Goal: Task Accomplishment & Management: Complete application form

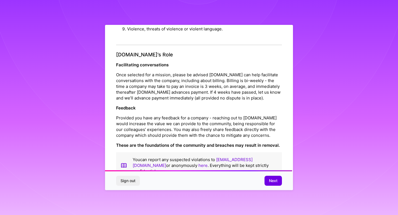
scroll to position [595, 0]
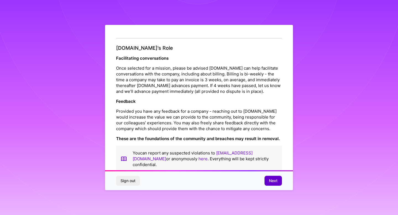
click at [270, 180] on span "Next" at bounding box center [273, 181] width 9 height 6
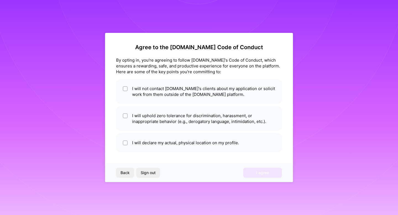
scroll to position [0, 0]
click at [235, 99] on li "I will not contact A.Team's clients about my application or solicit work from t…" at bounding box center [199, 91] width 166 height 25
checkbox input "true"
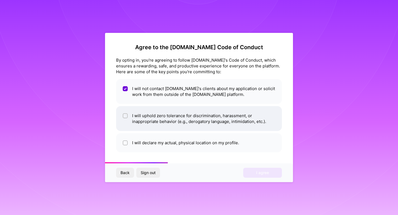
click at [231, 129] on li "I will uphold zero tolerance for discrimination, harassment, or inappropriate b…" at bounding box center [199, 118] width 166 height 25
checkbox input "true"
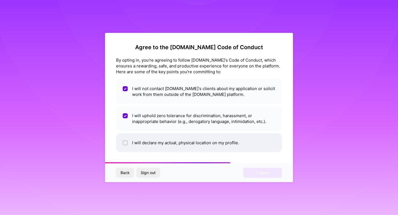
click at [234, 146] on li "I will declare my actual, physical location on my profile." at bounding box center [199, 142] width 166 height 19
checkbox input "true"
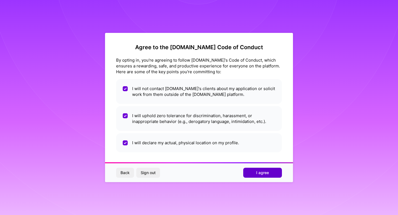
click at [252, 172] on button "I agree" at bounding box center [262, 173] width 39 height 10
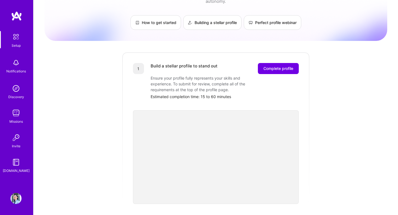
scroll to position [35, 0]
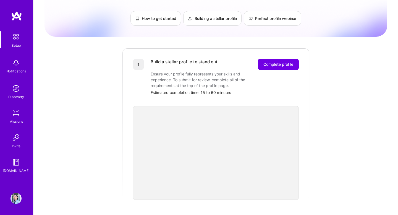
click at [329, 144] on div "Getting started as an A.Team Builder Complete the steps below to request to joi…" at bounding box center [215, 180] width 342 height 423
click at [320, 161] on div "Getting started as an A.Team Builder Complete the steps below to request to joi…" at bounding box center [215, 180] width 342 height 423
click at [352, 148] on div "Getting started as an A.Team Builder Complete the steps below to request to joi…" at bounding box center [215, 180] width 342 height 423
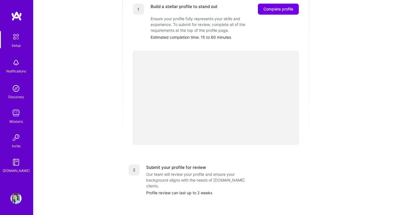
scroll to position [39, 0]
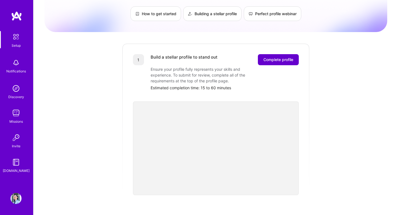
click at [282, 57] on span "Complete profile" at bounding box center [278, 60] width 30 height 6
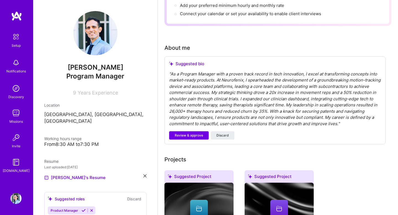
scroll to position [102, 0]
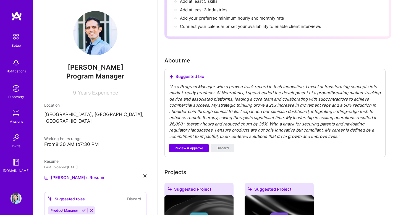
click at [102, 27] on img at bounding box center [95, 33] width 44 height 44
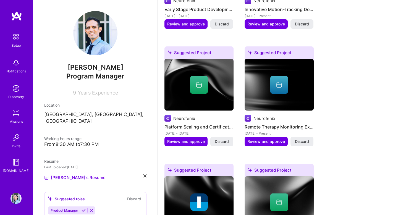
scroll to position [388, 0]
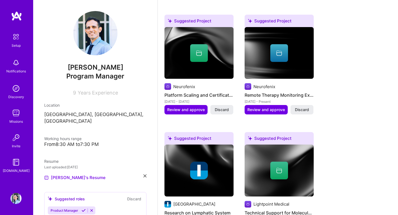
click at [221, 91] on h4 "Platform Scaling and Certification" at bounding box center [198, 94] width 69 height 7
click at [196, 56] on img at bounding box center [198, 53] width 69 height 52
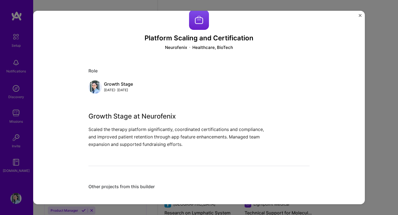
scroll to position [15, 0]
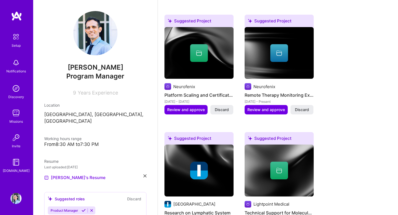
click at [288, 53] on div at bounding box center [278, 53] width 69 height 18
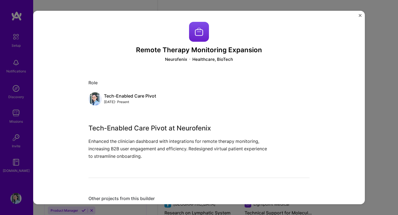
scroll to position [15, 0]
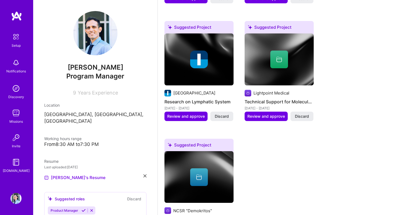
scroll to position [630, 0]
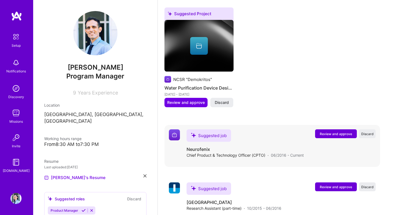
click at [339, 131] on span "Review and approve" at bounding box center [336, 133] width 32 height 5
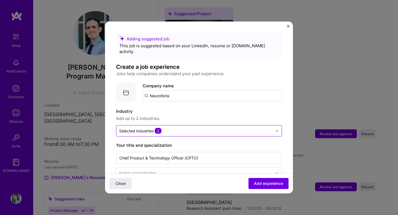
click at [246, 128] on input "text" at bounding box center [195, 131] width 153 height 6
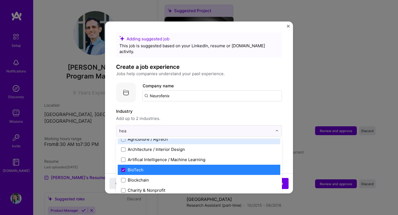
scroll to position [0, 0]
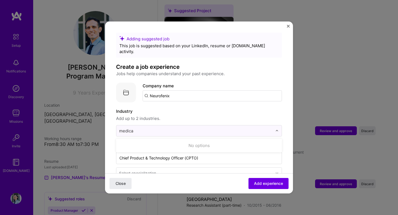
type input "medical"
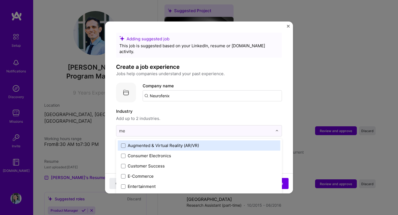
type input "med"
type input "bio"
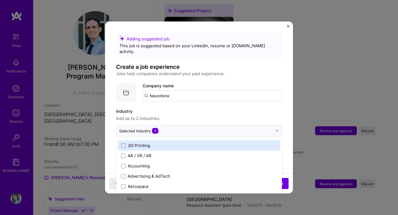
click at [220, 115] on span "Add up to 2 industries." at bounding box center [199, 118] width 166 height 7
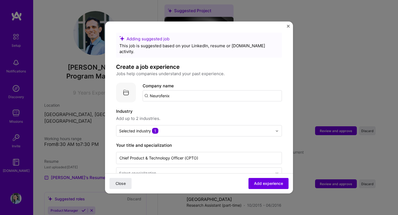
scroll to position [26, 0]
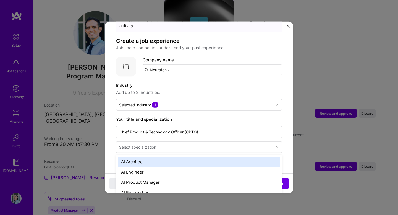
click at [217, 144] on input "text" at bounding box center [196, 147] width 154 height 6
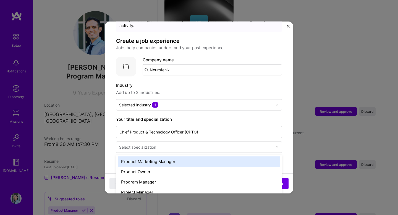
scroll to position [508, 0]
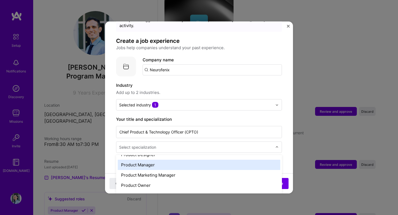
click at [219, 160] on div "Product Manager" at bounding box center [199, 165] width 162 height 10
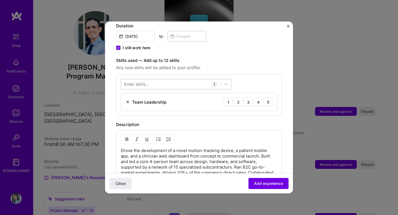
scroll to position [161, 0]
click at [226, 82] on icon at bounding box center [226, 85] width 6 height 6
click at [202, 80] on div at bounding box center [171, 84] width 100 height 9
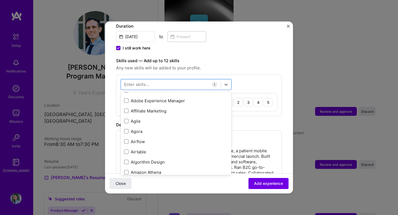
scroll to position [191, 0]
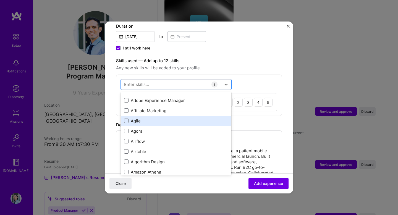
click at [197, 116] on div "Agile" at bounding box center [176, 121] width 110 height 10
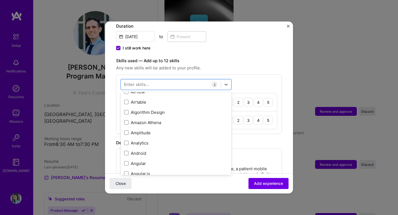
scroll to position [241, 0]
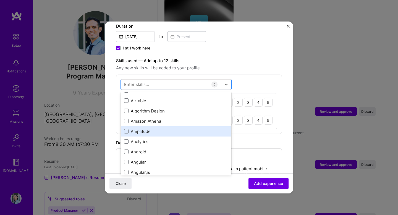
click at [193, 128] on div "Amplitude" at bounding box center [176, 131] width 104 height 6
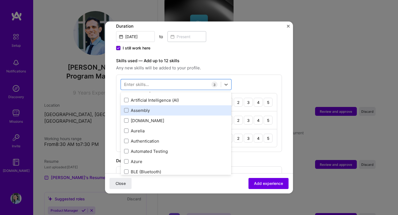
scroll to position [397, 0]
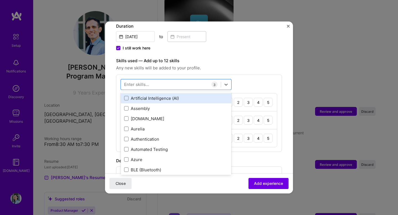
click at [192, 95] on div "Artificial Intelligence (AI)" at bounding box center [176, 98] width 104 height 6
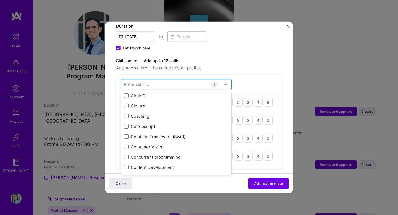
scroll to position [686, 0]
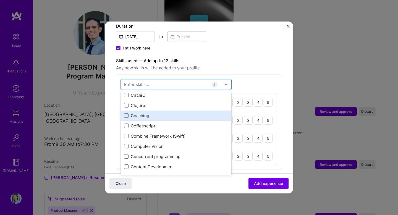
click at [190, 113] on div "Coaching" at bounding box center [176, 116] width 104 height 6
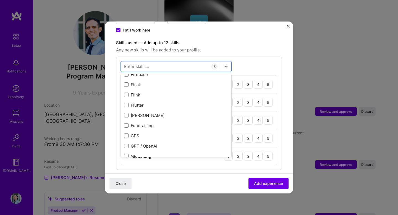
scroll to position [1400, 0]
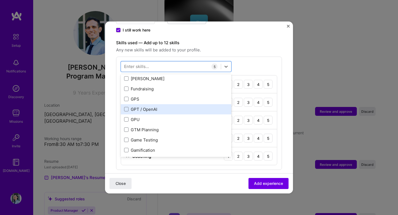
click at [184, 106] on div "GPT / OpenAI" at bounding box center [176, 109] width 104 height 6
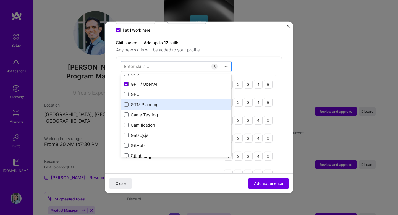
scroll to position [1433, 0]
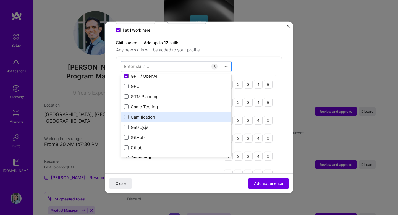
click at [185, 114] on div "Gamification" at bounding box center [176, 117] width 104 height 6
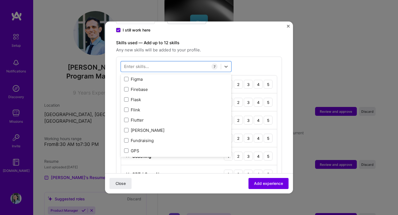
scroll to position [1301, 0]
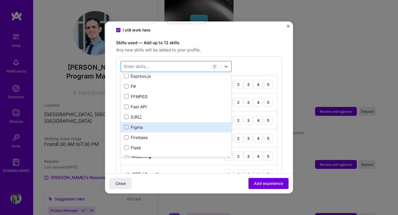
click at [186, 124] on div "Figma" at bounding box center [176, 127] width 104 height 6
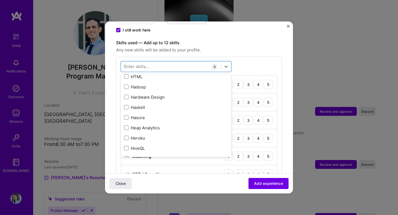
scroll to position [1606, 0]
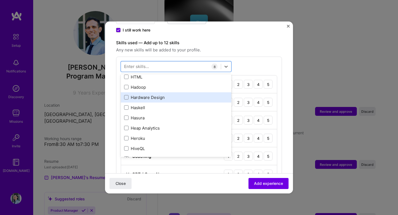
click at [185, 94] on div "Hardware Design" at bounding box center [176, 97] width 104 height 6
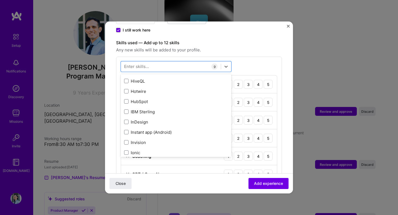
scroll to position [1670, 0]
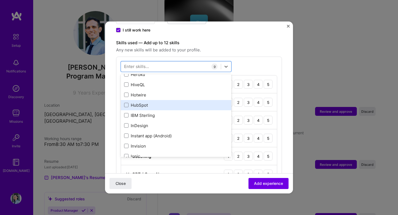
click at [185, 102] on div "HubSpot" at bounding box center [176, 105] width 104 height 6
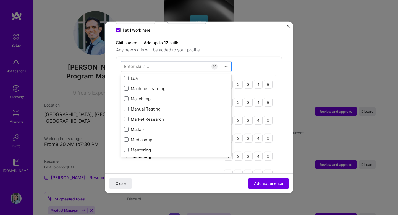
scroll to position [1994, 0]
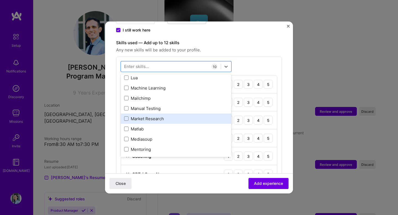
click at [184, 116] on div "Market Research" at bounding box center [176, 119] width 104 height 6
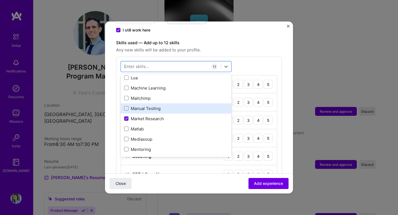
click at [184, 106] on div "Manual Testing" at bounding box center [176, 109] width 104 height 6
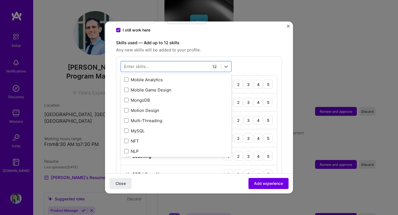
scroll to position [2139, 0]
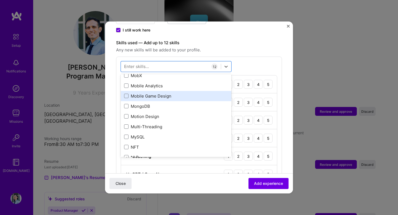
click at [184, 93] on div "Mobile Game Design" at bounding box center [176, 96] width 104 height 6
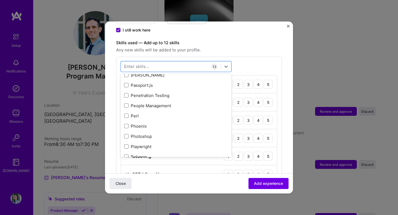
scroll to position [2395, 0]
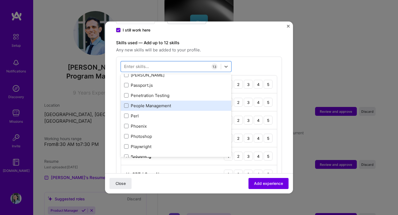
click at [181, 103] on div "People Management" at bounding box center [176, 106] width 104 height 6
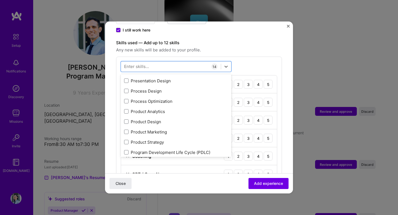
scroll to position [2529, 0]
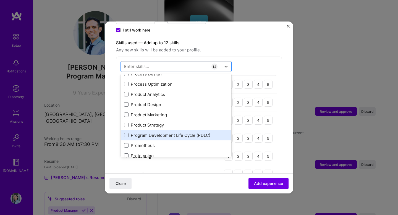
click at [181, 132] on div "Program Development Life Cycle (PDLC)" at bounding box center [176, 135] width 104 height 6
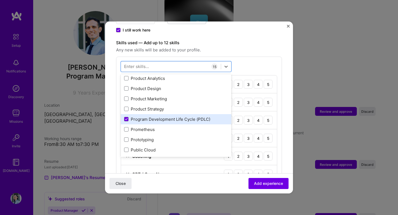
scroll to position [2559, 0]
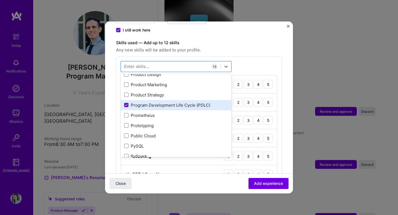
click at [180, 102] on div "Program Development Life Cycle (PDLC)" at bounding box center [176, 105] width 110 height 10
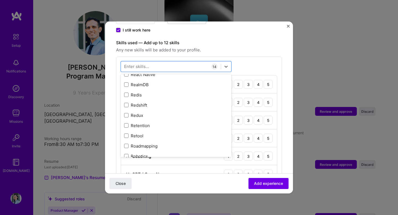
scroll to position [2763, 0]
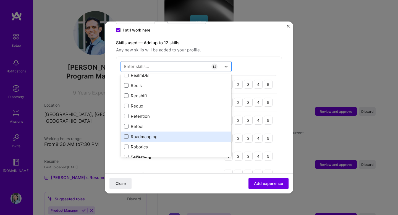
click at [179, 134] on div "Roadmapping" at bounding box center [176, 137] width 104 height 6
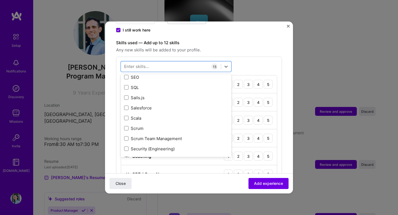
scroll to position [2982, 0]
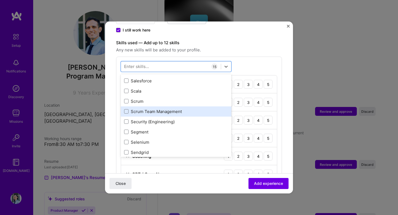
click at [172, 109] on div "Scrum Team Management" at bounding box center [176, 112] width 104 height 6
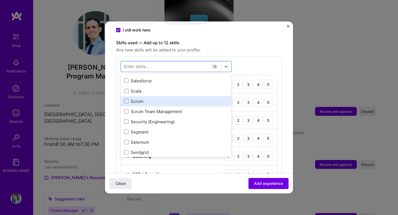
click at [172, 98] on div "Scrum" at bounding box center [176, 101] width 104 height 6
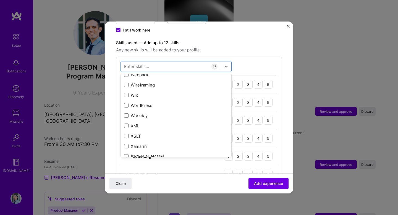
scroll to position [3701, 0]
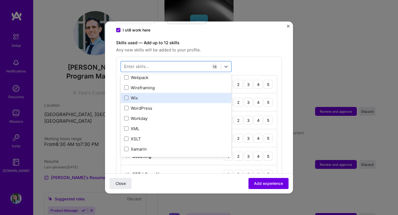
click at [170, 95] on div "Wix" at bounding box center [176, 98] width 104 height 6
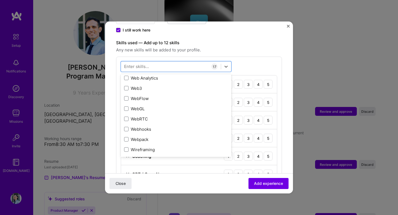
scroll to position [3640, 0]
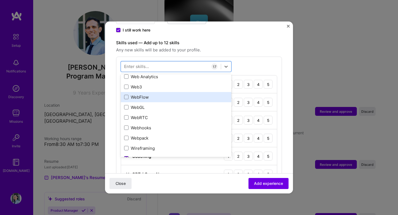
click at [162, 94] on div "WebFlow" at bounding box center [176, 97] width 104 height 6
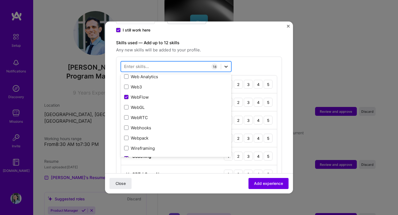
click at [229, 62] on div at bounding box center [226, 67] width 10 height 10
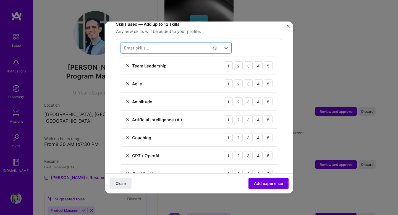
scroll to position [198, 0]
click at [128, 135] on img at bounding box center [127, 137] width 4 height 4
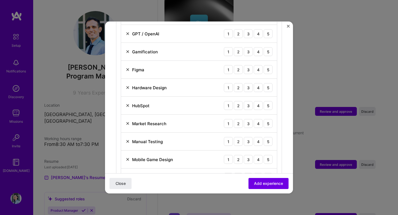
scroll to position [304, 0]
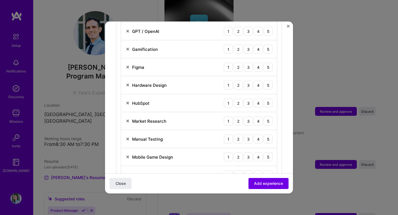
click at [127, 137] on img at bounding box center [127, 139] width 4 height 4
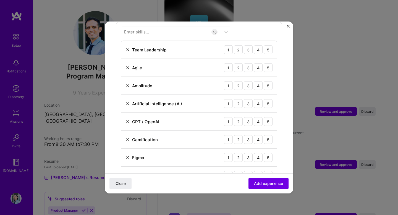
scroll to position [298, 0]
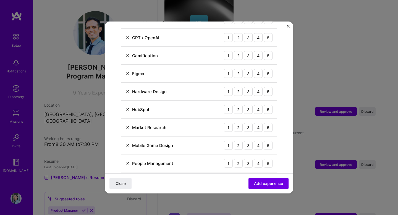
click at [128, 161] on img at bounding box center [127, 163] width 4 height 4
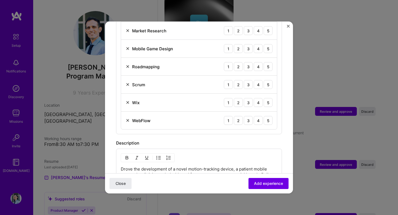
scroll to position [403, 0]
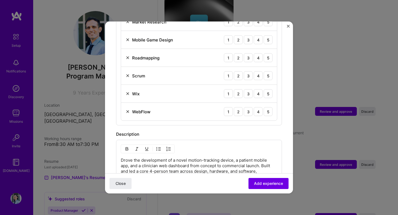
click at [128, 109] on img at bounding box center [127, 111] width 4 height 4
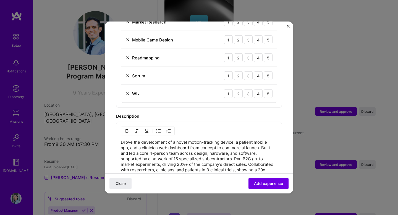
click at [127, 91] on img at bounding box center [127, 93] width 4 height 4
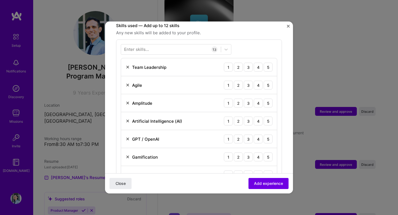
scroll to position [212, 0]
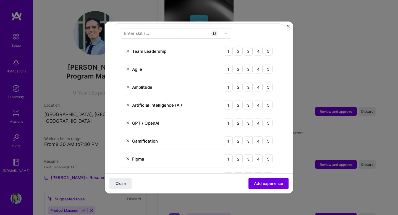
click at [126, 157] on img at bounding box center [127, 159] width 4 height 4
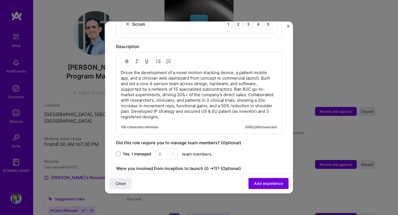
scroll to position [437, 0]
click at [133, 151] on span "Yes, I managed" at bounding box center [137, 154] width 28 height 6
click at [0, 0] on input "Yes, I managed" at bounding box center [0, 0] width 0 height 0
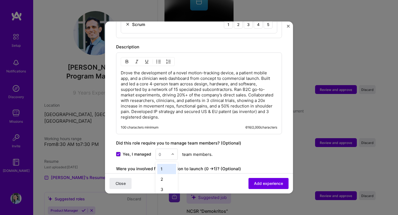
click at [164, 151] on input "text" at bounding box center [164, 154] width 10 height 6
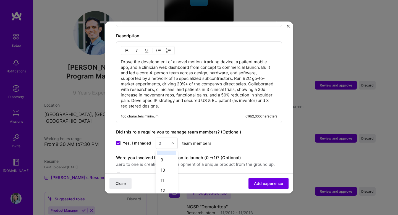
scroll to position [92, 0]
click at [164, 173] on div "12" at bounding box center [166, 178] width 19 height 10
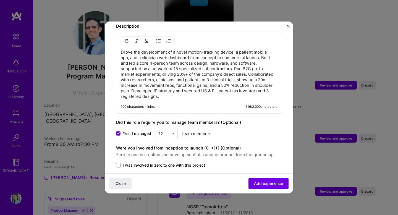
click at [127, 162] on span "I was involved in zero to one with this project" at bounding box center [164, 165] width 82 height 6
click at [0, 0] on input "I was involved in zero to one with this project" at bounding box center [0, 0] width 0 height 0
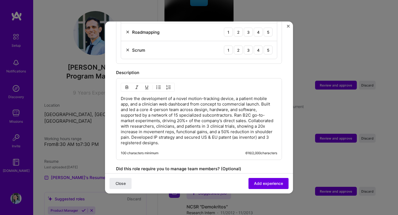
scroll to position [412, 0]
click at [191, 101] on p "Drove the development of a novel motion-tracking device, a patient mobile app, …" at bounding box center [199, 120] width 156 height 50
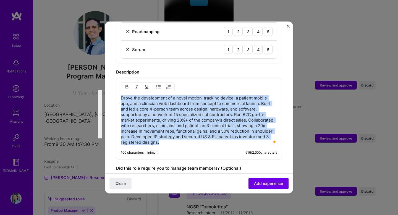
click at [178, 139] on p "Drove the development of a novel motion-tracking device, a patient mobile app, …" at bounding box center [199, 120] width 156 height 50
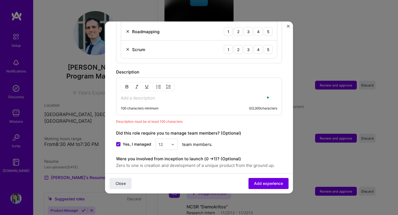
click at [191, 89] on div "100 characters minimum 0 / 2,000 characters" at bounding box center [199, 97] width 166 height 38
click at [189, 95] on p "To enrich screen reader interactions, please activate Accessibility in Grammarl…" at bounding box center [199, 98] width 156 height 6
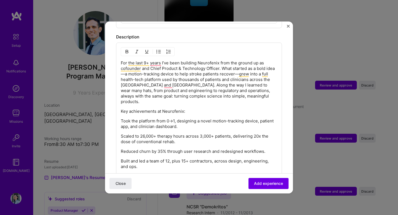
scroll to position [462, 0]
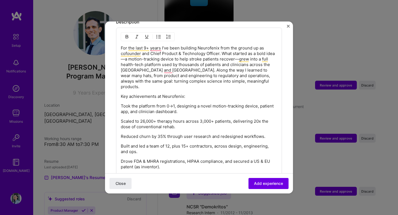
click at [183, 89] on div "For the last 9+ years I’ve been building Neurofenix from the ground up as cofou…" at bounding box center [199, 127] width 156 height 164
click at [159, 35] on img "button" at bounding box center [158, 37] width 4 height 4
click at [120, 109] on div "For the last 9+ years I’ve been building Neurofenix from the ground up as cofou…" at bounding box center [199, 126] width 166 height 197
click at [121, 119] on p "Scaled to 26,000+ therapy hours across 3,000+ patients, delivering 20x the dose…" at bounding box center [199, 124] width 156 height 11
click at [121, 134] on p "Reduced churn by 35% through user research and redesigned workflows." at bounding box center [199, 137] width 156 height 6
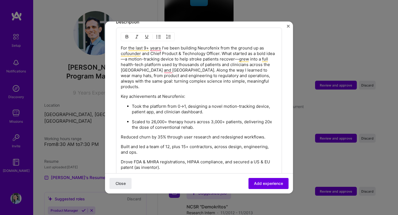
click at [159, 33] on button "button" at bounding box center [158, 36] width 8 height 7
click at [121, 144] on p "Built and led a team of 12, plus 15+ contractors, across design, engineering, a…" at bounding box center [199, 149] width 156 height 11
click at [158, 35] on img "button" at bounding box center [158, 37] width 4 height 4
click at [122, 160] on p "Drove FDA & MHRA registrations, HIPAA compliance, and secured a US & EU patent …" at bounding box center [199, 165] width 156 height 11
click at [157, 35] on img "button" at bounding box center [158, 37] width 4 height 4
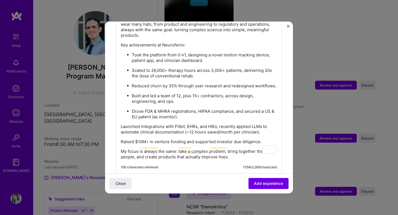
scroll to position [513, 0]
click at [121, 124] on p "Launched integrations with Fitbit, EHRs, and HIEs; recently applied LLMs to aut…" at bounding box center [199, 129] width 156 height 11
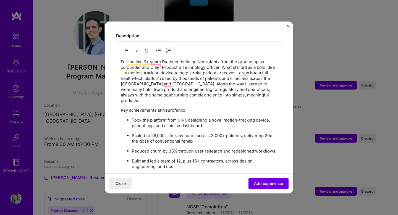
click at [159, 48] on img "button" at bounding box center [158, 50] width 4 height 4
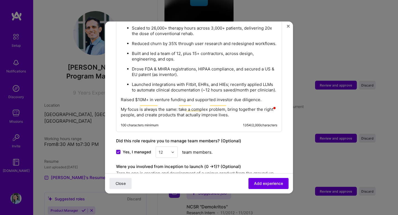
click at [121, 97] on p "Raised $10M+ in venture funding and supported investor due diligence." at bounding box center [199, 100] width 156 height 6
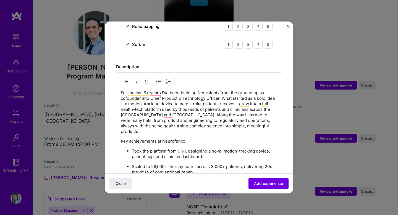
click at [159, 79] on img "button" at bounding box center [158, 81] width 4 height 4
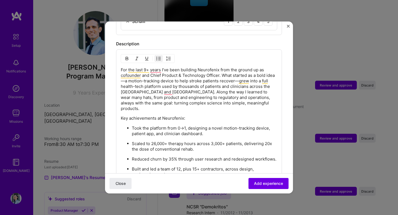
click at [159, 67] on p "For the last 9+ years I’ve been building Neurofenix from the ground up as cofou…" at bounding box center [199, 89] width 156 height 44
drag, startPoint x: 219, startPoint y: 69, endPoint x: 154, endPoint y: 69, distance: 65.7
click at [154, 69] on p "For the last 9+ years, I’ve been building Neurofenix from the ground up as cofo…" at bounding box center [199, 89] width 156 height 44
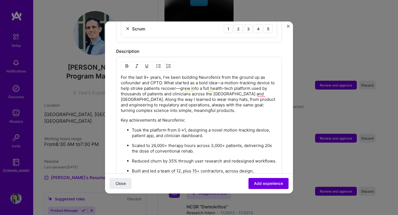
click at [221, 77] on p "For the last 9+ years, I’ve been building Neurofenix from the ground up as cofo…" at bounding box center [199, 94] width 156 height 39
click at [225, 77] on p "For the last 9+ years, I’ve been building Neurofenix from the ground up as cofo…" at bounding box center [199, 94] width 156 height 39
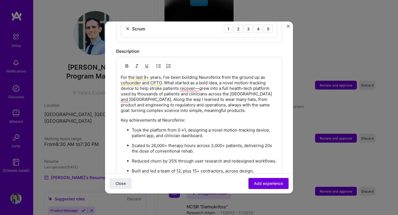
click at [200, 83] on p "For the last 9+ years, I’ve been building Neurofenix from the ground up as cofo…" at bounding box center [199, 94] width 156 height 39
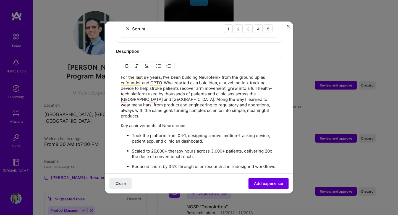
click at [202, 83] on p "For the last 9+ years, I’ve been building Neurofenix from the ground up as cofo…" at bounding box center [199, 97] width 156 height 44
click at [199, 83] on p "For the last 9+ years, I’ve been building Neurofenix from the ground up as cofo…" at bounding box center [199, 97] width 156 height 44
click at [201, 87] on p "For the last 9+ years, I’ve been building Neurofenix from the ground up as cofo…" at bounding box center [199, 97] width 156 height 44
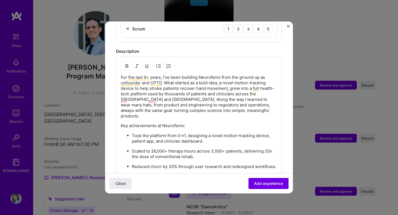
click at [182, 90] on p "For the last 9+ years, I’ve been building Neurofenix from the ground up as cofo…" at bounding box center [199, 97] width 156 height 44
click at [166, 106] on p "For the last 9+ years, I’ve been building Neurofenix from the ground up as cofo…" at bounding box center [199, 97] width 156 height 44
click at [194, 106] on p "For the last 9+ years, I’ve been building Neurofenix from the ground up as cofo…" at bounding box center [199, 97] width 156 height 44
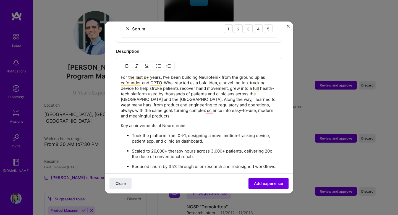
click at [191, 133] on p "Took the platform from 0→1, designing a novel motion-tracking device, patient a…" at bounding box center [204, 138] width 145 height 11
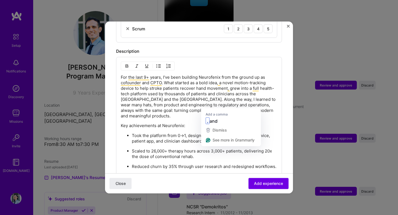
click at [210, 102] on p "For the last 9+ years, I’ve been building Neurofenix from the ground up as cofo…" at bounding box center [199, 97] width 156 height 44
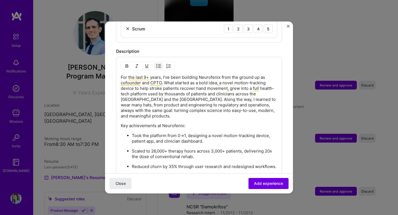
click at [209, 120] on div "For the last 9+ years, I’ve been building Neurofenix from the ground up as cofo…" at bounding box center [199, 158] width 156 height 166
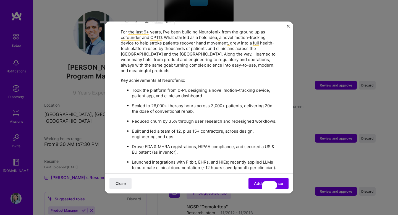
scroll to position [478, 0]
click at [194, 87] on p "Took the platform from 0→1, designing a novel motion-tracking device, patient a…" at bounding box center [204, 92] width 145 height 11
click at [198, 87] on p "Took the platform from 0→1, designing a novel motion-tracking device, patient a…" at bounding box center [204, 92] width 145 height 11
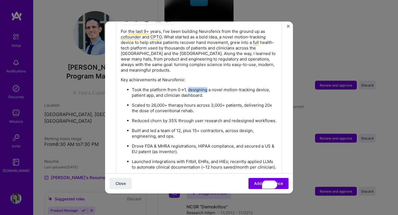
click at [202, 87] on p "Took the platform from 0→1, designing a novel motion-tracking device, patient a…" at bounding box center [204, 92] width 145 height 11
click at [139, 102] on p "Scaled to 26,000+ therapy hours across 3,000+ patients, delivering 20x the dose…" at bounding box center [204, 107] width 145 height 11
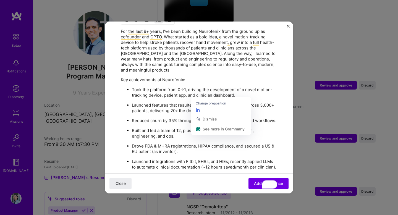
click at [197, 102] on p "Launched features that resulted to 26,000+ therapy hours across 3,000+ patients…" at bounding box center [204, 107] width 145 height 11
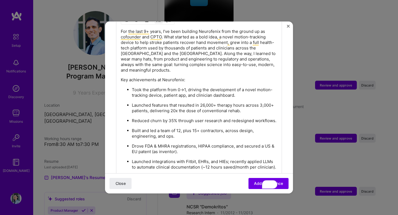
click at [201, 105] on ul "Took the platform from 0→1, driving the development of a novel motion-tracking …" at bounding box center [199, 133] width 156 height 93
click at [147, 118] on p "Reduced churn by 35% through user research and redesigned workflows." at bounding box center [204, 121] width 145 height 6
click at [149, 118] on p "Reduced churn by 35% through user research and redesigned workflows." at bounding box center [204, 121] width 145 height 6
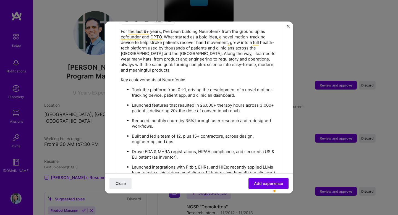
click at [144, 149] on p "Drove FDA & MHRA registrations, HIPAA compliance, and secured a US & EU patent …" at bounding box center [204, 154] width 145 height 11
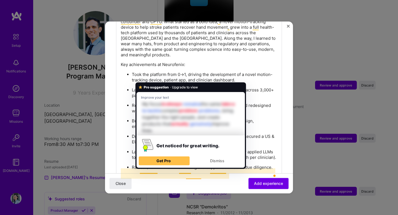
scroll to position [495, 0]
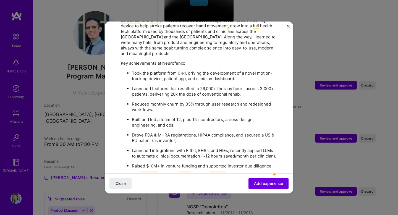
click at [132, 163] on p "Raised $10M+ in venture funding and supported investor due diligence." at bounding box center [204, 166] width 145 height 6
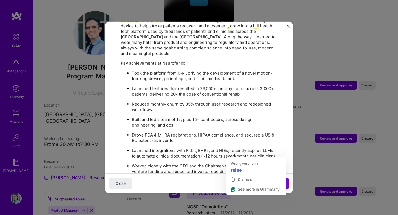
click at [242, 163] on p "Worked closely with the CEO and the Chairman to raised $10M+ in venture funding…" at bounding box center [204, 168] width 145 height 11
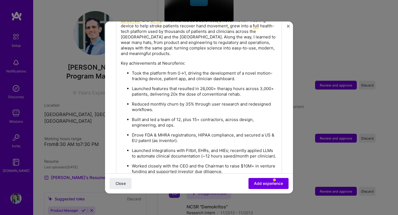
click at [248, 148] on p "Launched integrations with Fitbit, EHRs, and HIEs; recently applied LLMs to aut…" at bounding box center [204, 153] width 145 height 11
click at [245, 163] on p "Worked closely with the CEO and the Chairman to raise $10M+ in venture funding …" at bounding box center [204, 168] width 145 height 11
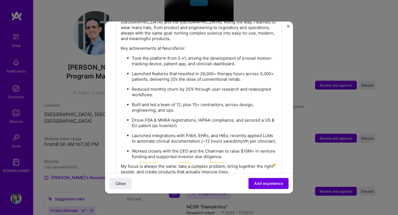
scroll to position [514, 0]
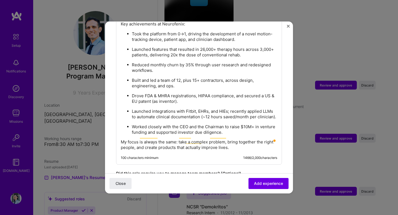
click at [218, 139] on p "My focus is always the same: take a complex problem, bring together the right p…" at bounding box center [199, 144] width 156 height 11
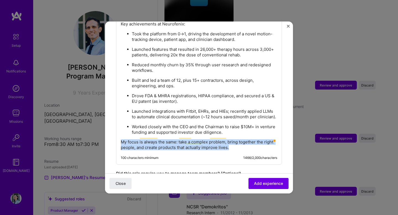
click at [218, 139] on p "My focus is always the same: take a complex problem, bring together the right p…" at bounding box center [199, 144] width 156 height 11
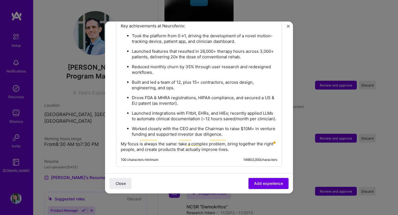
click at [221, 95] on p "Drove FDA & MHRA registrations, HIPAA compliance, and secured a US & EU patent …" at bounding box center [204, 100] width 145 height 11
click at [180, 64] on p "Reduced monthly churn by 35% through user research and redesigned workflows." at bounding box center [204, 69] width 145 height 11
click at [182, 80] on p "Built and led a team of 12, plus 15+ contractors, across design, engineering, a…" at bounding box center [204, 85] width 145 height 11
click at [181, 80] on p "Built and led a team of 12, plus 15+ contractors, across design, engineering, a…" at bounding box center [204, 85] width 145 height 11
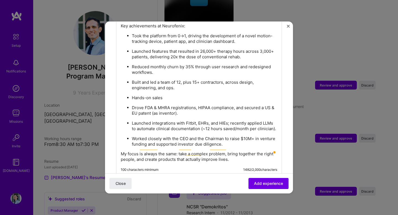
click at [164, 89] on ul "Took the platform from 0→1, driving the development of a novel motion-tracking …" at bounding box center [199, 90] width 156 height 114
click at [165, 95] on p "Hands-on sales" at bounding box center [204, 98] width 145 height 6
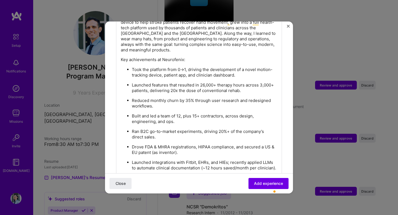
click at [141, 129] on p "Ran B2C go-to-market experiments, driving 20%+ of the company’s direct sales." at bounding box center [204, 134] width 145 height 11
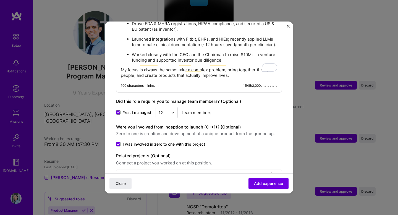
scroll to position [628, 0]
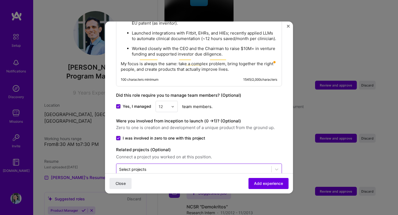
click at [156, 166] on input "text" at bounding box center [193, 169] width 149 height 6
click at [285, 186] on button "Add experience" at bounding box center [268, 183] width 40 height 11
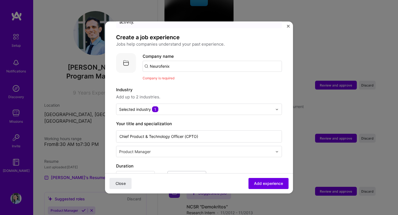
scroll to position [20, 0]
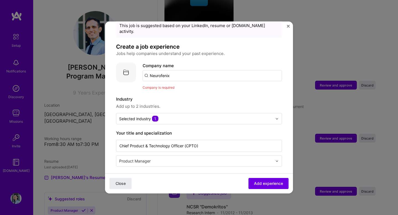
click at [161, 70] on input "Neurofenix" at bounding box center [212, 75] width 139 height 11
click at [173, 70] on input "Neurofenix" at bounding box center [212, 75] width 139 height 11
type input "Neurofenix"
click at [171, 88] on span "Add company" at bounding box center [158, 91] width 27 height 6
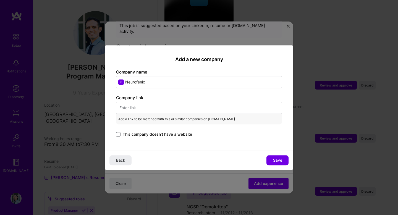
click at [169, 82] on input "Neurofenix" at bounding box center [199, 82] width 166 height 12
click at [138, 108] on input "text" at bounding box center [199, 108] width 166 height 12
paste input "https://www.neurofenix.com/"
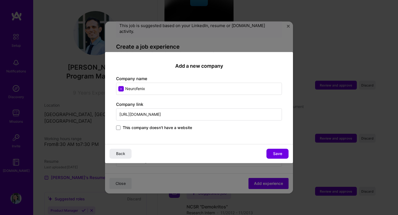
type input "https://www.neurofenix.com/"
click at [122, 91] on input "Neurofenix" at bounding box center [199, 89] width 166 height 12
click at [122, 89] on input "Neurofenix" at bounding box center [199, 89] width 166 height 12
click at [290, 157] on div "Back Save" at bounding box center [199, 153] width 188 height 19
click at [284, 155] on button "Save" at bounding box center [277, 154] width 22 height 10
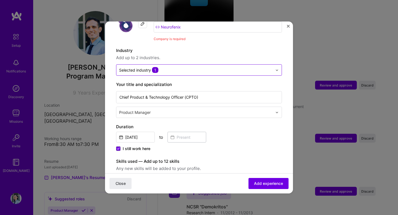
scroll to position [124, 0]
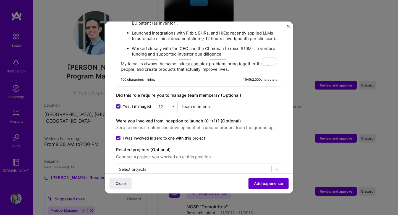
click at [255, 180] on button "Add experience" at bounding box center [268, 183] width 40 height 11
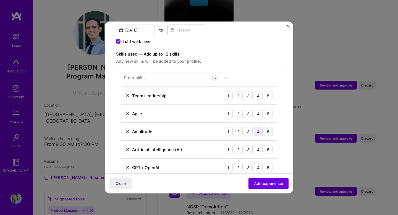
click at [259, 127] on div "4" at bounding box center [258, 131] width 9 height 9
click at [250, 145] on div "3" at bounding box center [248, 149] width 9 height 9
click at [260, 165] on div "4" at bounding box center [258, 167] width 9 height 9
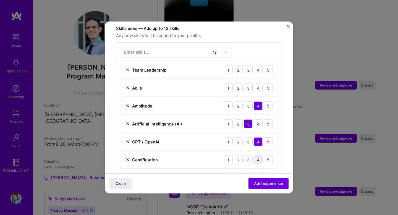
click at [259, 156] on div "4" at bounding box center [258, 159] width 9 height 9
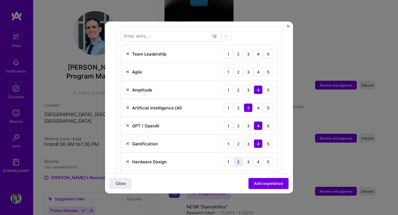
click at [241, 157] on div "2" at bounding box center [238, 161] width 9 height 9
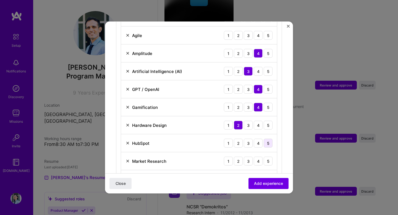
click at [266, 139] on div "5" at bounding box center [267, 143] width 9 height 9
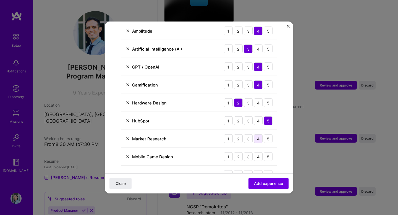
click at [258, 134] on div "4" at bounding box center [258, 138] width 9 height 9
click at [251, 155] on div "3" at bounding box center [248, 156] width 9 height 9
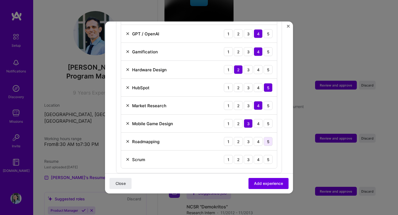
click at [267, 138] on div "5" at bounding box center [267, 141] width 9 height 9
click at [268, 155] on div "5" at bounding box center [267, 159] width 9 height 9
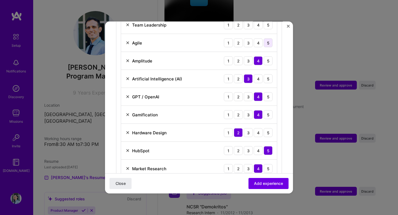
click at [268, 40] on div "5" at bounding box center [267, 42] width 9 height 9
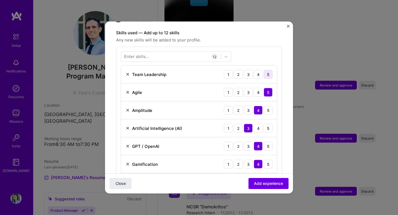
click at [264, 72] on div "5" at bounding box center [267, 74] width 9 height 9
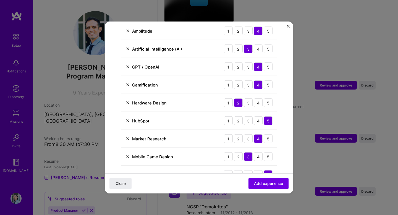
click at [260, 62] on div "4" at bounding box center [258, 66] width 9 height 9
click at [268, 62] on div "5" at bounding box center [267, 66] width 9 height 9
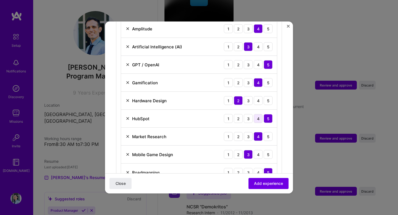
click at [260, 114] on div "4" at bounding box center [258, 118] width 9 height 9
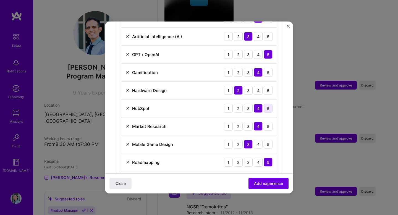
click at [267, 104] on div "5" at bounding box center [267, 108] width 9 height 9
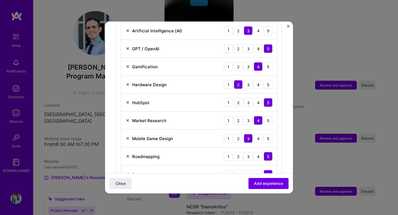
click at [266, 120] on div "Market Research 1 2 3 4 5" at bounding box center [199, 121] width 156 height 18
click at [266, 116] on div "5" at bounding box center [267, 120] width 9 height 9
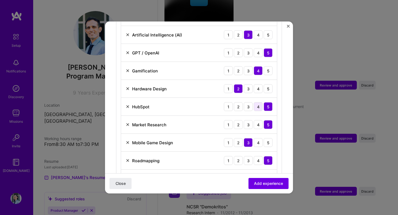
click at [262, 103] on div "4" at bounding box center [258, 106] width 9 height 9
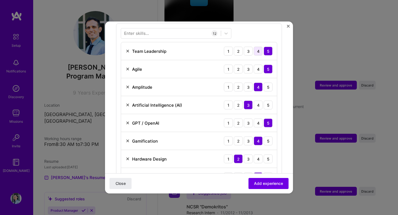
click at [261, 48] on div "4" at bounding box center [258, 51] width 9 height 9
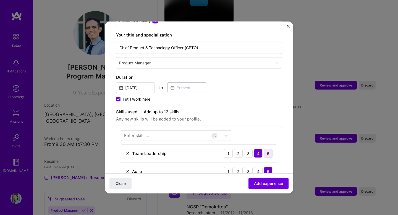
click at [270, 149] on div "5" at bounding box center [267, 153] width 9 height 9
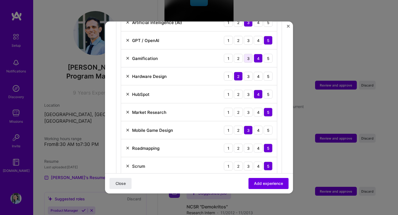
click at [251, 54] on div "3" at bounding box center [248, 58] width 9 height 9
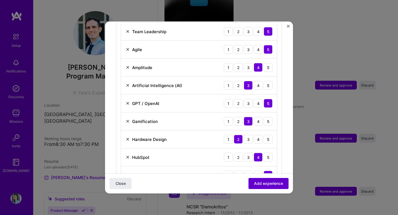
click at [265, 184] on span "Add experience" at bounding box center [268, 184] width 29 height 6
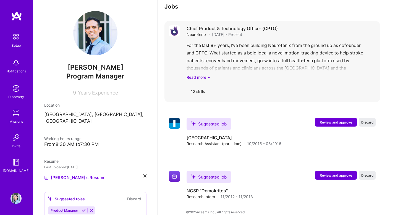
click at [203, 67] on div "For the last 9+ years, I’ve been building Neurofenix from the ground up as cofo…" at bounding box center [280, 61] width 189 height 38
click at [20, 94] on div "Discovery" at bounding box center [16, 97] width 16 height 6
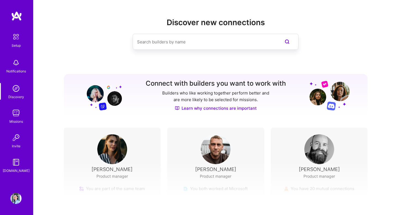
click at [16, 114] on img at bounding box center [15, 112] width 11 height 11
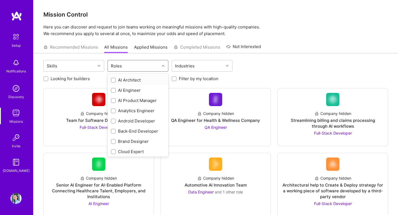
click at [134, 62] on div "Roles" at bounding box center [134, 65] width 52 height 11
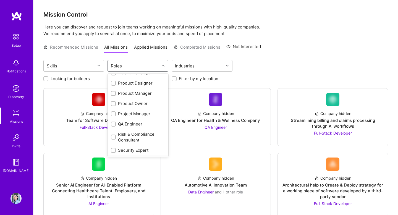
scroll to position [217, 0]
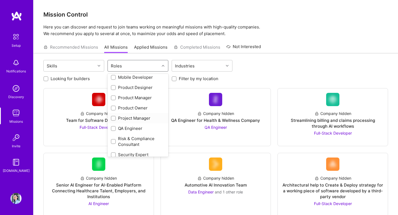
click at [143, 116] on div "Project Manager" at bounding box center [138, 118] width 54 height 6
checkbox input "true"
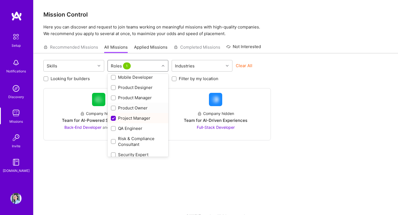
click at [143, 108] on div "Product Owner" at bounding box center [138, 108] width 54 height 6
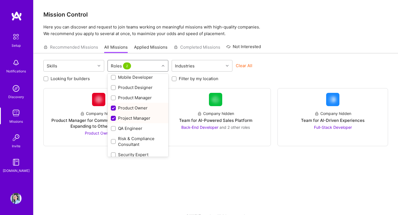
click at [143, 109] on div "Product Owner" at bounding box center [138, 108] width 54 height 6
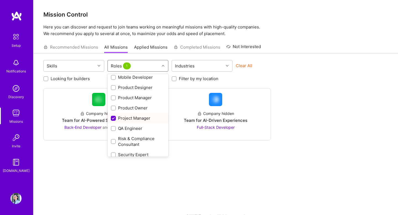
click at [143, 109] on div "Product Owner" at bounding box center [138, 108] width 54 height 6
checkbox input "true"
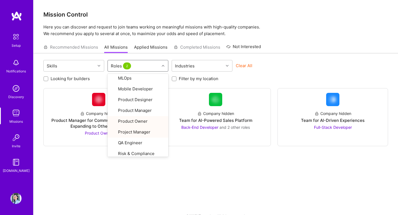
click at [195, 156] on div "Skills option Product Owner, selected. option Project Manager focused, 26 of 33…" at bounding box center [215, 139] width 364 height 172
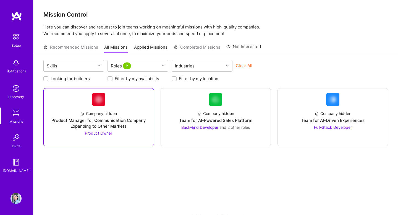
click at [132, 124] on div "Product Manager for Communication Company Expanding to Other Markets" at bounding box center [98, 123] width 101 height 12
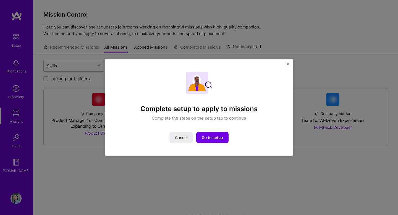
click at [287, 64] on img "Close" at bounding box center [288, 64] width 3 height 3
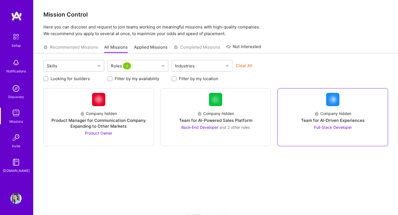
click at [307, 122] on div "Team for AI-Driven Experiences" at bounding box center [333, 120] width 64 height 6
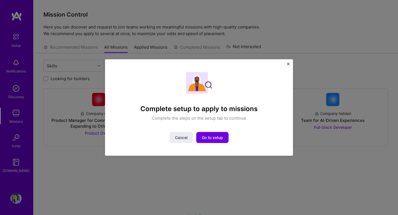
click at [306, 123] on div "Complete setup to apply to missions Complete the steps on the setup tab to cont…" at bounding box center [199, 107] width 398 height 215
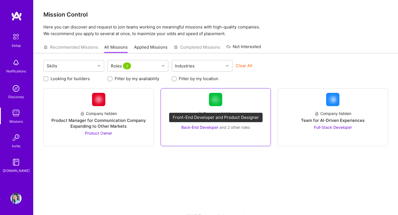
click at [247, 128] on span "and 2 other roles" at bounding box center [234, 127] width 30 height 5
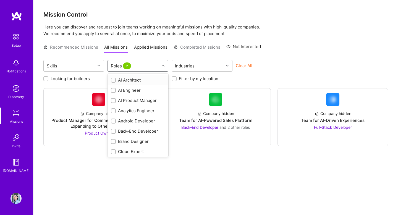
click at [139, 65] on div "Roles 2" at bounding box center [134, 65] width 52 height 11
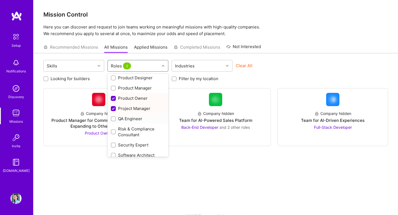
scroll to position [228, 0]
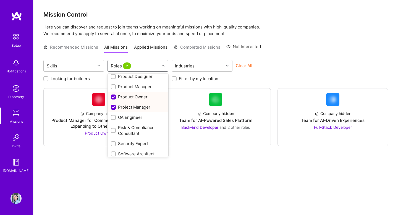
click at [143, 109] on div "Project Manager" at bounding box center [138, 107] width 54 height 6
checkbox input "false"
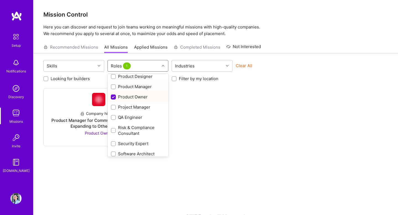
click at [143, 89] on div "Product Manager" at bounding box center [138, 87] width 54 height 6
checkbox input "true"
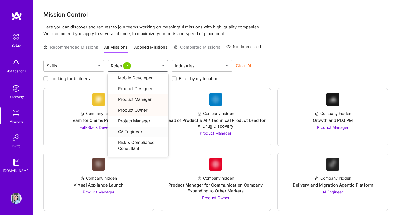
click at [295, 73] on div "Looking for builders Filter by my availability Filter by my location" at bounding box center [215, 77] width 344 height 9
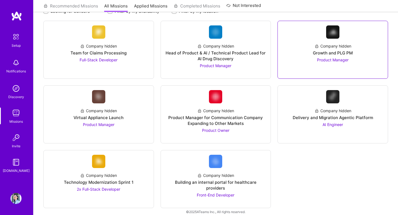
scroll to position [68, 0]
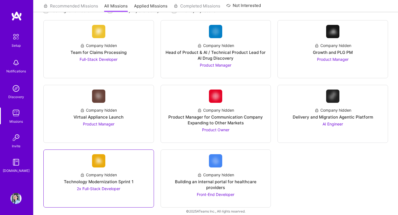
click at [99, 189] on span "2x Full-Stack Developer" at bounding box center [98, 188] width 43 height 5
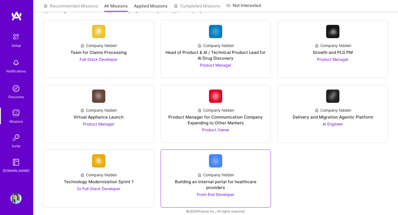
scroll to position [0, 0]
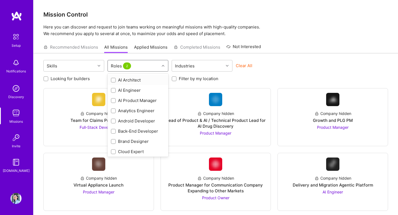
click at [133, 65] on div "Roles 2" at bounding box center [121, 66] width 24 height 8
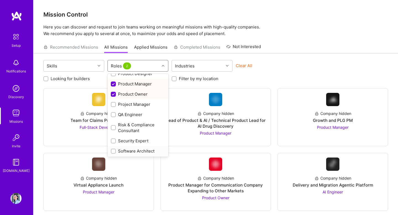
scroll to position [206, 0]
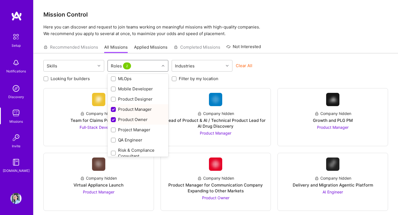
click at [138, 118] on div "Product Owner" at bounding box center [138, 120] width 54 height 6
checkbox input "false"
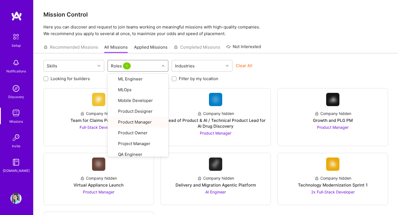
click at [298, 80] on div "Looking for builders Filter by my availability Filter by my location" at bounding box center [215, 77] width 344 height 9
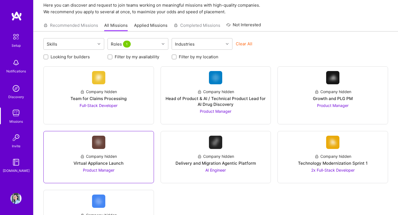
scroll to position [0, 0]
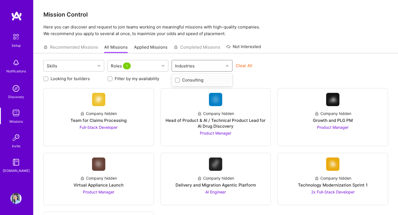
click at [196, 64] on input "text" at bounding box center [196, 66] width 1 height 6
click at [155, 62] on div "Roles 1" at bounding box center [134, 65] width 52 height 11
click at [95, 68] on div "Skills" at bounding box center [70, 65] width 52 height 11
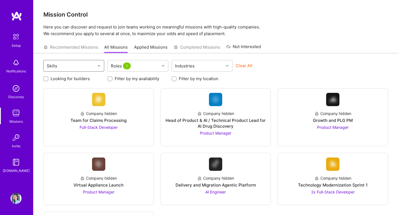
click at [14, 43] on div "Setup" at bounding box center [16, 46] width 9 height 6
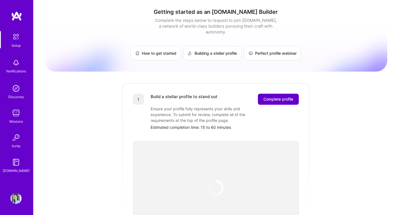
click at [271, 96] on span "Complete profile" at bounding box center [278, 99] width 30 height 6
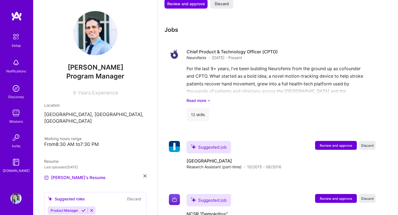
scroll to position [728, 0]
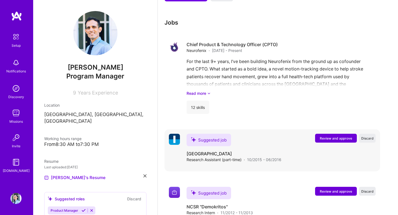
click at [328, 136] on span "Review and approve" at bounding box center [336, 138] width 32 height 5
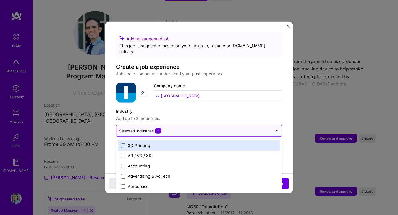
click at [182, 128] on input "text" at bounding box center [195, 131] width 153 height 6
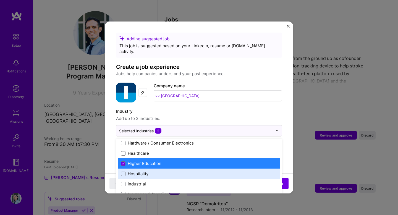
scroll to position [698, 0]
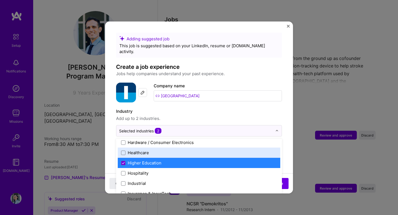
click at [181, 147] on div "Healthcare" at bounding box center [199, 152] width 162 height 10
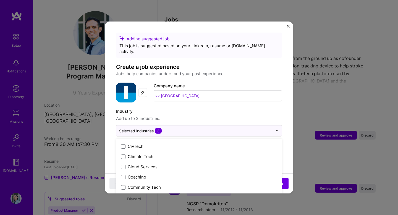
scroll to position [224, 0]
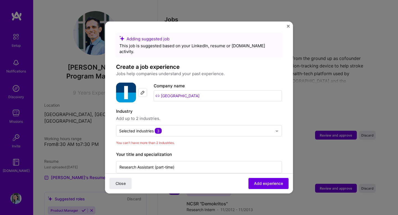
click at [191, 109] on div "Industry Add up to 2 industries." at bounding box center [199, 115] width 166 height 14
click at [190, 128] on div "Selected industries 3" at bounding box center [195, 130] width 159 height 11
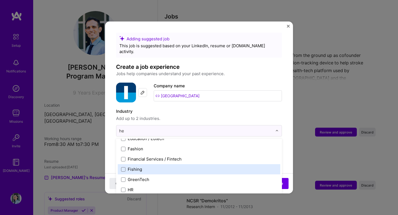
scroll to position [0, 0]
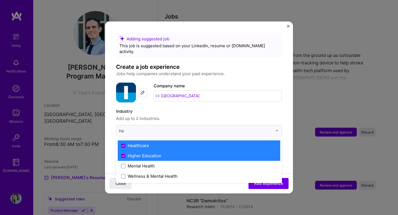
type input "hea"
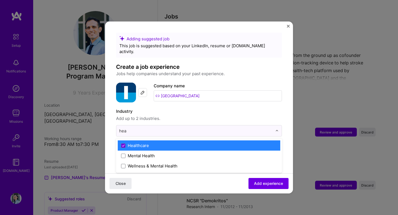
click at [169, 143] on label "Healthcare" at bounding box center [199, 146] width 156 height 6
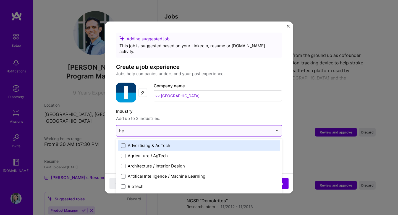
type input "hea"
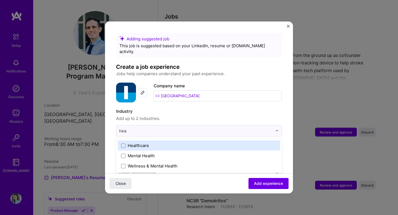
click at [206, 143] on div "Healthcare" at bounding box center [199, 145] width 162 height 10
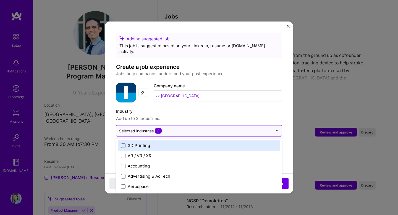
click at [209, 128] on input "text" at bounding box center [195, 131] width 153 height 6
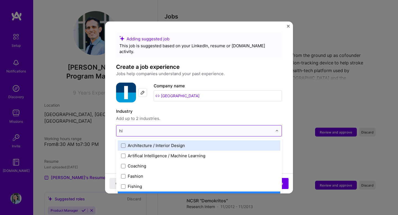
type input "hig"
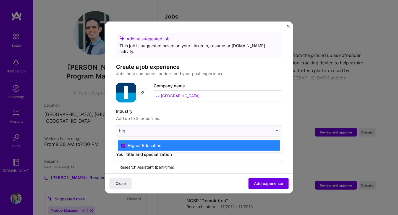
click at [192, 140] on div "Higher Education" at bounding box center [199, 145] width 162 height 10
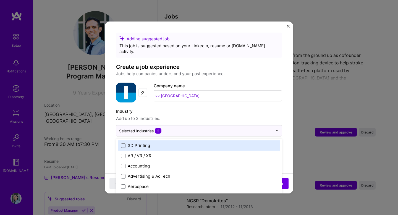
click at [241, 115] on span "Add up to 2 industries." at bounding box center [199, 118] width 166 height 7
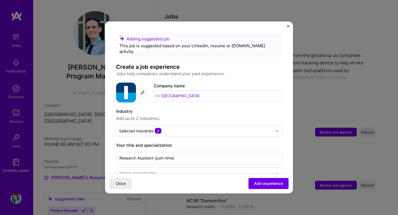
scroll to position [52, 0]
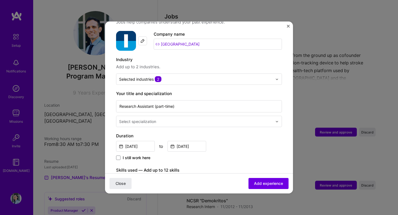
click at [239, 109] on div "Research Assistant (part-time) Select specialization" at bounding box center [199, 113] width 166 height 28
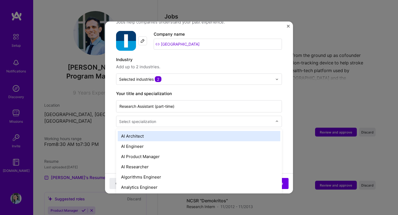
click at [239, 118] on div at bounding box center [196, 121] width 154 height 7
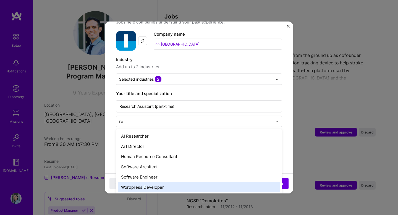
type input "r"
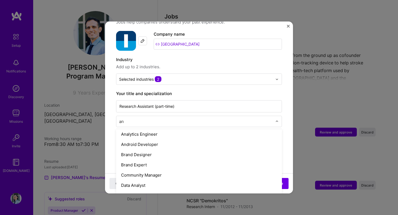
scroll to position [0, 0]
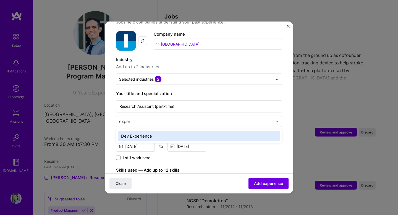
type input "experim"
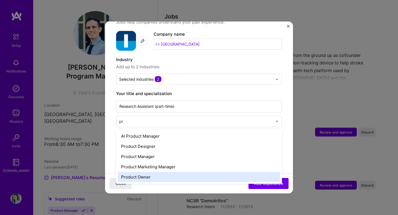
type input "p"
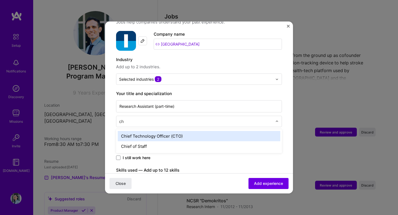
type input "c"
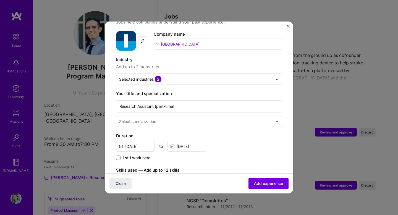
click at [231, 92] on div "Your title and specialization Research Assistant (part-time) Select specializat…" at bounding box center [199, 108] width 166 height 37
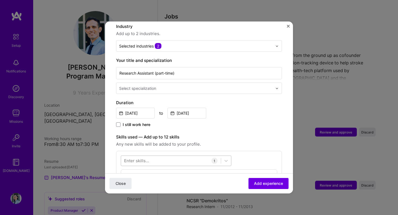
scroll to position [134, 0]
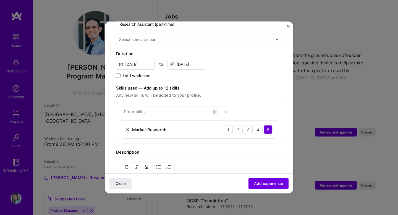
click at [127, 127] on img at bounding box center [127, 129] width 4 height 4
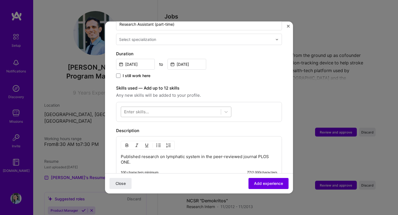
click at [162, 107] on div at bounding box center [171, 111] width 100 height 9
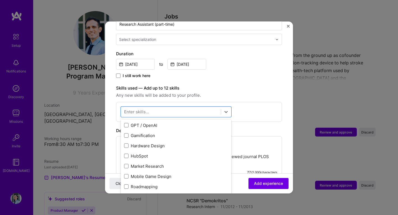
scroll to position [49, 0]
click at [159, 143] on div "Hardware Design" at bounding box center [176, 146] width 104 height 6
click at [248, 125] on div "3" at bounding box center [248, 129] width 9 height 9
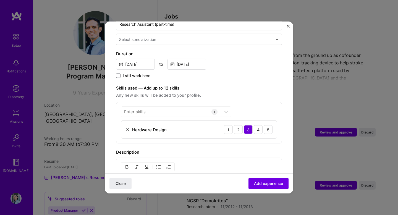
click at [173, 109] on div at bounding box center [171, 111] width 100 height 9
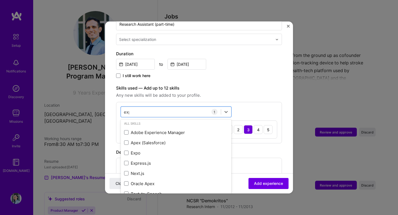
scroll to position [0, 0]
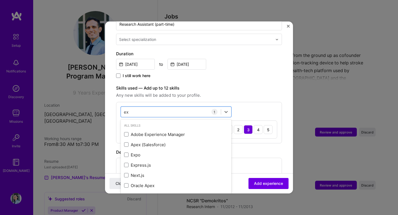
type input "e"
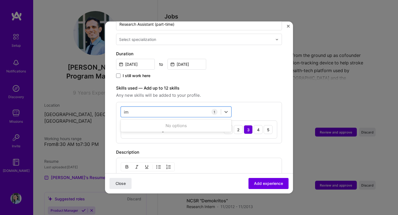
type input "i"
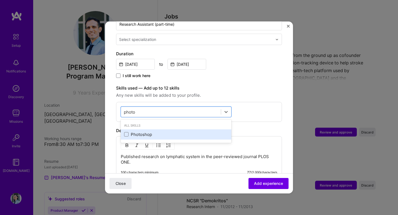
click at [176, 131] on div "Photoshop" at bounding box center [176, 134] width 104 height 6
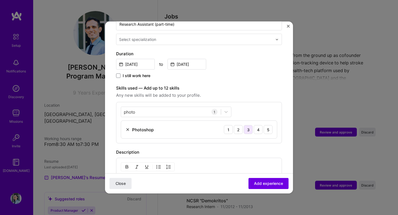
click at [247, 125] on div "3" at bounding box center [248, 129] width 9 height 9
click at [190, 108] on div "photo photo" at bounding box center [171, 111] width 100 height 9
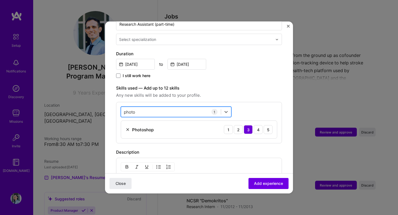
click at [190, 108] on div "photo photo" at bounding box center [171, 111] width 100 height 9
type input "adobe"
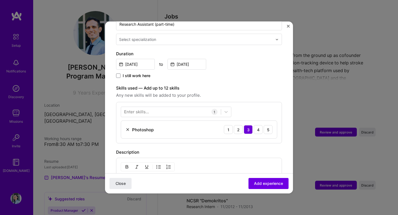
click at [261, 96] on div "Skills used — Add up to 12 skills Any new skills will be added to your profile.…" at bounding box center [199, 114] width 166 height 59
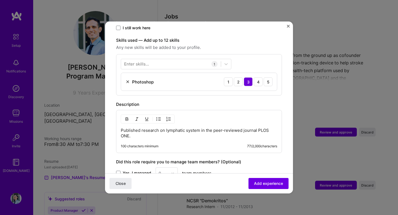
scroll to position [175, 0]
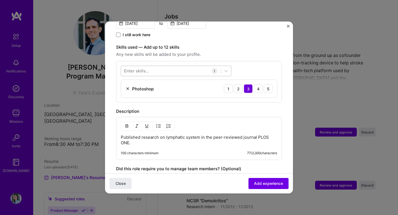
click at [163, 66] on div at bounding box center [171, 70] width 100 height 9
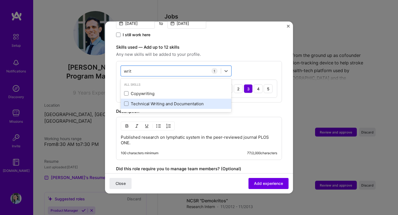
click at [156, 101] on div "Technical Writing and Documentation" at bounding box center [176, 104] width 104 height 6
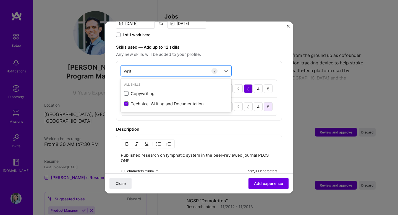
type input "writ"
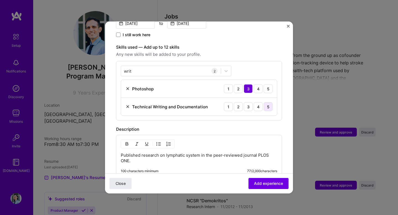
click at [267, 102] on div "5" at bounding box center [267, 106] width 9 height 9
click at [195, 67] on div "writ writ" at bounding box center [171, 70] width 100 height 9
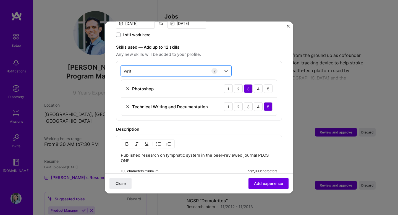
click at [195, 67] on div "writ writ" at bounding box center [171, 70] width 100 height 9
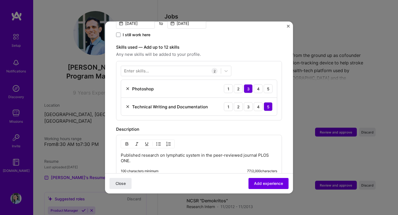
click at [261, 54] on div "Skills used — Add up to 12 skills Any new skills will be added to your profile.…" at bounding box center [199, 82] width 166 height 77
click at [188, 66] on div at bounding box center [171, 70] width 100 height 9
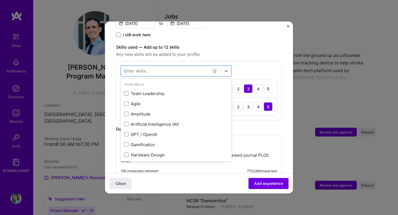
click at [243, 52] on div "Skills used — Add up to 12 skills Any new skills will be added to your profile.…" at bounding box center [199, 82] width 166 height 77
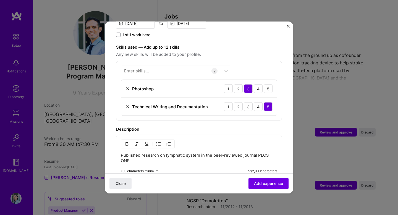
click at [128, 86] on img at bounding box center [127, 88] width 4 height 4
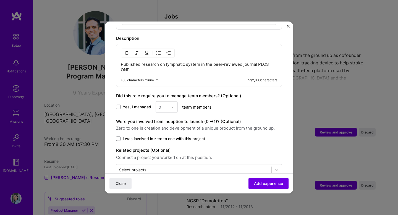
scroll to position [255, 0]
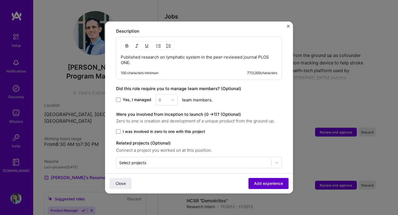
click at [264, 182] on span "Add experience" at bounding box center [268, 184] width 29 height 6
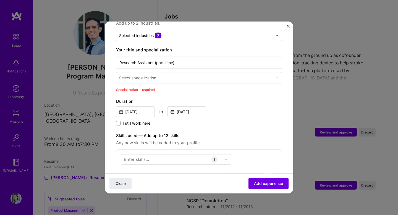
scroll to position [86, 0]
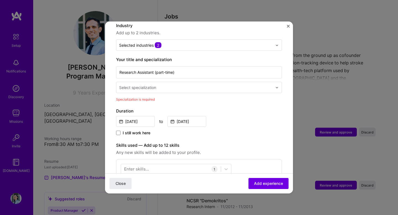
click at [201, 85] on input "text" at bounding box center [196, 88] width 154 height 6
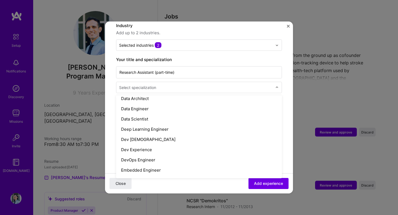
scroll to position [195, 0]
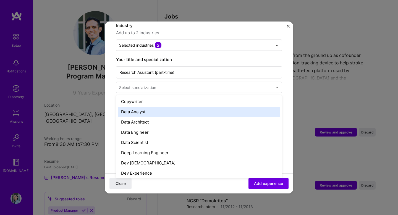
click at [206, 107] on div "Data Analyst" at bounding box center [199, 112] width 162 height 10
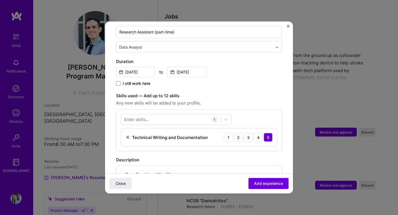
scroll to position [75, 0]
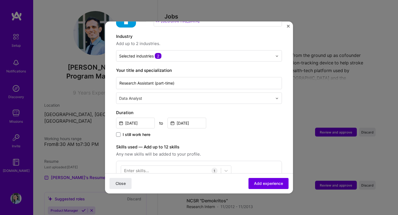
click at [190, 95] on input "text" at bounding box center [196, 98] width 154 height 6
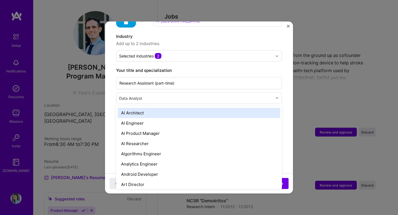
click at [138, 93] on div "Data Analyst" at bounding box center [195, 98] width 159 height 11
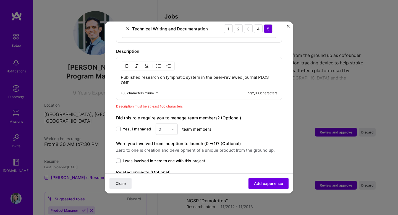
scroll to position [253, 0]
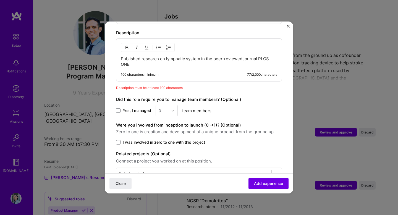
click at [145, 49] on div "Published research on lymphatic system in the peer-reviewed journal PLOS ONE. 1…" at bounding box center [199, 59] width 166 height 43
click at [154, 56] on p "Published research on lymphatic system in the peer-reviewed journal PLOS ONE." at bounding box center [199, 61] width 156 height 11
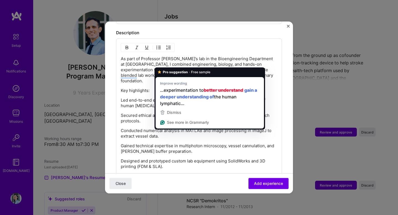
click at [184, 65] on p "As part of Professor James Moore Jr.’s lab in the Bioengineering Department at …" at bounding box center [199, 70] width 156 height 28
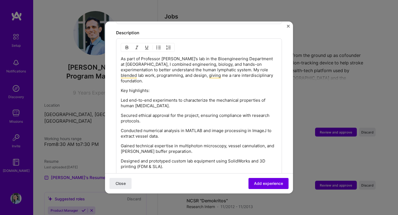
click at [163, 65] on p "As part of Professor James Moore Jr.’s lab in the Bioengineering Department at …" at bounding box center [199, 70] width 156 height 28
click at [208, 64] on p "As part of Professor James Moore Jr.’s lab in the Bioengineering Department at …" at bounding box center [199, 70] width 156 height 28
click at [201, 73] on p "As part of Professor [PERSON_NAME]’s lab in the Bioengineering Department at [G…" at bounding box center [199, 70] width 156 height 28
click at [157, 88] on p "Key highlights:" at bounding box center [199, 91] width 156 height 6
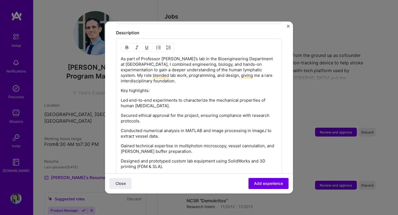
click at [147, 99] on p "Led end-to-end experiments to characterize the mechanical properties of human […" at bounding box center [199, 102] width 156 height 11
click at [147, 106] on div "As part of Professor James Moore Jr.’s lab in the Bioengineering Department at …" at bounding box center [199, 155] width 156 height 199
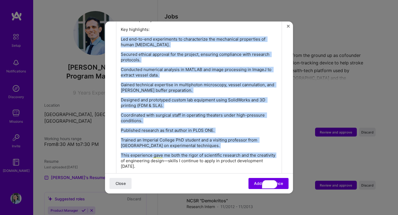
scroll to position [437, 0]
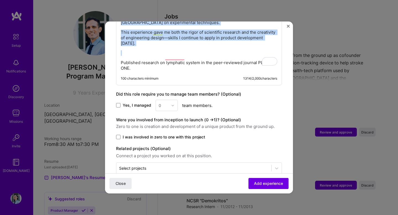
drag, startPoint x: 122, startPoint y: 94, endPoint x: 170, endPoint y: 46, distance: 68.4
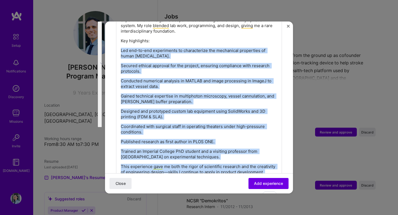
scroll to position [271, 0]
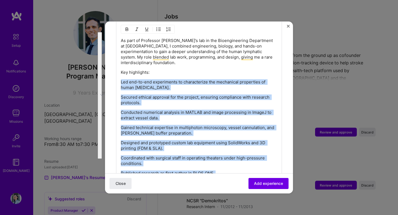
click at [160, 27] on img "button" at bounding box center [158, 29] width 4 height 4
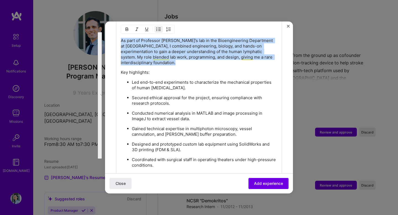
scroll to position [306, 0]
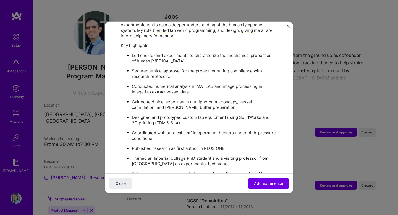
scroll to position [340, 0]
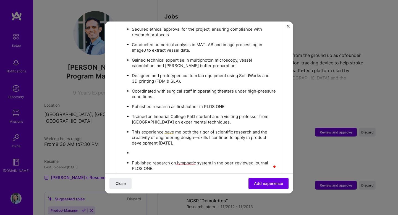
click at [170, 160] on p "Published research on lymphatic system in the peer-reviewed journal PLOS ONE." at bounding box center [204, 165] width 145 height 11
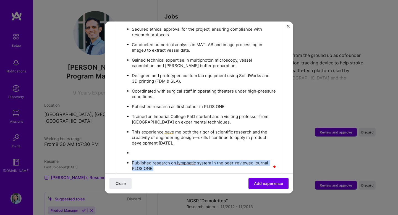
click at [170, 160] on p "Published research on lymphatic system in the peer-reviewed journal PLOS ONE." at bounding box center [204, 165] width 145 height 11
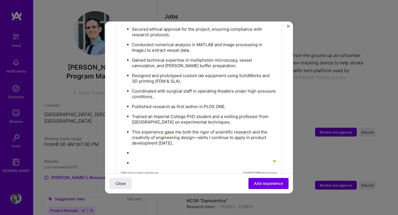
click at [182, 97] on ul "Led end-to-end experiments to characterize the mechanical properties of human l…" at bounding box center [199, 88] width 156 height 155
click at [182, 104] on li "Published research as first author in PLOS ONE." at bounding box center [204, 107] width 145 height 6
click at [182, 104] on p "Published research as first author in PLOS ONE." at bounding box center [204, 107] width 145 height 6
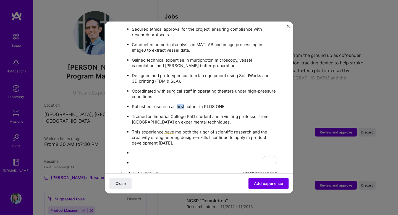
click at [182, 104] on p "Published research as first author in PLOS ONE." at bounding box center [204, 107] width 145 height 6
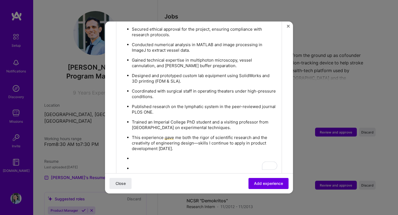
click at [180, 104] on p "Published research on the lymphatic system in the peer-reviewed journal PLOS ON…" at bounding box center [204, 109] width 145 height 11
click at [163, 156] on ul "Led end-to-end experiments to characterize the mechanical properties of human l…" at bounding box center [199, 91] width 156 height 160
click at [131, 131] on ul "Led end-to-end experiments to characterize the mechanical properties of human l…" at bounding box center [199, 91] width 156 height 160
click at [135, 135] on p "This experience gave me both the rigor of scientific research and the creativit…" at bounding box center [204, 143] width 145 height 17
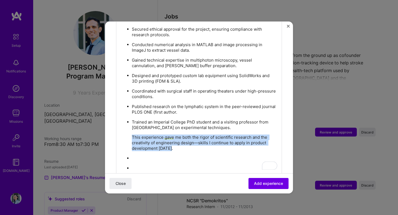
click at [135, 135] on p "This experience gave me both the rigor of scientific research and the creativit…" at bounding box center [204, 143] width 145 height 17
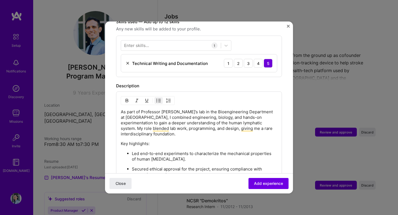
scroll to position [150, 0]
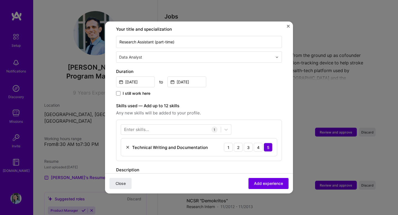
click at [138, 127] on div "Enter skills..." at bounding box center [136, 130] width 25 height 6
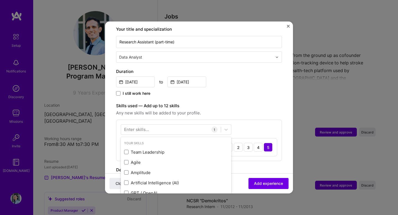
click at [138, 127] on div "Enter skills..." at bounding box center [136, 130] width 25 height 6
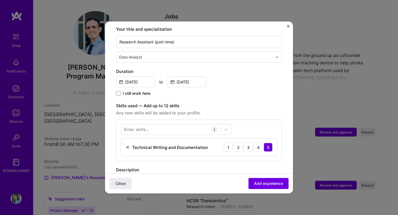
click at [144, 127] on div "Enter skills..." at bounding box center [136, 130] width 25 height 6
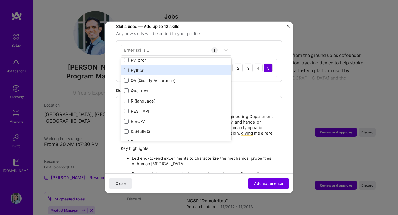
click at [166, 60] on div "Your Skills Team Leadership Agile Amplitude Artificial Intelligence (AI) GPT / …" at bounding box center [176, 99] width 110 height 83
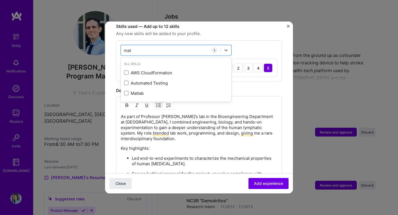
type input "matl"
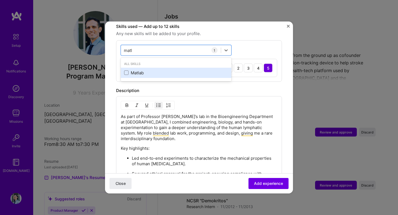
click at [167, 70] on div "Matlab" at bounding box center [176, 73] width 104 height 6
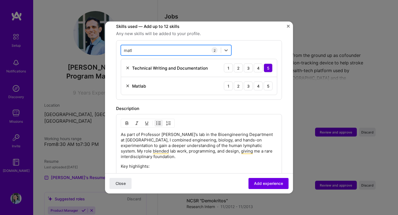
click at [173, 46] on div "matl matl" at bounding box center [171, 50] width 100 height 9
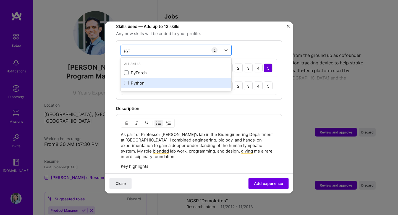
click at [163, 80] on div "Python" at bounding box center [176, 83] width 104 height 6
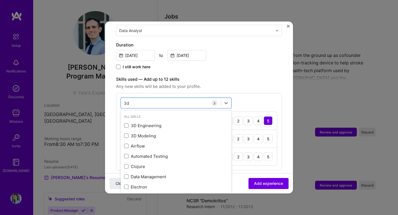
type input "3d"
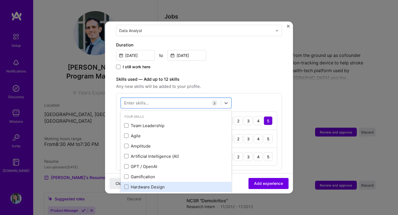
click at [154, 184] on div "Hardware Design" at bounding box center [176, 187] width 104 height 6
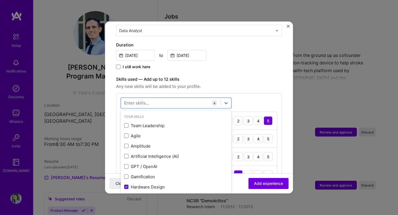
click at [220, 76] on label "Skills used — Add up to 12 skills" at bounding box center [199, 79] width 166 height 7
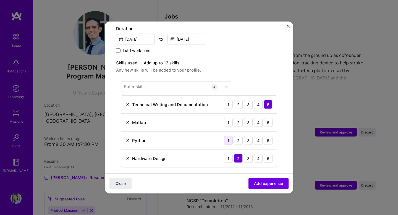
click at [226, 136] on div "1" at bounding box center [228, 140] width 9 height 9
click at [236, 118] on div "2" at bounding box center [238, 122] width 9 height 9
click at [250, 182] on button "Add experience" at bounding box center [268, 183] width 40 height 11
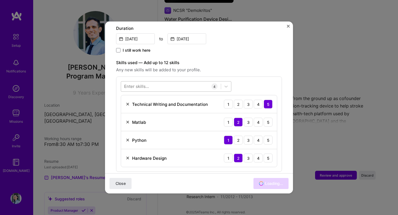
click at [184, 82] on div at bounding box center [171, 86] width 100 height 9
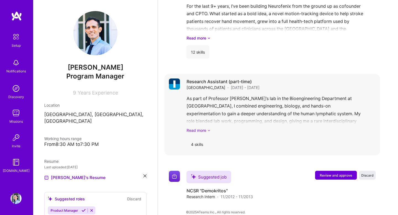
click at [203, 127] on link "Read more" at bounding box center [280, 130] width 189 height 6
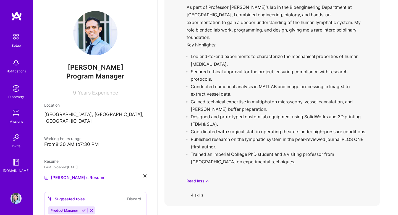
click at [195, 188] on div "4 skills" at bounding box center [196, 194] width 21 height 13
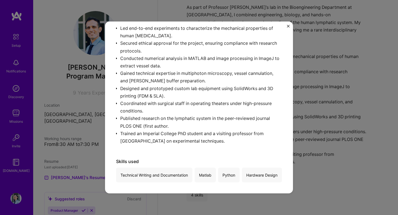
click at [167, 168] on div "Technical Writing and Documentation" at bounding box center [154, 175] width 76 height 15
click at [215, 168] on div "Matlab" at bounding box center [204, 175] width 21 height 15
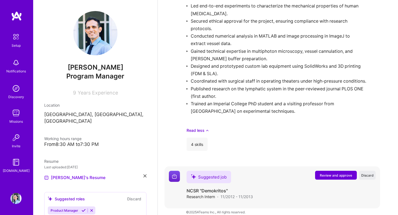
click at [321, 172] on button "Review and approve" at bounding box center [336, 175] width 42 height 9
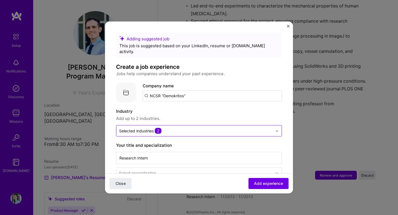
click at [173, 128] on input "text" at bounding box center [195, 131] width 153 height 6
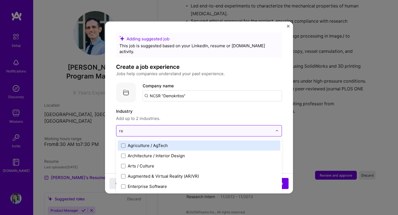
type input "res"
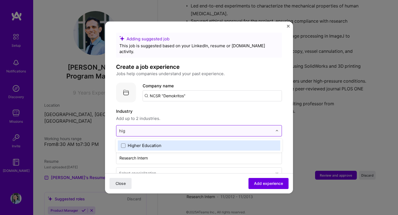
type input "high"
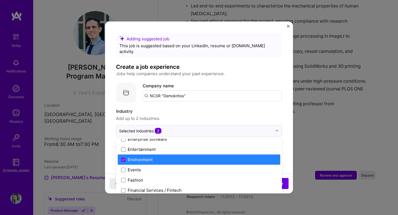
scroll to position [521, 0]
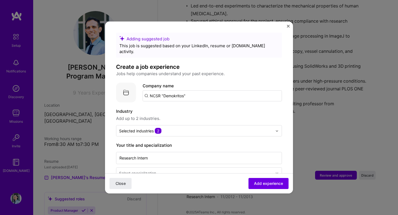
click at [265, 109] on div "Industry Add up to 2 industries." at bounding box center [199, 115] width 166 height 14
click at [157, 90] on input "NCSR "Demokritos"" at bounding box center [212, 95] width 139 height 11
click at [149, 92] on input "NCSR "Demokritos"" at bounding box center [212, 95] width 139 height 11
click at [147, 92] on input "NCSR "Demokritos"" at bounding box center [212, 95] width 139 height 11
click at [193, 91] on input "NCSR "Demokritos"" at bounding box center [212, 95] width 139 height 11
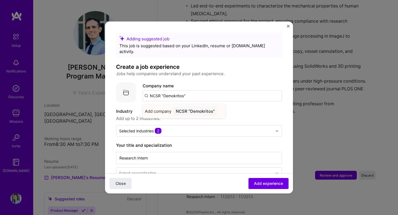
type input "NCSR "Demokritos""
click at [186, 106] on div "NCSR "Demokritos"" at bounding box center [194, 111] width 43 height 10
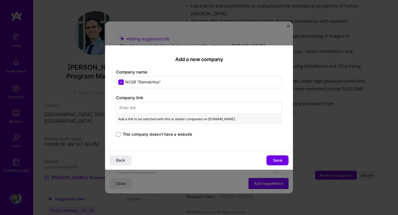
click at [163, 106] on input "text" at bounding box center [199, 108] width 166 height 12
paste input "https://www.demokritos.gr/"
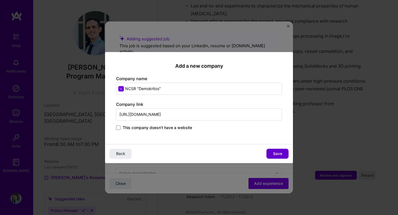
type input "https://www.demokritos.gr/"
click at [272, 151] on button "Save" at bounding box center [277, 154] width 22 height 10
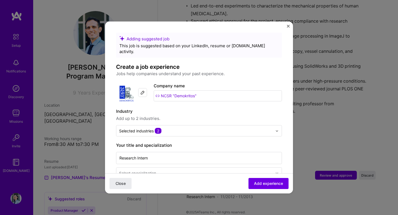
scroll to position [22, 0]
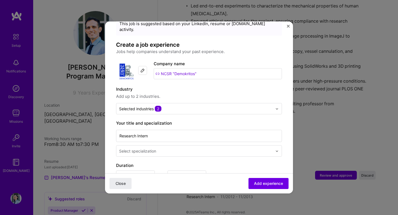
click at [173, 148] on input "text" at bounding box center [196, 151] width 154 height 6
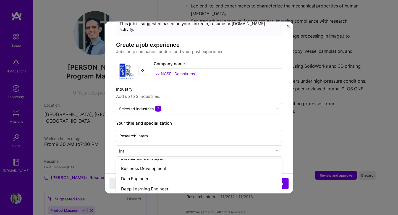
scroll to position [0, 0]
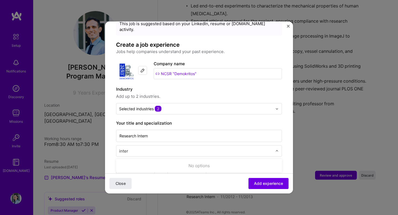
type input "intern"
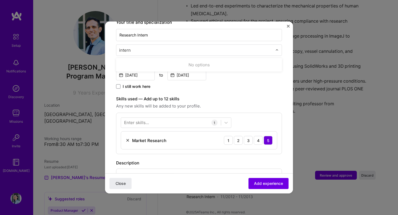
scroll to position [104, 0]
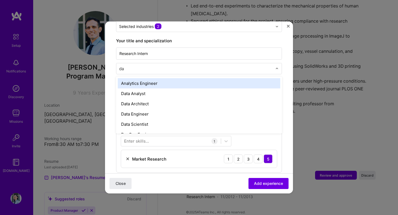
type input "dat"
click at [158, 78] on div "Data Analyst" at bounding box center [199, 83] width 162 height 10
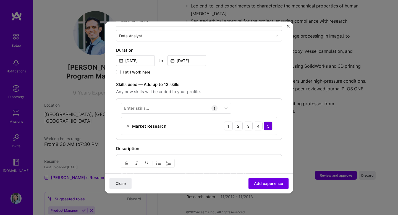
scroll to position [157, 0]
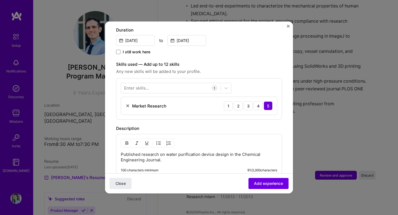
click at [126, 104] on img at bounding box center [127, 106] width 4 height 4
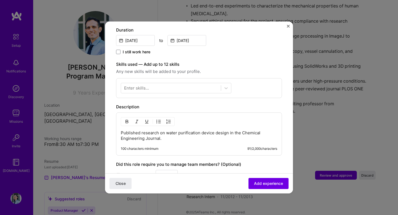
click at [134, 85] on div "Enter skills..." at bounding box center [136, 88] width 25 height 6
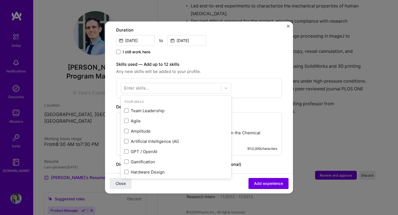
click at [136, 85] on div "Enter skills..." at bounding box center [136, 88] width 25 height 6
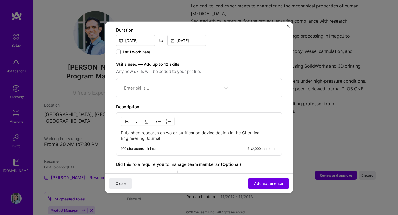
click at [136, 85] on div "Enter skills..." at bounding box center [136, 88] width 25 height 6
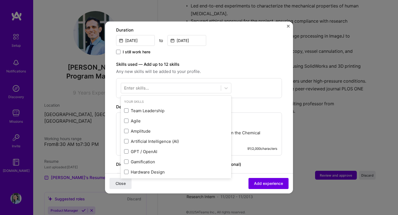
click at [259, 84] on div "Your Skills Team Leadership Agile Amplitude Artificial Intelligence (AI) GPT / …" at bounding box center [199, 88] width 166 height 20
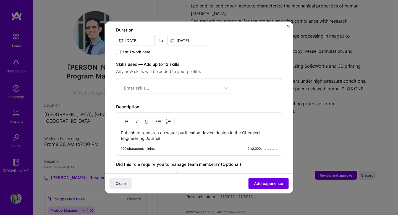
click at [203, 83] on div at bounding box center [171, 87] width 100 height 9
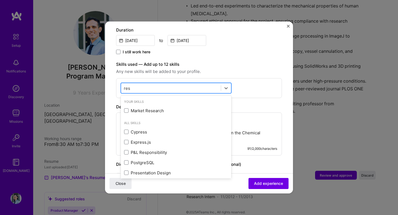
type input "rese"
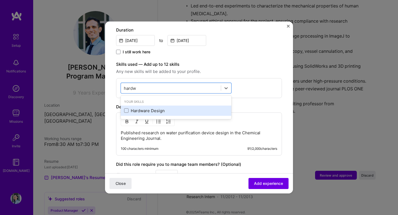
click at [171, 108] on div "Hardware Design" at bounding box center [176, 111] width 104 height 6
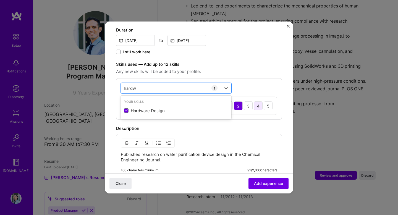
click at [260, 101] on div "4" at bounding box center [258, 105] width 9 height 9
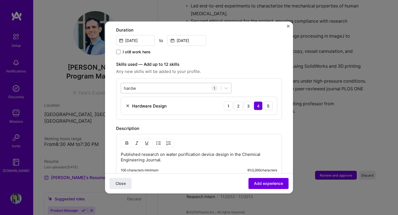
click at [180, 83] on div "hardw hardw" at bounding box center [171, 87] width 100 height 9
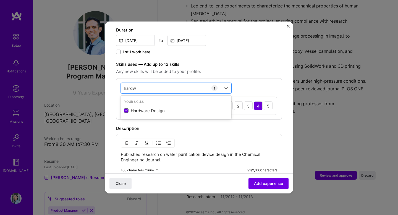
click at [180, 83] on div "hardw hardw" at bounding box center [171, 87] width 100 height 9
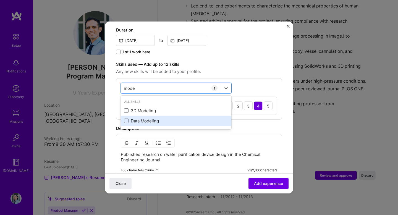
click at [174, 118] on div "Data Modeling" at bounding box center [176, 121] width 104 height 6
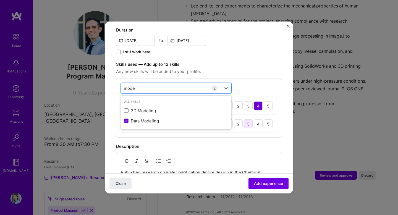
type input "mode"
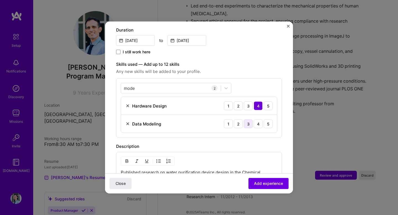
click at [250, 119] on div "3" at bounding box center [248, 123] width 9 height 9
click at [256, 122] on div "Data Modeling 1 2 3 4 5" at bounding box center [199, 124] width 156 height 18
click at [256, 121] on div "4" at bounding box center [258, 123] width 9 height 9
click at [189, 85] on div "mode mode" at bounding box center [171, 87] width 100 height 9
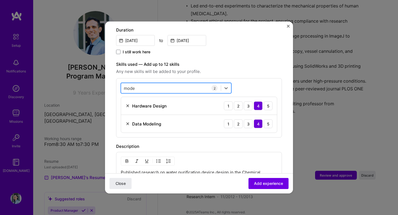
click at [190, 83] on div "mode mode" at bounding box center [171, 87] width 100 height 9
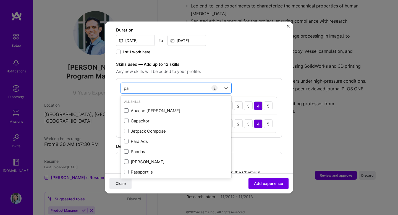
type input "p"
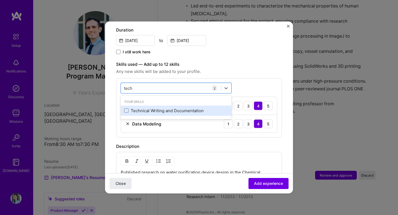
click at [181, 108] on div "Technical Writing and Documentation" at bounding box center [176, 111] width 104 height 6
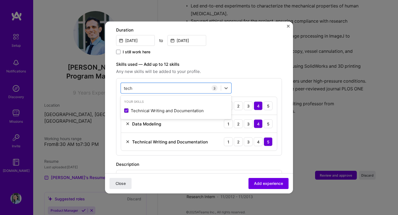
type input "tech"
click at [274, 69] on div "Skills used — Add up to 12 skills Any new skills will be added to your profile.…" at bounding box center [199, 108] width 166 height 94
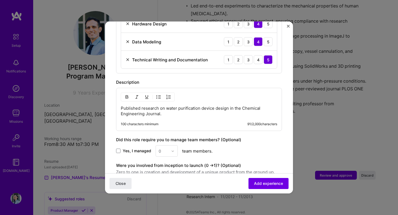
scroll to position [252, 0]
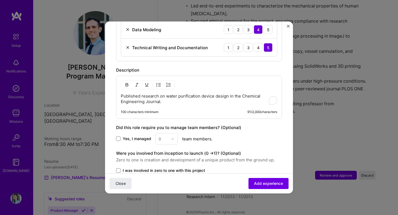
click at [190, 96] on p "Published research on water purification device design in the Chemical Engineer…" at bounding box center [199, 98] width 156 height 11
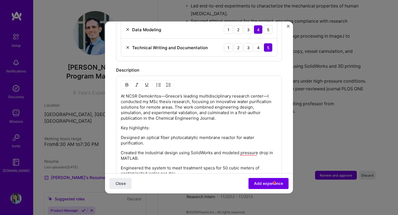
click at [167, 93] on p "At NCSR Demokritos—Greece’s leading multidisciplinary research center—I conduct…" at bounding box center [199, 107] width 156 height 28
click at [166, 93] on p "At NCSR Demokritos—Greece’s leading multidisciplinary research center—I conduct…" at bounding box center [199, 107] width 156 height 28
click at [264, 93] on p "At NCSR Demokritos, Greece’s leading multidisciplinary research center—I conduc…" at bounding box center [199, 107] width 156 height 28
click at [247, 150] on p "Created the industrial design using SolidWorks and modeled pressure drop in MAT…" at bounding box center [199, 155] width 156 height 11
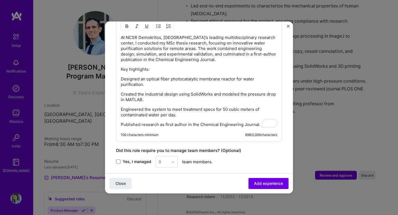
scroll to position [310, 0]
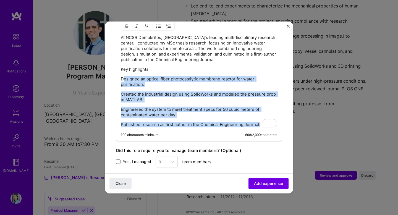
drag, startPoint x: 123, startPoint y: 73, endPoint x: 156, endPoint y: 126, distance: 61.7
click at [156, 126] on div "At NCSR Demokritos, Greece’s leading multidisciplinary research center, I condu…" at bounding box center [199, 79] width 166 height 125
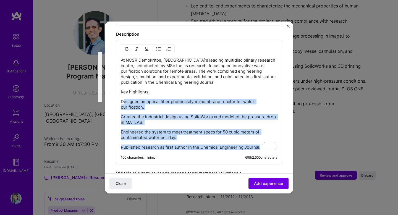
scroll to position [281, 0]
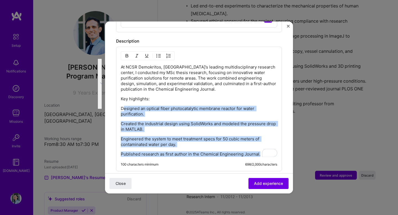
click at [157, 54] on img "button" at bounding box center [158, 56] width 4 height 4
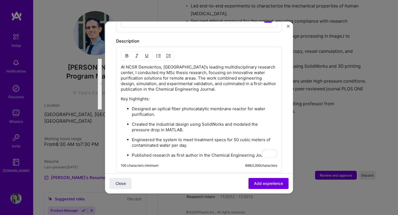
click at [161, 96] on p "Key highlights:" at bounding box center [199, 99] width 156 height 6
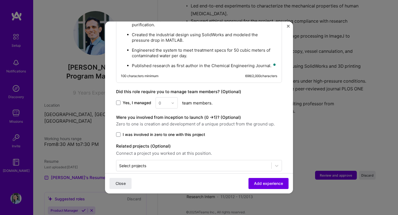
scroll to position [373, 0]
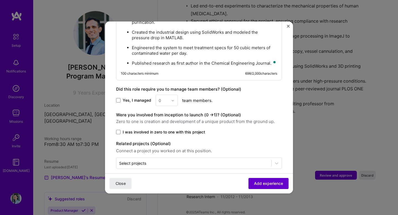
click at [270, 178] on button "Add experience" at bounding box center [268, 183] width 40 height 11
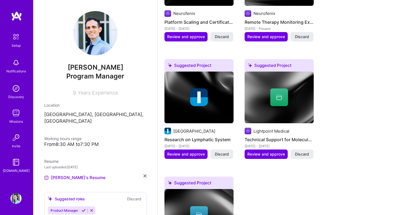
click at [87, 141] on div "From 8:30 AM to 7:30 PM" at bounding box center [95, 144] width 102 height 6
click at [89, 141] on div "From 8:30 AM to 7:30 PM" at bounding box center [95, 144] width 102 height 6
click at [99, 116] on p "[GEOGRAPHIC_DATA], [GEOGRAPHIC_DATA], [GEOGRAPHIC_DATA]" at bounding box center [95, 117] width 102 height 13
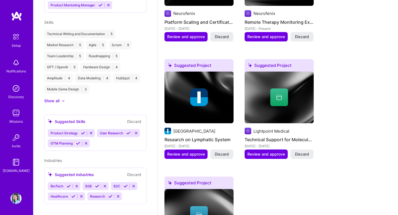
click at [82, 131] on icon at bounding box center [83, 133] width 4 height 4
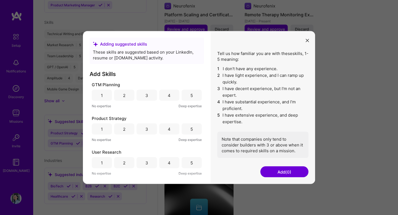
click at [169, 165] on div "4" at bounding box center [169, 163] width 3 height 6
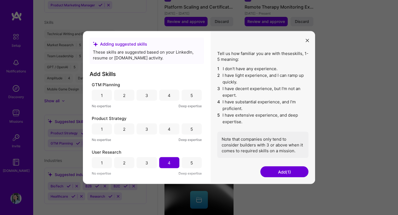
click at [173, 131] on div "4" at bounding box center [169, 128] width 20 height 11
click at [161, 95] on div "4" at bounding box center [169, 95] width 20 height 11
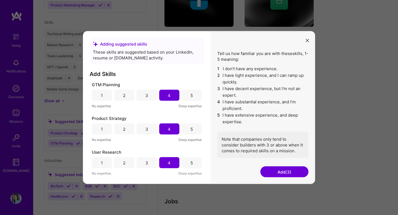
scroll to position [566, 0]
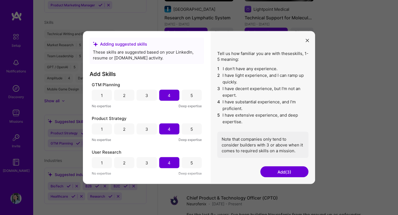
click at [283, 171] on button "Add (3)" at bounding box center [284, 171] width 48 height 11
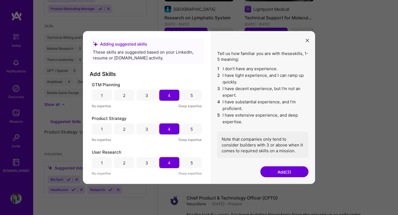
scroll to position [173, 0]
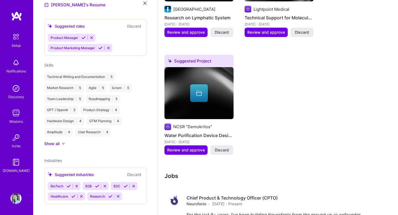
click at [54, 141] on div "Show all" at bounding box center [51, 144] width 15 height 6
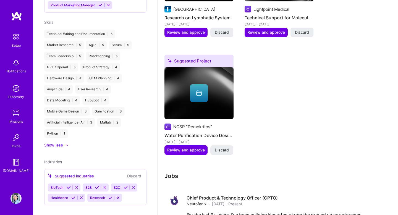
click at [97, 74] on div "GTM Planning | 4" at bounding box center [103, 78] width 35 height 9
click at [72, 196] on icon at bounding box center [73, 198] width 4 height 4
click at [69, 196] on icon at bounding box center [71, 198] width 4 height 4
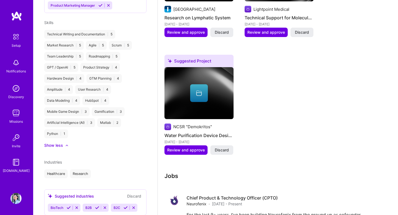
click at [83, 169] on div "Research" at bounding box center [80, 173] width 21 height 9
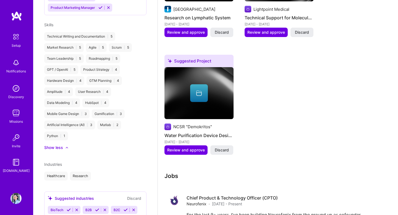
scroll to position [226, 0]
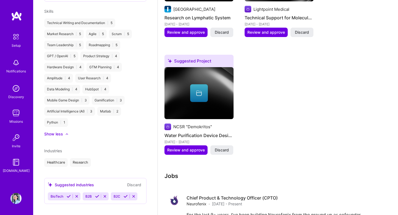
click at [123, 194] on icon at bounding box center [125, 196] width 4 height 4
click at [99, 194] on button at bounding box center [96, 196] width 7 height 5
click at [116, 131] on div "Dimitris Athanasiou Program Manager 9 Years Experience Location London, England…" at bounding box center [95, 107] width 124 height 215
click at [78, 194] on icon at bounding box center [77, 196] width 4 height 4
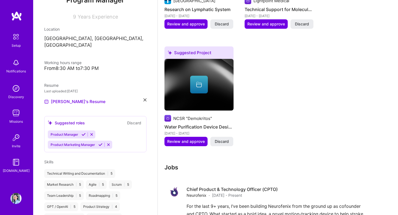
scroll to position [18, 0]
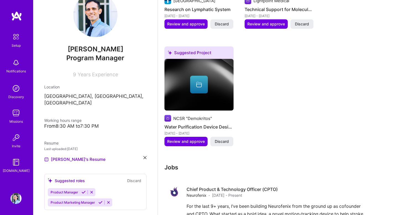
click at [84, 190] on icon at bounding box center [83, 192] width 4 height 4
click at [98, 190] on icon at bounding box center [100, 192] width 4 height 4
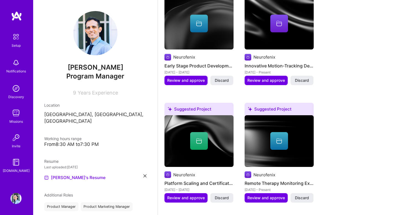
scroll to position [273, 0]
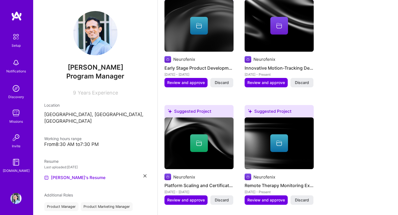
click at [99, 74] on span "Program Manager" at bounding box center [95, 76] width 58 height 8
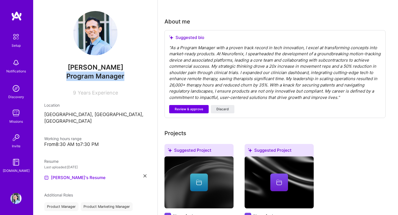
scroll to position [0, 0]
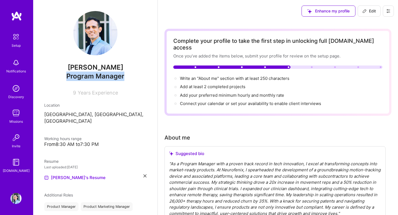
click at [375, 11] on span "Edit" at bounding box center [369, 11] width 14 height 6
select select "US"
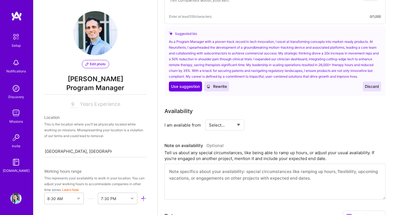
click at [75, 104] on input "9" at bounding box center [74, 104] width 7 height 7
click at [92, 90] on span "Program Manager" at bounding box center [95, 88] width 102 height 11
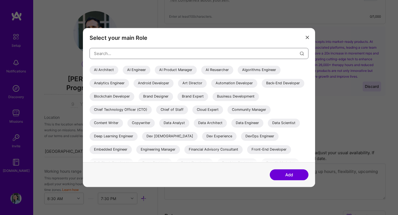
click at [127, 54] on input "modal" at bounding box center [197, 53] width 206 height 14
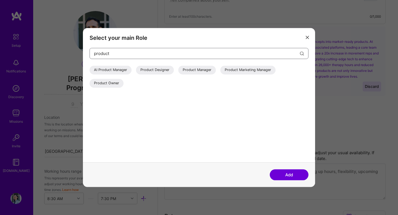
type input "product"
click at [202, 72] on div "Product Manager" at bounding box center [197, 69] width 38 height 9
click at [287, 175] on button "Add" at bounding box center [289, 174] width 39 height 11
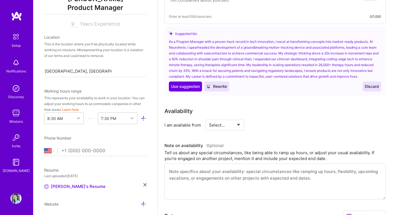
scroll to position [109, 0]
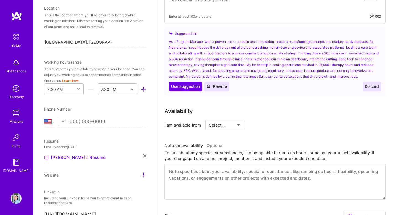
click at [52, 125] on div "Afghanistan Åland Islands Albania Algeria American Samoa Andorra Angola Anguill…" at bounding box center [95, 122] width 102 height 9
click at [53, 122] on select "Afghanistan Åland Islands Albania Algeria American Samoa Andorra Angola Anguill…" at bounding box center [51, 121] width 14 height 7
select select "GB"
click at [44, 118] on select "Afghanistan Åland Islands Albania Algeria American Samoa Andorra Angola Anguill…" at bounding box center [51, 121] width 14 height 7
click at [85, 122] on input "tel" at bounding box center [103, 122] width 85 height 16
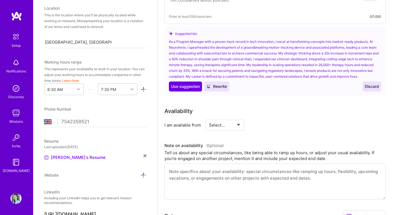
type input "7542359521"
click at [106, 113] on div "Phone Number Afghanistan Åland Islands Albania Algeria American Samoa Andorra A…" at bounding box center [95, 116] width 102 height 21
click at [125, 102] on div "Edit photo Dimitris Athanasiou Product Manager 9 Years Experience Location This…" at bounding box center [95, 107] width 124 height 215
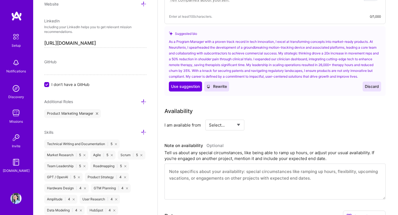
scroll to position [365, 0]
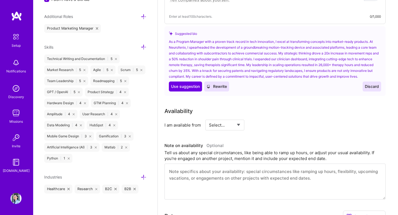
click at [144, 180] on div "Industries Healthcare Research B2C B2B" at bounding box center [95, 184] width 102 height 20
click at [144, 178] on icon at bounding box center [144, 177] width 6 height 6
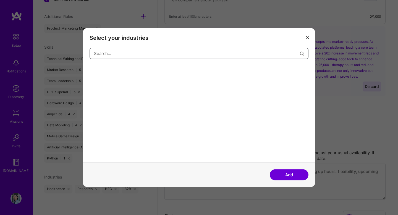
click at [172, 47] on input "modal" at bounding box center [197, 53] width 206 height 14
click at [135, 72] on div "BioTech" at bounding box center [128, 69] width 22 height 9
click at [138, 57] on input "bi" at bounding box center [197, 53] width 206 height 14
type input "energy"
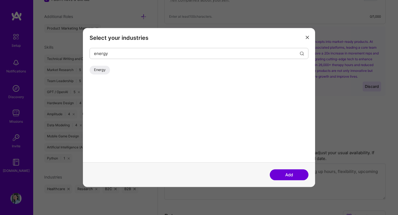
click at [106, 72] on div "Energy" at bounding box center [99, 69] width 20 height 9
click at [117, 52] on input "energy" at bounding box center [197, 53] width 206 height 14
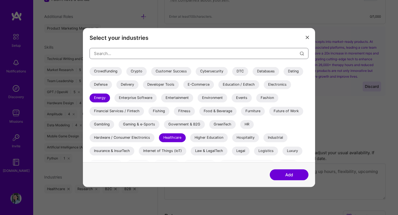
scroll to position [103, 0]
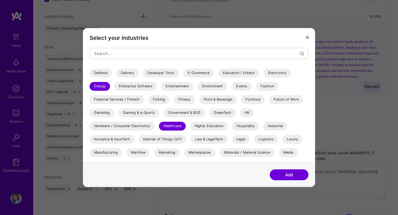
click at [134, 115] on div "Gaming & e-Sports" at bounding box center [138, 112] width 41 height 9
click at [188, 101] on div "Fitness" at bounding box center [184, 99] width 21 height 9
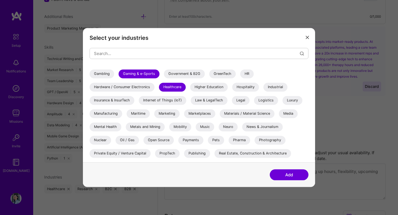
scroll to position [152, 0]
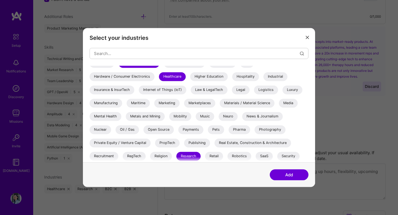
click at [107, 117] on div "Mental Health" at bounding box center [105, 116] width 32 height 9
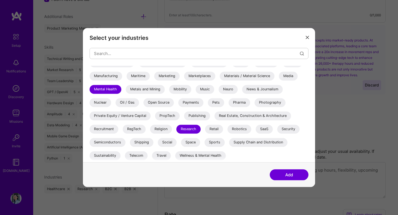
scroll to position [161, 0]
click at [192, 156] on div "Wellness & Mental Health" at bounding box center [200, 155] width 51 height 9
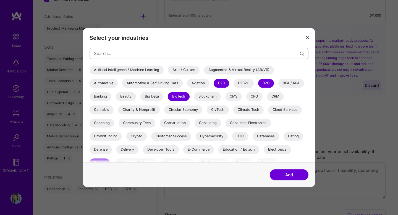
scroll to position [16, 0]
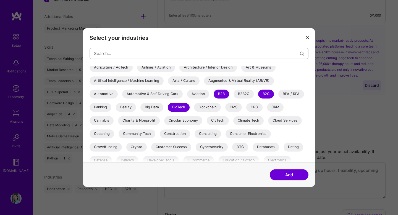
click at [220, 95] on div "B2B" at bounding box center [221, 93] width 15 height 9
click at [267, 95] on div "B2C" at bounding box center [266, 93] width 16 height 9
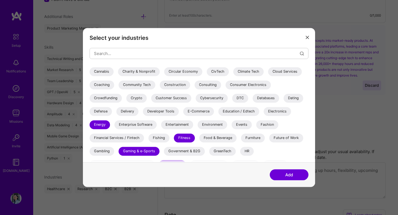
scroll to position [68, 0]
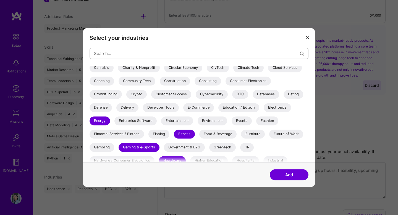
click at [251, 106] on div "Education / Edtech" at bounding box center [238, 107] width 41 height 9
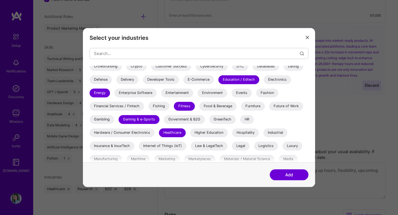
scroll to position [128, 0]
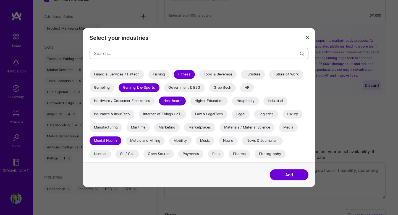
click at [230, 141] on div "Neuro" at bounding box center [227, 140] width 19 height 9
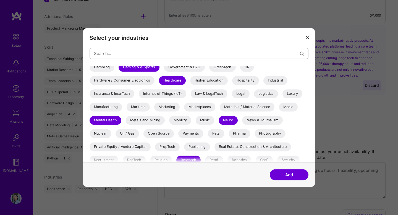
scroll to position [171, 0]
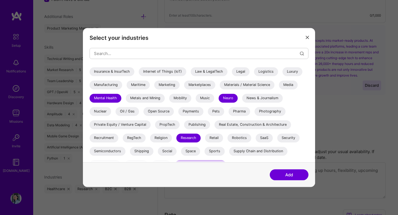
click at [240, 115] on div "Pharma" at bounding box center [239, 111] width 22 height 9
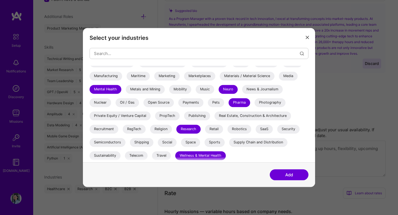
scroll to position [188, 0]
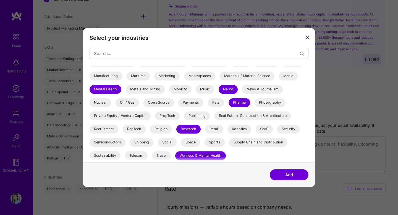
click at [301, 176] on button "Add" at bounding box center [289, 174] width 39 height 11
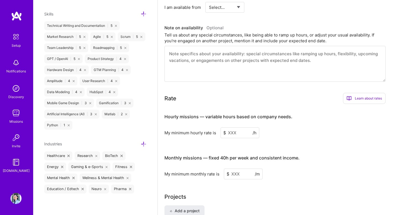
scroll to position [287, 0]
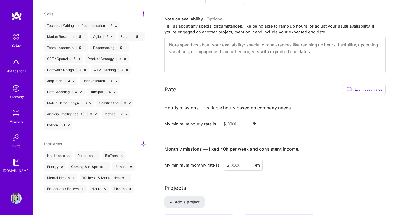
click at [239, 127] on input at bounding box center [239, 123] width 39 height 11
type input "5"
click at [222, 147] on h4 "Monthly missions — fixed 40h per week and consistent income." at bounding box center [231, 148] width 135 height 5
click at [243, 168] on input at bounding box center [243, 165] width 39 height 11
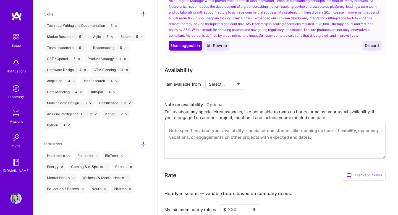
scroll to position [194, 0]
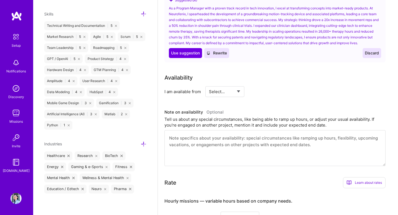
click at [216, 86] on select "Select... Right Now Future Date Not Available" at bounding box center [225, 92] width 32 height 14
select select "Future Date"
click at [209, 85] on select "Select... Right Now Future Date Not Available" at bounding box center [225, 92] width 32 height 14
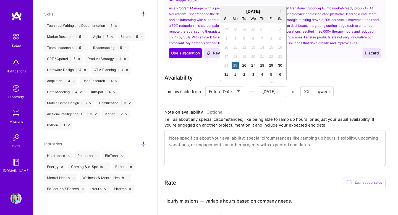
click at [276, 90] on input "Aug 25" at bounding box center [272, 91] width 27 height 11
click at [279, 13] on div "August 2025" at bounding box center [253, 11] width 66 height 6
click at [280, 12] on button "Next Month" at bounding box center [282, 11] width 4 height 4
click at [234, 39] on div "6" at bounding box center [234, 38] width 7 height 7
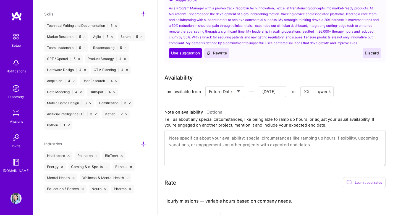
click at [308, 93] on input at bounding box center [316, 91] width 33 height 11
type input "Oct 4"
type input "40"
type input "Oct 3"
type input "40"
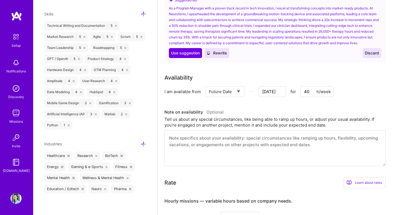
click at [351, 80] on div "Availability" at bounding box center [274, 77] width 221 height 8
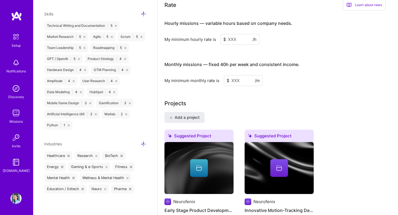
scroll to position [372, 0]
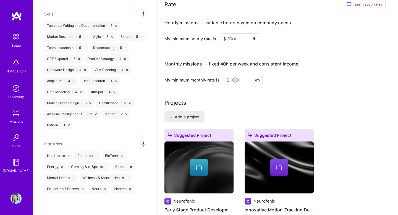
click at [241, 38] on input at bounding box center [239, 38] width 39 height 11
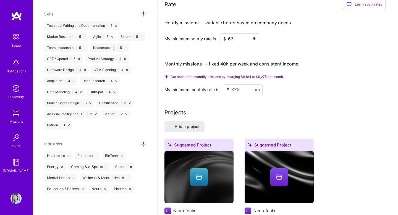
type input "63"
click at [270, 76] on span "Get noticed for monthly missions by charging $8,184 to $9,275 per month." at bounding box center [226, 77] width 113 height 4
click at [252, 88] on input at bounding box center [243, 89] width 39 height 11
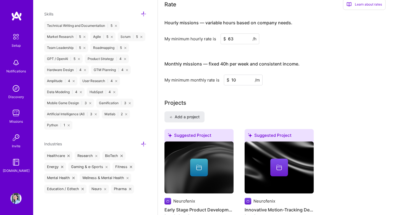
type input "1"
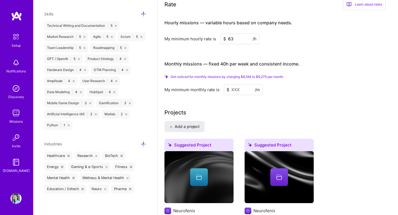
click at [257, 111] on div "Projects" at bounding box center [277, 112] width 227 height 8
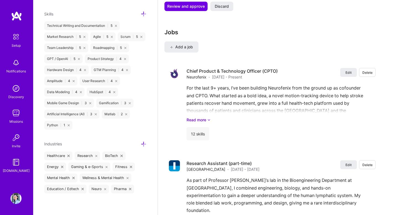
scroll to position [938, 0]
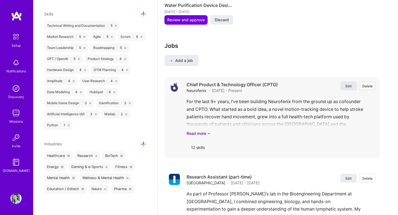
click at [346, 86] on span "Edit" at bounding box center [348, 86] width 6 height 5
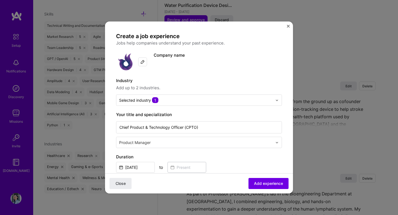
click at [226, 116] on label "Your title and specialization" at bounding box center [199, 114] width 166 height 7
click at [224, 144] on input "text" at bounding box center [196, 142] width 154 height 6
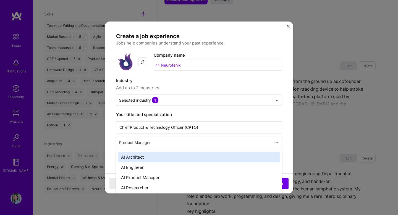
scroll to position [959, 0]
type input "cto"
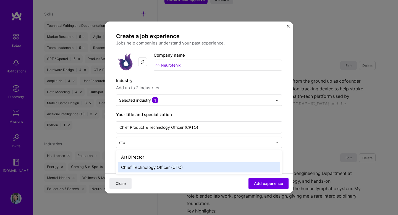
click at [197, 164] on div "Chief Technology Officer (CTO)" at bounding box center [199, 167] width 162 height 10
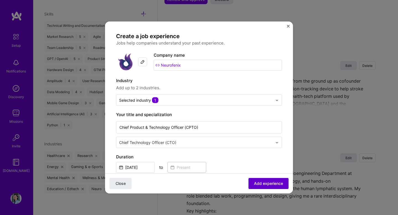
click at [278, 184] on span "Add experience" at bounding box center [268, 184] width 29 height 6
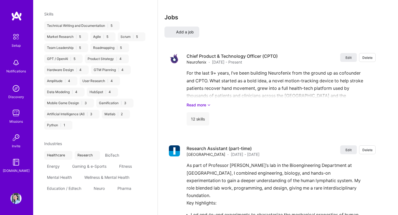
select select "US"
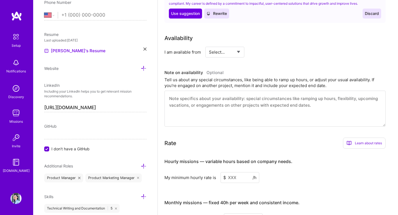
scroll to position [230, 0]
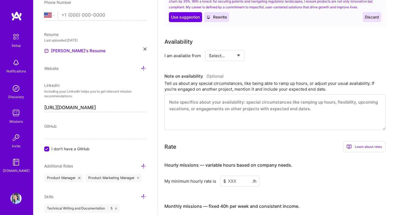
click at [238, 58] on select "Select... Right Now Future Date Not Available" at bounding box center [225, 56] width 32 height 14
select select "Future Date"
click at [209, 49] on select "Select... Right Now Future Date Not Available" at bounding box center [225, 56] width 32 height 14
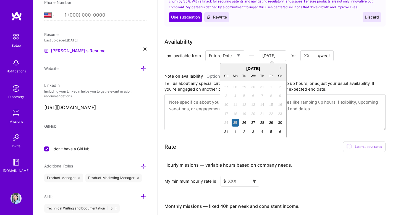
click at [273, 57] on input "Aug 25" at bounding box center [272, 55] width 27 height 11
click at [280, 70] on div "August 2025" at bounding box center [253, 68] width 66 height 6
click at [281, 68] on button "Next Month" at bounding box center [282, 68] width 4 height 4
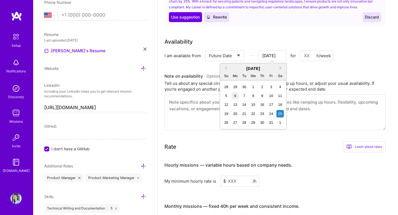
click at [235, 97] on div "6" at bounding box center [234, 95] width 7 height 7
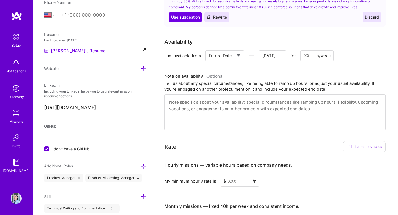
click at [311, 55] on input at bounding box center [316, 55] width 33 height 11
type input "Oct 4"
type input "4"
type input "Oct 3"
type input "40"
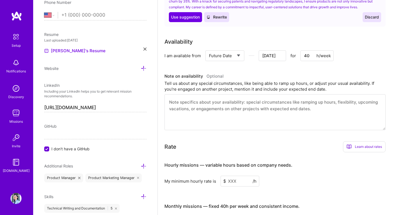
click at [241, 181] on input at bounding box center [239, 181] width 39 height 11
click at [247, 190] on div "Hourly missions — variable hours based on company needs. My minimum hourly rate…" at bounding box center [274, 197] width 221 height 81
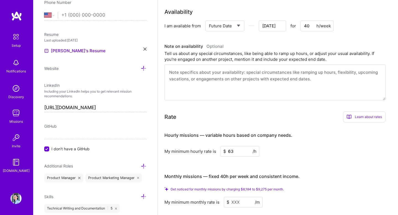
scroll to position [325, 0]
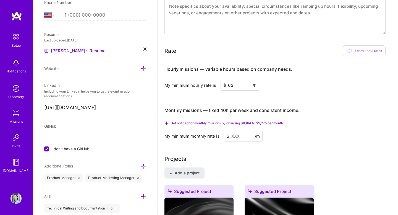
click at [239, 84] on input "63" at bounding box center [239, 85] width 39 height 11
click at [249, 92] on div "Hourly missions — variable hours based on company needs. My minimum hourly rate…" at bounding box center [274, 101] width 221 height 81
click at [246, 85] on input "65" at bounding box center [239, 85] width 39 height 11
click at [246, 83] on input "63" at bounding box center [239, 85] width 39 height 11
type input "65"
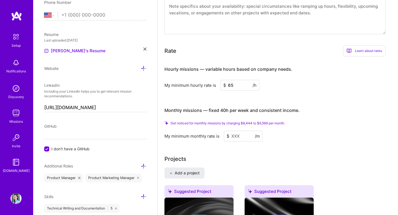
click at [242, 106] on div "Monthly missions — fixed 40h per week and consistent income." at bounding box center [231, 110] width 135 height 17
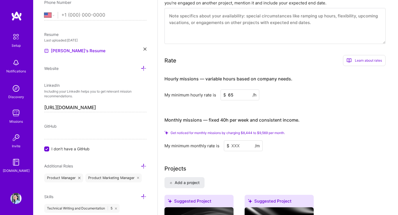
scroll to position [310, 0]
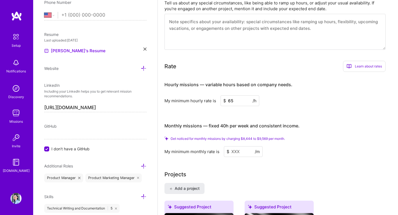
click at [351, 64] on icon at bounding box center [348, 66] width 5 height 5
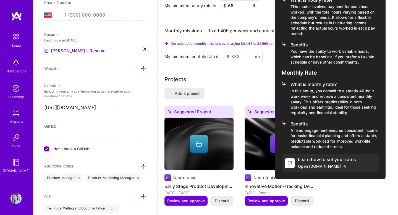
scroll to position [428, 0]
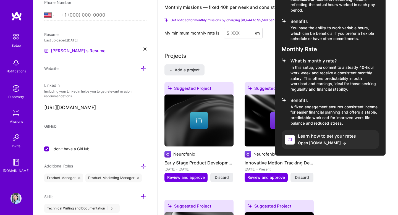
click at [250, 70] on div at bounding box center [199, 107] width 398 height 215
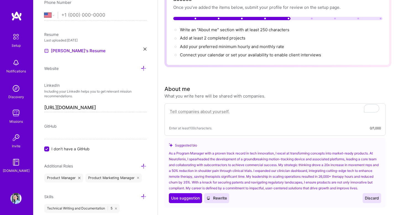
scroll to position [0, 0]
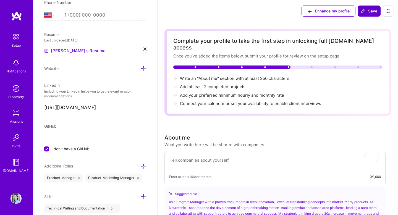
click at [363, 9] on icon at bounding box center [362, 10] width 3 height 3
type input "Oct 2"
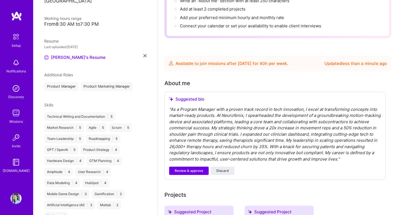
scroll to position [56, 0]
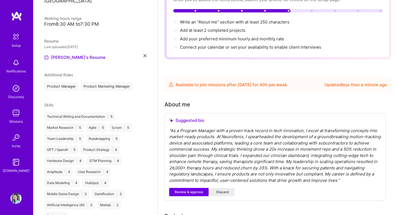
click at [333, 153] on div "" As a Program Manager with a proven track record in tech innovation, I excel a…" at bounding box center [275, 156] width 212 height 56
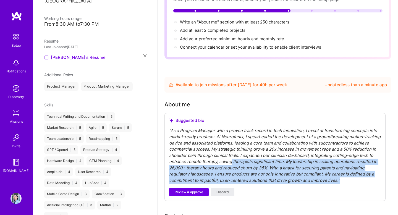
drag, startPoint x: 339, startPoint y: 174, endPoint x: 230, endPoint y: 156, distance: 110.0
click at [230, 156] on div "" As a Program Manager with a proven track record in tech innovation, I excel a…" at bounding box center [275, 156] width 212 height 56
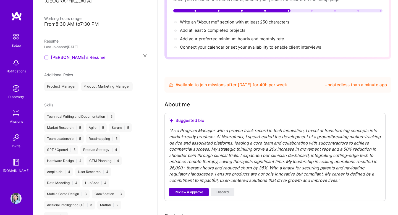
click at [199, 189] on span "Review & approve" at bounding box center [189, 191] width 28 height 5
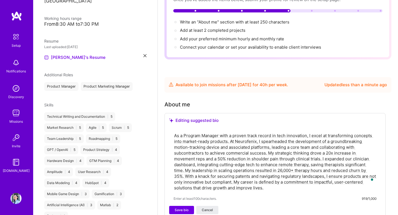
click at [206, 155] on textarea "As a Program Manager with a proven track record in tech innovation, I excel at …" at bounding box center [274, 161] width 203 height 59
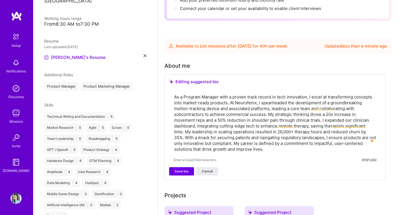
scroll to position [109, 0]
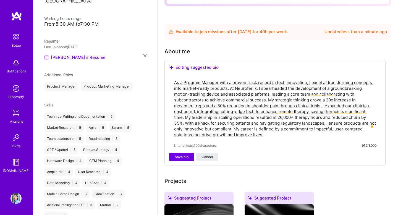
click at [214, 92] on textarea "As a Program Manager with a proven track record in tech innovation, I excel at …" at bounding box center [274, 108] width 203 height 59
paste textarea "I’m an entrepreneurial product leader with 9+ years of experience building heal…"
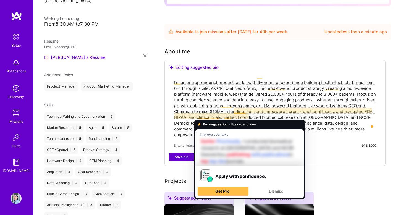
type textarea "I’m an entrepreneurial product leader with 9+ years of experience building heal…"
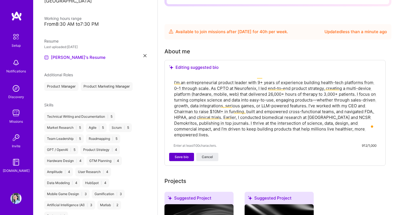
click at [186, 154] on span "Save bio" at bounding box center [182, 156] width 14 height 5
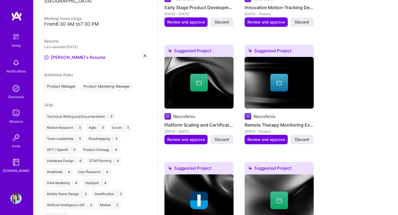
scroll to position [460, 0]
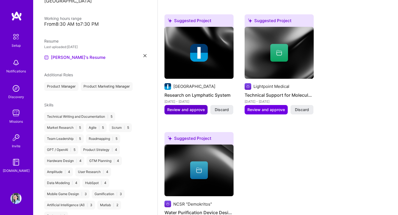
click at [182, 107] on span "Review and approve" at bounding box center [186, 110] width 38 height 6
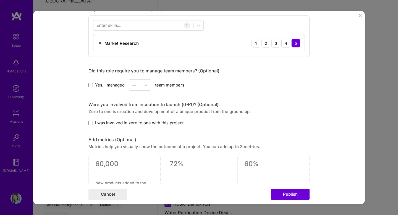
scroll to position [331, 0]
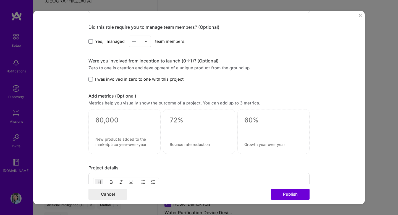
click at [204, 141] on div at bounding box center [199, 131] width 72 height 45
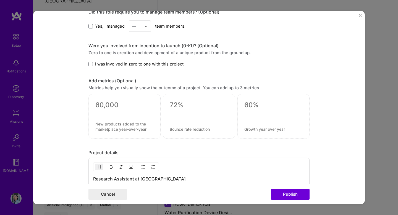
scroll to position [306, 0]
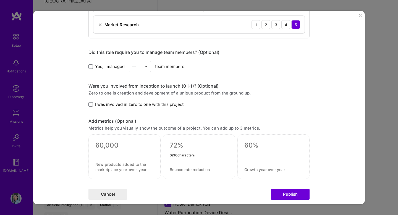
click at [204, 141] on textarea at bounding box center [199, 145] width 58 height 8
click at [247, 151] on div at bounding box center [273, 156] width 72 height 45
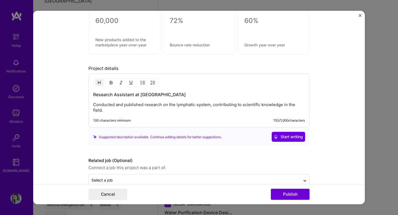
scroll to position [443, 0]
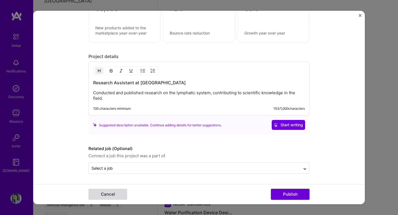
click at [106, 192] on button "Cancel" at bounding box center [107, 194] width 39 height 11
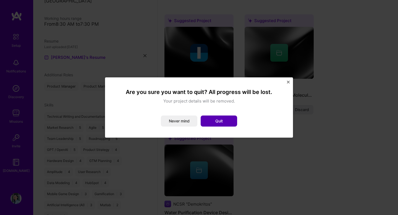
click at [207, 124] on button "Quit" at bounding box center [219, 120] width 36 height 11
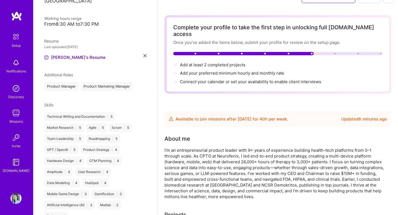
scroll to position [0, 0]
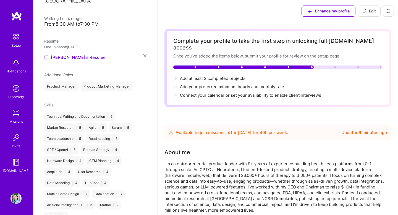
click at [388, 13] on icon at bounding box center [388, 11] width 4 height 4
click at [313, 161] on div "I’m an entrepreneurial product leader with 9+ years of experience building heal…" at bounding box center [274, 187] width 221 height 52
click at [322, 129] on div "Available to join missions after Oct 3, 2025 for 40 h per week . Updated 6 minu…" at bounding box center [278, 132] width 218 height 7
click at [349, 129] on div "Updated 6 minutes ago" at bounding box center [364, 132] width 46 height 7
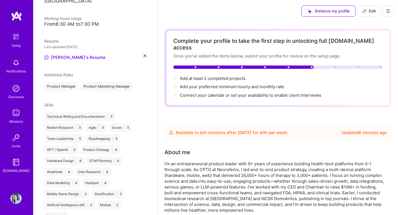
click at [371, 12] on span "Edit" at bounding box center [369, 11] width 14 height 6
select select "US"
select select "Future Date"
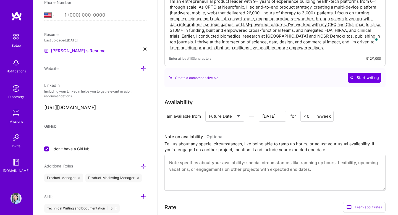
scroll to position [194, 0]
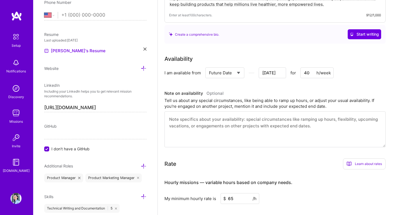
click at [301, 121] on textarea at bounding box center [274, 129] width 221 height 36
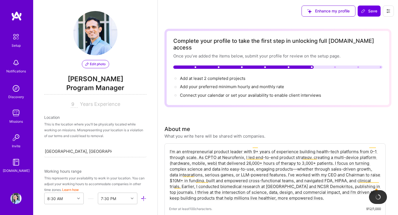
select select "US"
select select "Future Date"
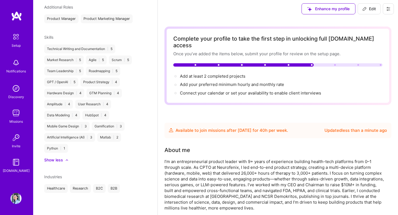
scroll to position [120, 0]
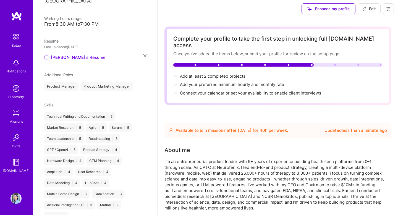
click at [87, 112] on div "Technical Writing and Documentation | 5" at bounding box center [79, 116] width 71 height 9
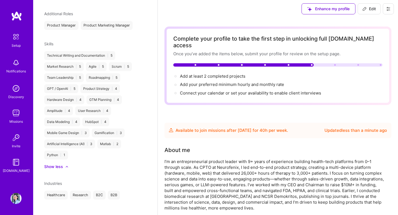
click at [120, 95] on div "GTM Planning | 4" at bounding box center [103, 99] width 35 height 9
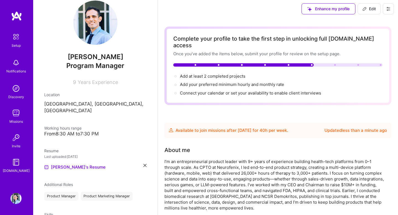
scroll to position [12, 0]
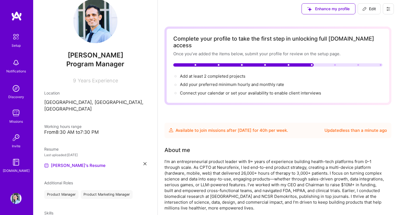
click at [373, 9] on span "Edit" at bounding box center [369, 9] width 14 height 6
select select "US"
select select "Future Date"
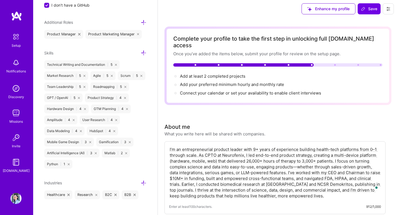
scroll to position [365, 0]
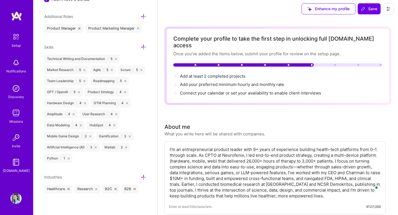
click at [75, 125] on div "Data Modeling | 4" at bounding box center [64, 125] width 40 height 9
click at [62, 126] on div "Data Modeling | 4" at bounding box center [64, 125] width 40 height 9
click at [61, 106] on div "Hardware Design | 4" at bounding box center [66, 103] width 44 height 9
click at [63, 99] on div "Hardware Design | 4" at bounding box center [66, 103] width 44 height 9
click at [63, 103] on div "Hardware Design | 4" at bounding box center [66, 103] width 44 height 9
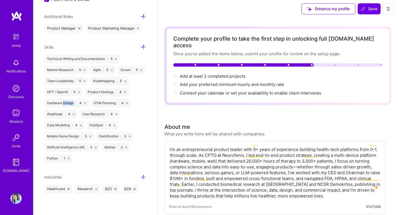
click at [63, 103] on div "Hardware Design | 4" at bounding box center [66, 103] width 44 height 9
click at [139, 195] on div "Edit photo Dimitris Athanasiou Program Manager 9 Years Experience Location This…" at bounding box center [95, 107] width 124 height 215
click at [142, 178] on icon at bounding box center [144, 177] width 6 height 6
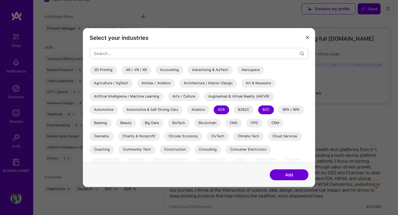
click at [220, 108] on div "B2B" at bounding box center [221, 109] width 15 height 9
click at [265, 109] on div "B2C" at bounding box center [266, 109] width 16 height 9
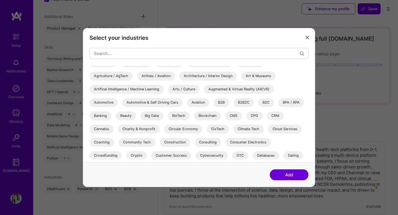
click at [185, 117] on div "BioTech" at bounding box center [179, 115] width 22 height 9
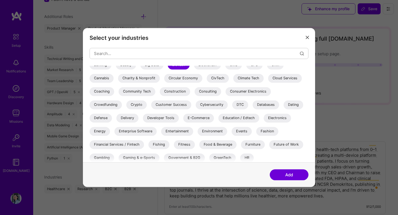
scroll to position [78, 0]
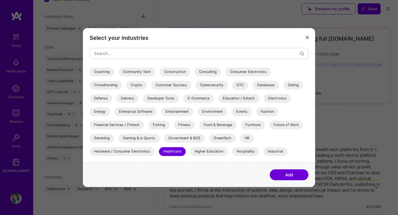
click at [233, 101] on div "Education / Edtech" at bounding box center [238, 98] width 41 height 9
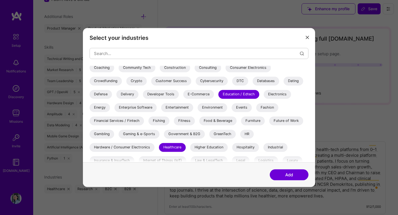
scroll to position [82, 0]
click at [105, 107] on div "Energy" at bounding box center [99, 106] width 20 height 9
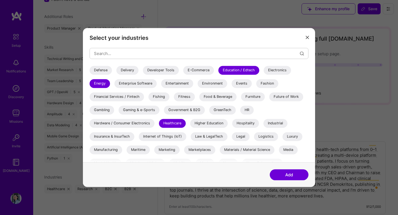
scroll to position [109, 0]
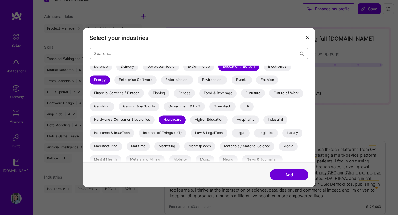
click at [189, 96] on div "Fitness" at bounding box center [184, 93] width 21 height 9
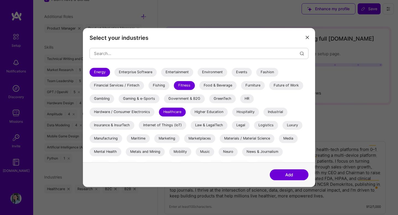
scroll to position [118, 0]
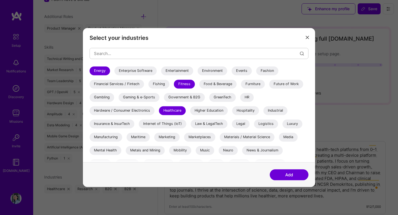
click at [156, 96] on div "Gaming & e-Sports" at bounding box center [138, 97] width 41 height 9
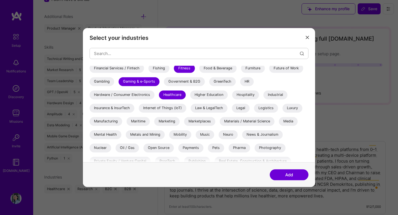
scroll to position [135, 0]
click at [226, 77] on div "GreenTech" at bounding box center [222, 81] width 27 height 9
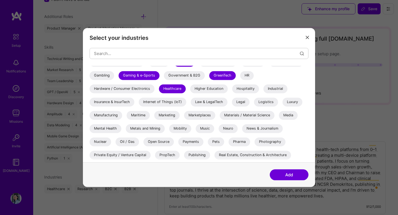
scroll to position [141, 0]
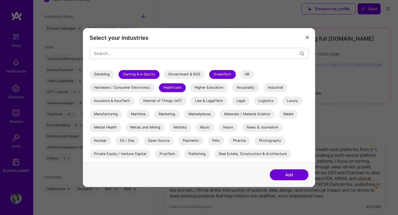
click at [132, 86] on div "Hardware / Consumer Electronics" at bounding box center [121, 87] width 65 height 9
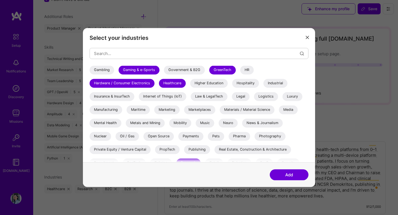
scroll to position [147, 0]
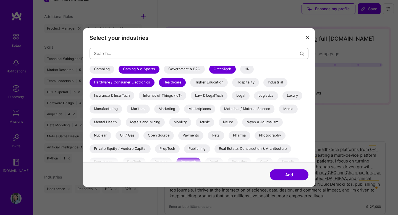
click at [228, 123] on div "Neuro" at bounding box center [227, 122] width 19 height 9
click at [236, 133] on div "Pharma" at bounding box center [239, 135] width 22 height 9
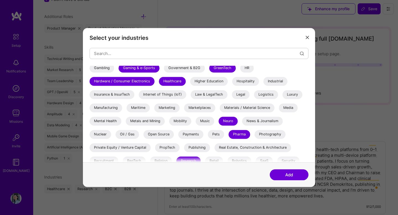
click at [114, 120] on div "Mental Health" at bounding box center [105, 121] width 32 height 9
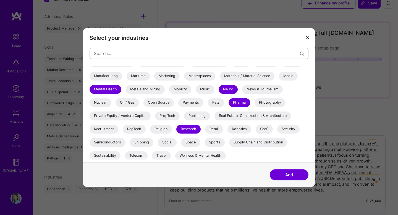
scroll to position [10, 0]
click at [181, 151] on div "Wellness & Mental Health" at bounding box center [200, 155] width 51 height 9
click at [288, 175] on button "Add" at bounding box center [289, 174] width 39 height 11
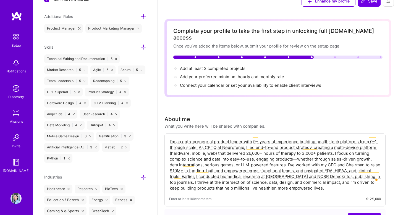
scroll to position [0, 0]
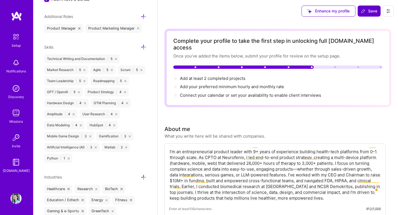
click at [369, 11] on span "Save" at bounding box center [369, 11] width 16 height 6
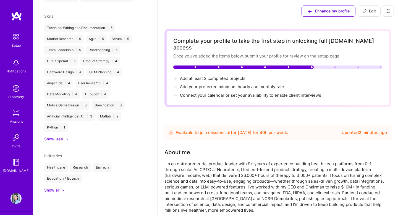
scroll to position [172, 0]
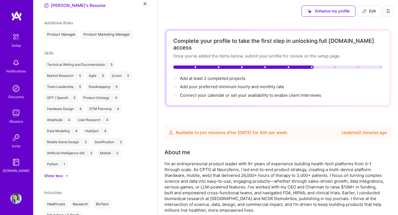
click at [369, 11] on span "Edit" at bounding box center [369, 11] width 14 height 6
select select "US"
select select "Future Date"
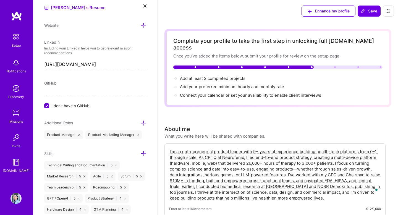
scroll to position [265, 0]
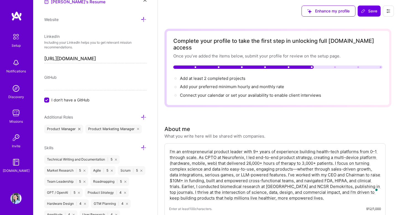
click at [146, 146] on icon at bounding box center [144, 148] width 6 height 6
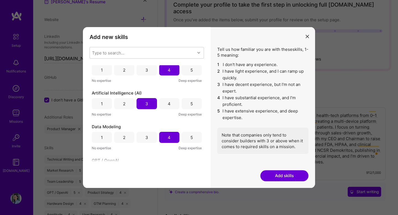
scroll to position [54, 0]
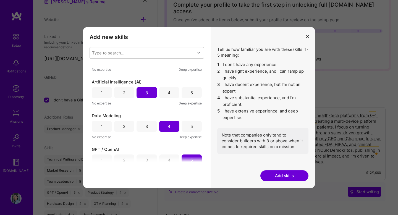
click at [145, 126] on div "3" at bounding box center [146, 126] width 3 height 6
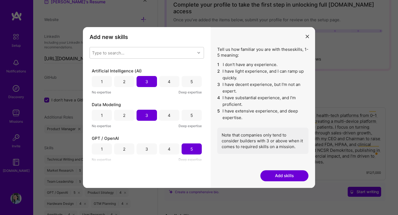
click at [134, 116] on div "1 2 3 4 5" at bounding box center [147, 115] width 110 height 11
click at [131, 116] on div "2" at bounding box center [124, 115] width 20 height 11
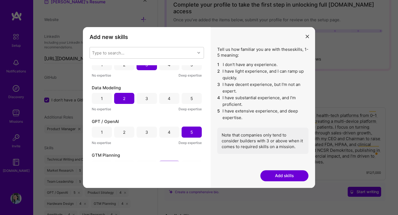
scroll to position [107, 0]
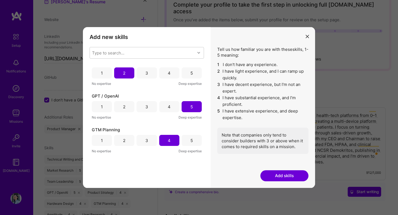
click at [165, 107] on div "4" at bounding box center [169, 106] width 20 height 11
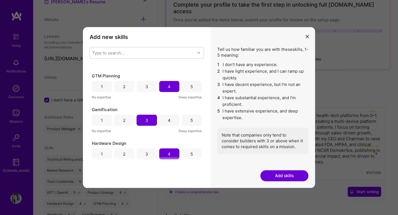
scroll to position [189, 0]
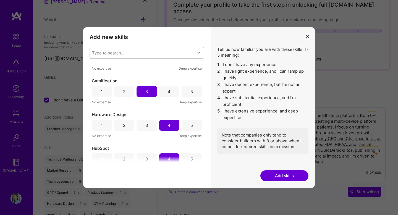
click at [160, 93] on div "4" at bounding box center [169, 91] width 20 height 11
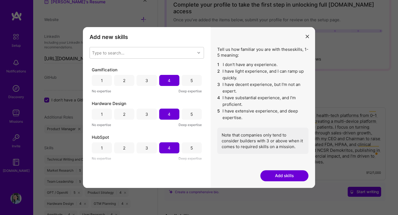
scroll to position [201, 0]
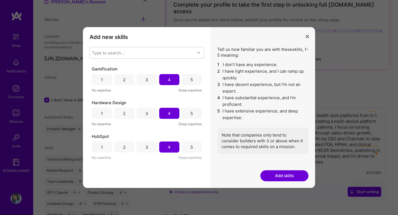
click at [141, 112] on div "3" at bounding box center [146, 113] width 20 height 11
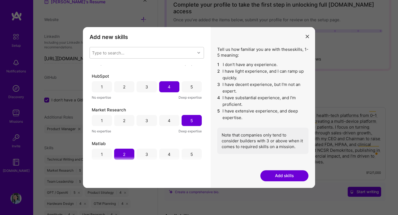
scroll to position [274, 0]
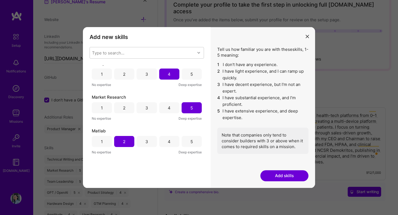
click at [166, 112] on div "4" at bounding box center [169, 107] width 20 height 11
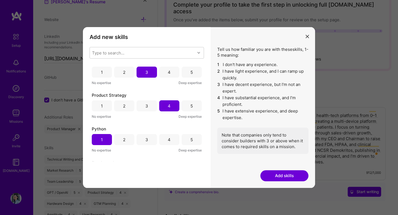
scroll to position [386, 0]
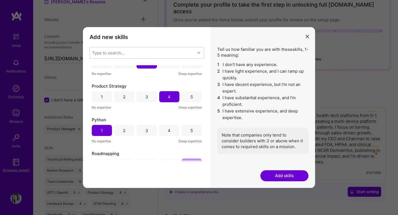
click at [194, 97] on div "5" at bounding box center [191, 96] width 20 height 11
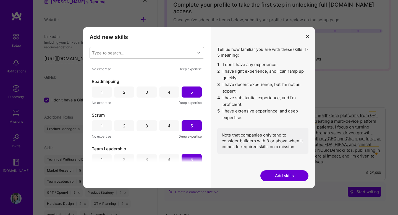
scroll to position [461, 0]
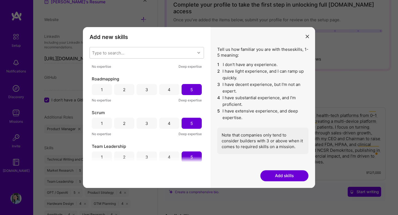
click at [168, 127] on div "4" at bounding box center [169, 123] width 20 height 11
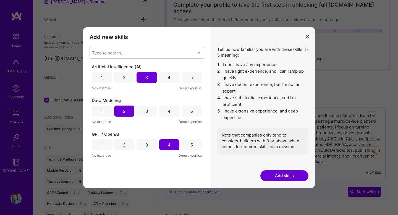
scroll to position [0, 0]
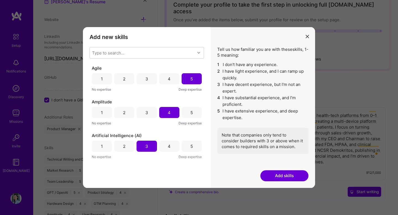
click at [168, 80] on div "4" at bounding box center [169, 79] width 3 height 6
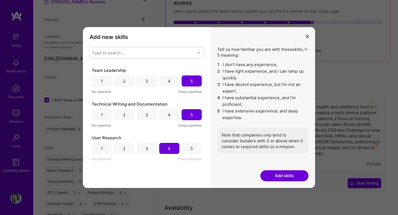
scroll to position [46, 0]
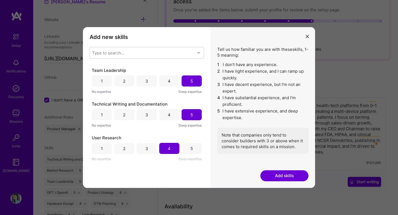
click at [274, 177] on button "Add skills" at bounding box center [284, 175] width 48 height 11
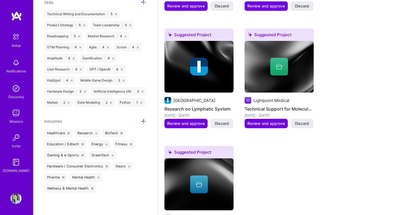
scroll to position [716, 0]
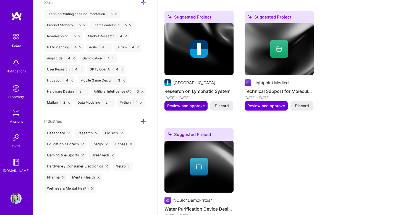
click at [194, 103] on span "Review and approve" at bounding box center [186, 106] width 38 height 6
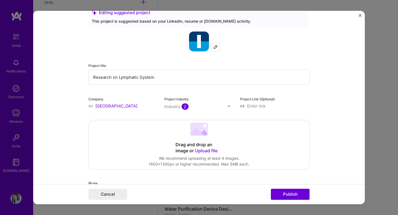
scroll to position [36, 0]
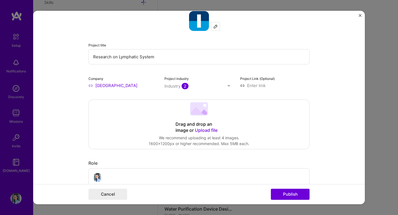
click at [263, 85] on input at bounding box center [274, 86] width 69 height 6
click at [259, 86] on input at bounding box center [274, 86] width 69 height 6
paste input "[URL][DOMAIN_NAME]"
type input "[URL][DOMAIN_NAME]"
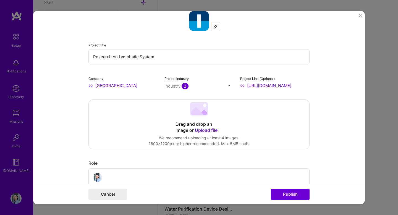
click at [330, 111] on form "Editing suggested project This project is suggested based on your LinkedIn, res…" at bounding box center [198, 107] width 331 height 193
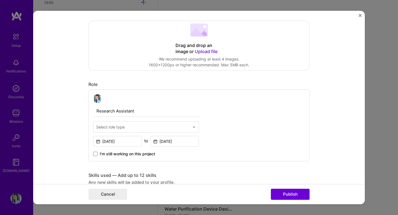
scroll to position [131, 0]
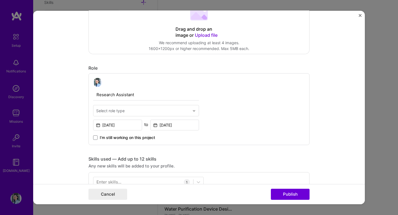
click at [176, 107] on div at bounding box center [142, 110] width 93 height 7
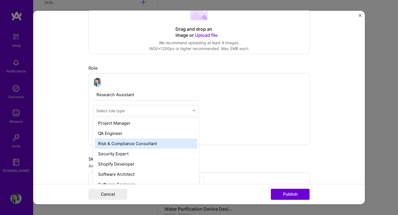
scroll to position [409, 0]
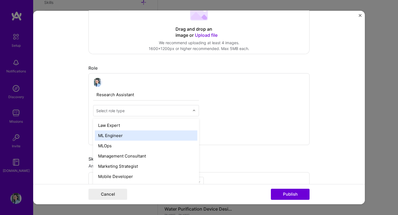
click at [250, 102] on div "Research Assistant option ML Engineer focused, 42 of 70. 70 results available. …" at bounding box center [198, 109] width 221 height 72
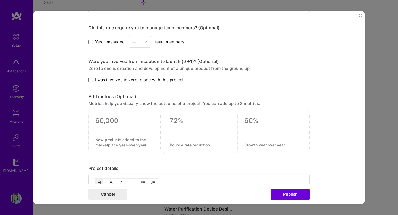
scroll to position [356, 0]
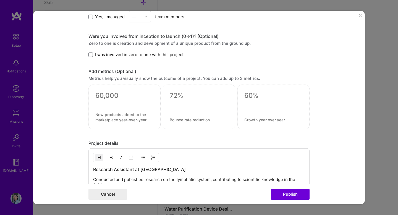
click at [90, 95] on div at bounding box center [124, 107] width 72 height 45
click at [117, 97] on textarea at bounding box center [124, 95] width 58 height 8
click at [119, 112] on div at bounding box center [124, 107] width 72 height 45
click at [119, 119] on textarea at bounding box center [124, 117] width 58 height 10
click at [176, 113] on div at bounding box center [199, 107] width 72 height 45
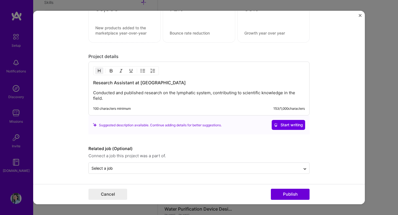
scroll to position [439, 0]
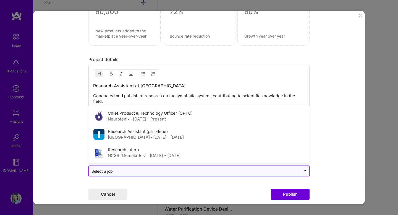
click at [281, 171] on input "text" at bounding box center [194, 171] width 206 height 6
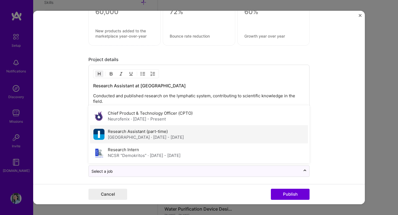
click at [212, 142] on div "Research Assistant (part-time) Imperial College London · Oct 2015 - Jun 2016" at bounding box center [199, 134] width 218 height 18
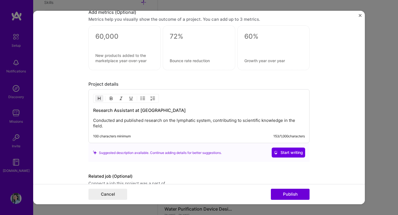
scroll to position [406, 0]
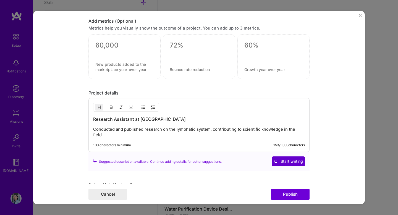
click at [280, 163] on span "Start writing" at bounding box center [288, 162] width 29 height 6
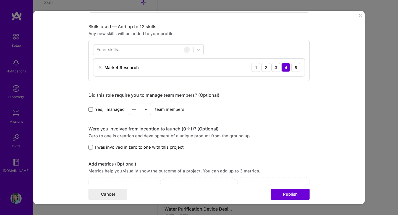
scroll to position [205, 0]
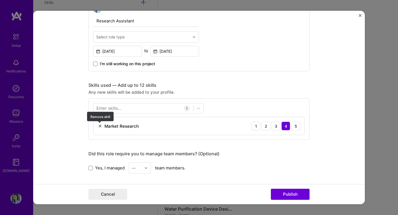
click at [100, 127] on img at bounding box center [100, 126] width 4 height 4
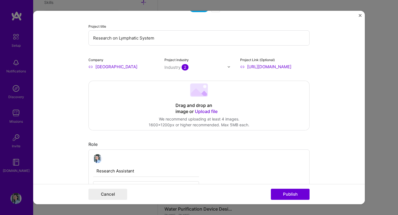
scroll to position [0, 0]
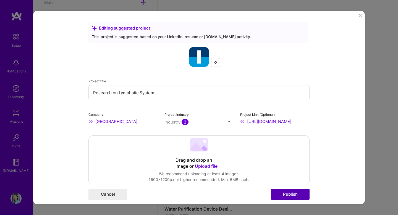
click at [295, 197] on button "Publish" at bounding box center [290, 194] width 39 height 11
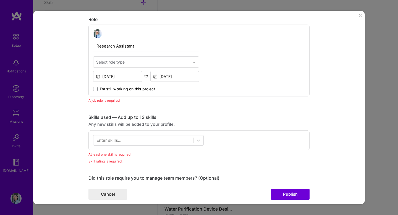
scroll to position [186, 0]
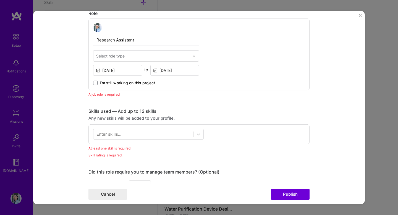
click at [154, 58] on input "text" at bounding box center [142, 56] width 93 height 6
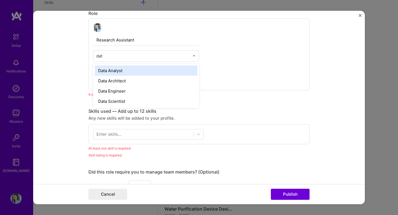
type input "data"
click at [149, 65] on div "Data Analyst" at bounding box center [146, 70] width 102 height 10
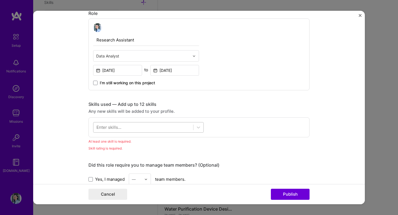
click at [149, 131] on div at bounding box center [143, 127] width 100 height 9
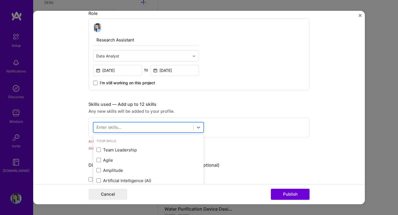
scroll to position [721, 0]
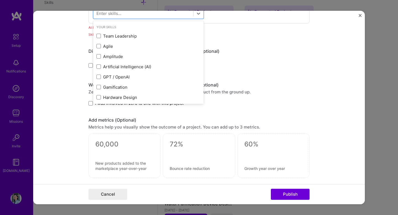
click at [252, 99] on div "Were you involved from inception to launch (0 -> 1)? (Optional) Zero to one is …" at bounding box center [198, 94] width 221 height 24
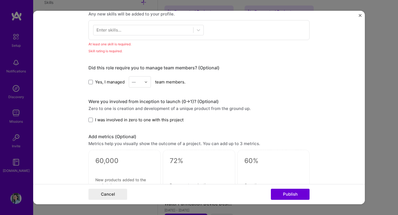
scroll to position [211, 0]
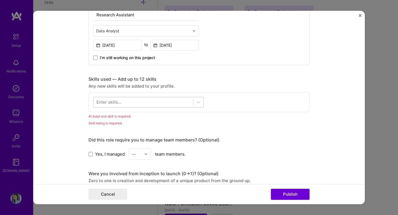
click at [172, 106] on div at bounding box center [143, 101] width 100 height 9
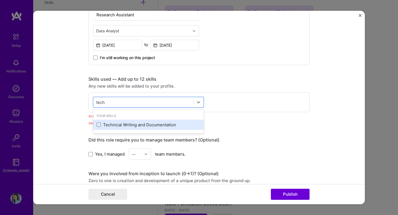
click at [158, 125] on div "Technical Writing and Documentation" at bounding box center [148, 125] width 104 height 6
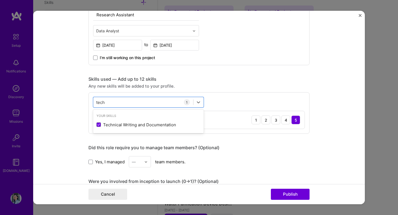
type input "tech"
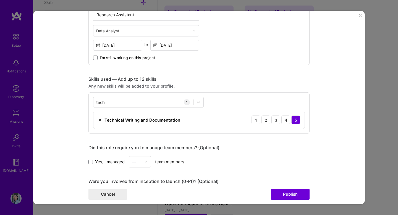
click at [239, 139] on div "Editing suggested project This project is suggested based on your LinkedIn, res…" at bounding box center [198, 158] width 221 height 694
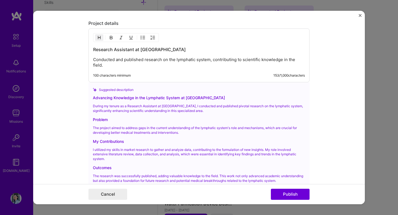
scroll to position [528, 0]
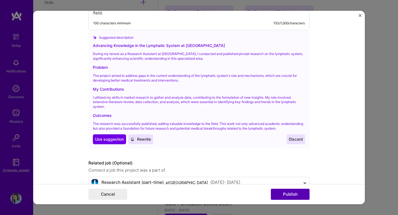
click at [291, 195] on button "Publish" at bounding box center [290, 194] width 39 height 11
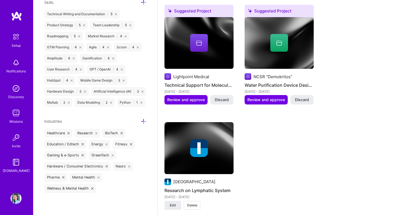
scroll to position [761, 0]
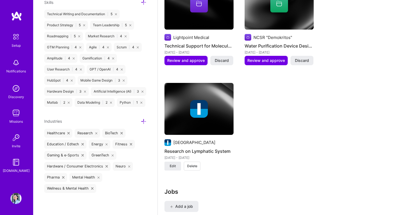
click at [219, 120] on img at bounding box center [198, 109] width 69 height 52
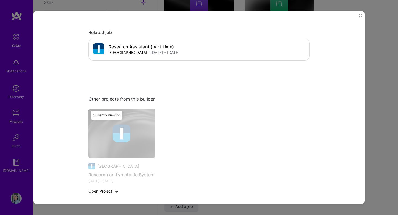
scroll to position [193, 0]
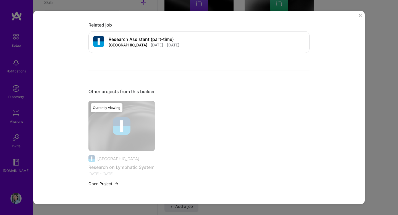
click at [135, 131] on div "Currently viewing" at bounding box center [121, 147] width 66 height 92
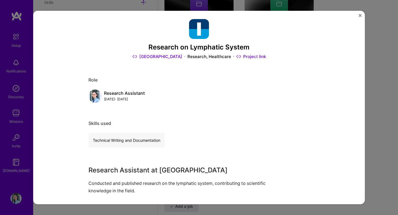
scroll to position [0, 0]
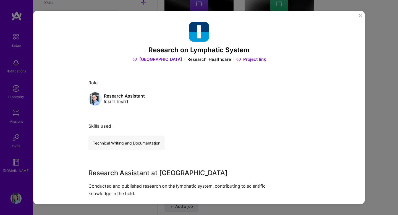
click at [360, 15] on img "Close" at bounding box center [360, 15] width 3 height 3
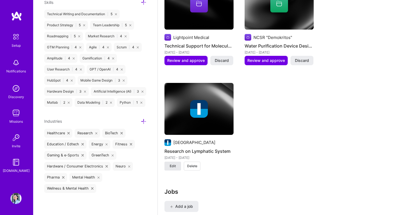
click at [177, 162] on button "Edit" at bounding box center [172, 166] width 17 height 9
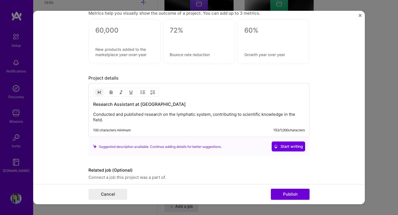
scroll to position [418, 0]
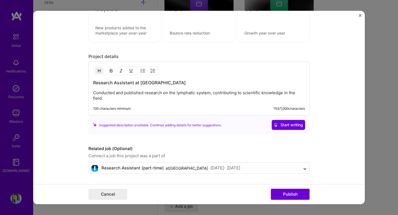
click at [257, 100] on p "Conducted and published research on the lymphatic system, contributing to scien…" at bounding box center [199, 95] width 212 height 11
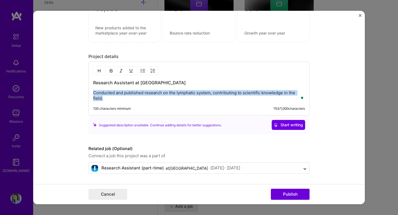
click at [257, 100] on p "Conducted and published research on the lymphatic system, contributing to scien…" at bounding box center [199, 95] width 212 height 11
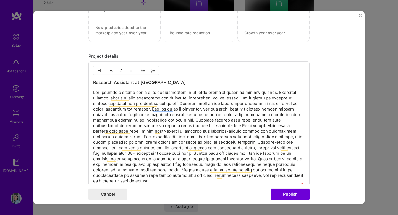
scroll to position [512, 0]
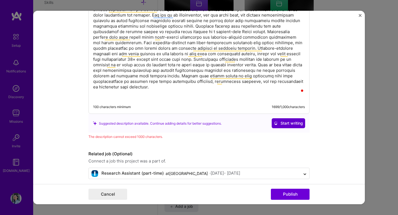
click at [286, 120] on span "Start writing" at bounding box center [288, 123] width 29 height 6
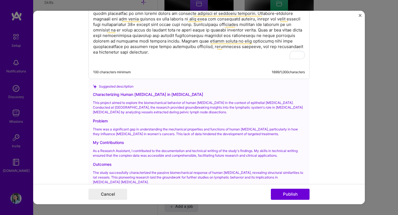
scroll to position [616, 0]
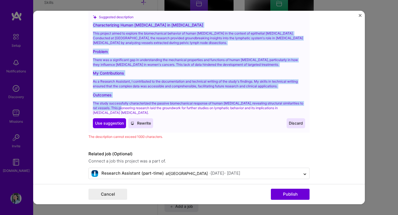
drag, startPoint x: 122, startPoint y: 104, endPoint x: 92, endPoint y: 20, distance: 89.8
click at [92, 20] on div "Suggested description Characterizing Human Lymphatic Vessels in Ovarian Cancer …" at bounding box center [198, 71] width 221 height 123
copy div "Characterizing Human Lymphatic Vessels in Ovarian Cancer This project aimed to …"
click at [120, 120] on span "Use suggestion" at bounding box center [109, 123] width 29 height 6
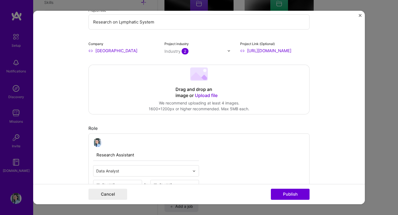
scroll to position [0, 0]
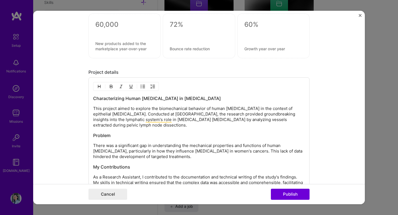
click at [142, 100] on h3 "Characterizing Human Lymphatic Vessels in Ovarian Cancer" at bounding box center [199, 98] width 212 height 6
copy h3 "Characterizing Human Lymphatic Vessels in Ovarian Cancer"
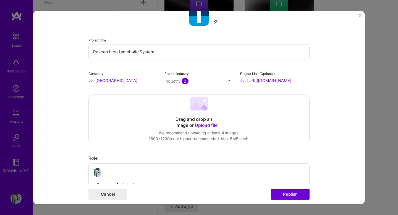
click at [138, 55] on input "Research on Lymphatic System" at bounding box center [198, 51] width 221 height 15
paste input "Characterizing Human Lymphatic Vessels in Ovarian Cancer"
click at [148, 35] on div "Project title Characterizing Human Lymphatic Vessels in Ovarian Cancer Company …" at bounding box center [198, 44] width 221 height 77
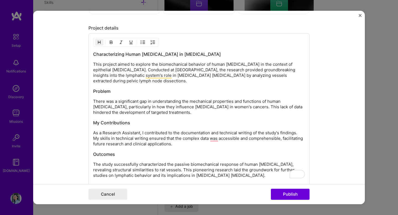
click at [146, 52] on h3 "Characterizing Human Lymphatic Vessels in Ovarian Cancer" at bounding box center [199, 54] width 212 height 6
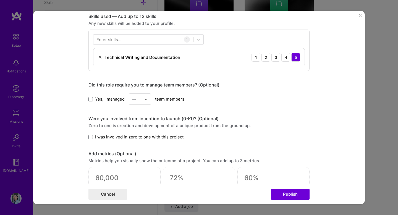
click at [145, 59] on div "Technical Writing and Documentation" at bounding box center [142, 57] width 76 height 6
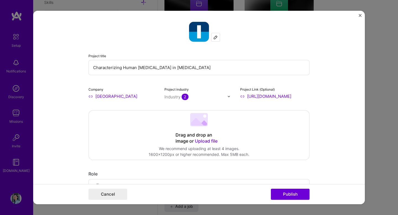
click at [137, 67] on input "Characterizing Human Lymphatic Vessels in Ovarian Cancer" at bounding box center [198, 67] width 221 height 15
paste input "Biomechanical Characterization of Human [MEDICAL_DATA]"
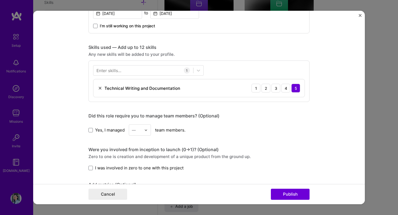
type input "Biomechanical Characterization of Human [MEDICAL_DATA]"
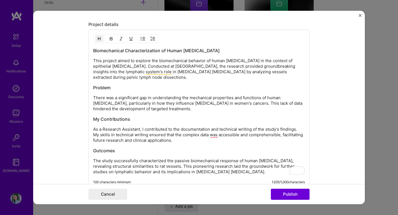
click at [167, 114] on div "Biomechanical Characterization of Human Lymphatic Vessels This project aimed to…" at bounding box center [199, 111] width 212 height 127
click at [175, 112] on p "There was a significant gap in understanding the mechanical properties and func…" at bounding box center [199, 103] width 212 height 17
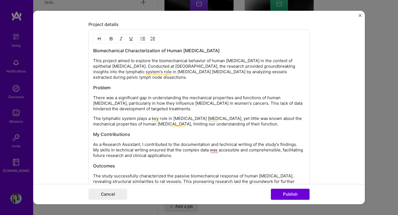
click at [181, 154] on p "As a Research Assistant, I contributed to the documentation and technical writi…" at bounding box center [199, 150] width 212 height 17
click at [206, 123] on p "The lymphatic system plays a key role in cancer metastasis, yet little was know…" at bounding box center [199, 121] width 212 height 11
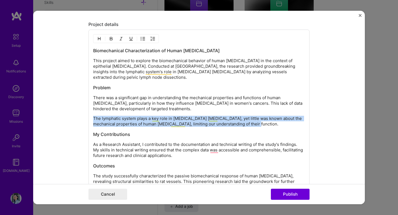
click at [206, 123] on p "The lymphatic system plays a key role in cancer metastasis, yet little was know…" at bounding box center [199, 121] width 212 height 11
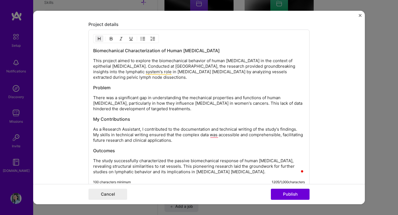
click at [180, 145] on div "Biomechanical Characterization of Human Lymphatic Vessels This project aimed to…" at bounding box center [199, 111] width 212 height 127
click at [184, 142] on p "As a Research Assistant, I contributed to the documentation and technical writi…" at bounding box center [199, 135] width 212 height 17
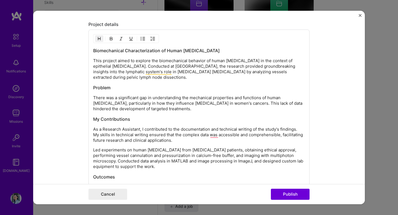
click at [143, 131] on p "As a Research Assistant, I contributed to the documentation and technical writi…" at bounding box center [199, 135] width 212 height 17
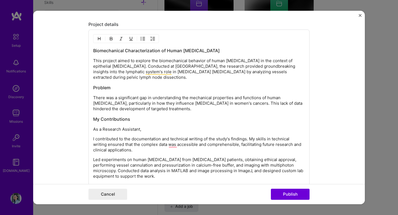
click at [125, 173] on p "Led experiments on human lymphatic vessels from ovarian cancer patients, obtain…" at bounding box center [199, 168] width 212 height 22
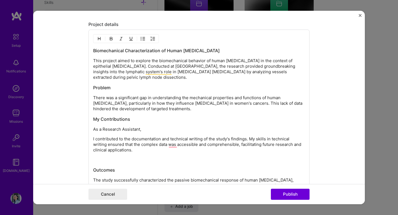
click at [146, 129] on p "As a Research Assistant," at bounding box center [199, 130] width 212 height 6
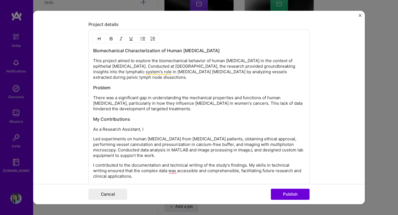
click at [96, 140] on p "Led experiments on human lymphatic vessels from ovarian cancer patients, obtain…" at bounding box center [199, 147] width 212 height 22
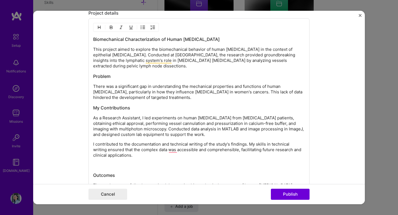
scroll to position [463, 0]
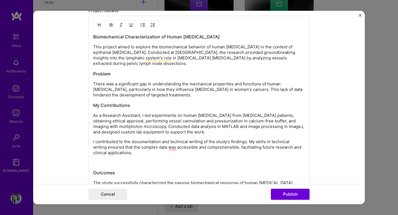
click at [155, 144] on p "I contributed to the documentation and technical writing of the study's finding…" at bounding box center [199, 147] width 212 height 17
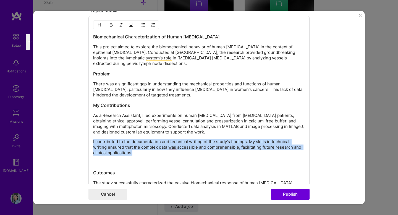
click at [155, 144] on p "I contributed to the documentation and technical writing of the study's finding…" at bounding box center [199, 147] width 212 height 17
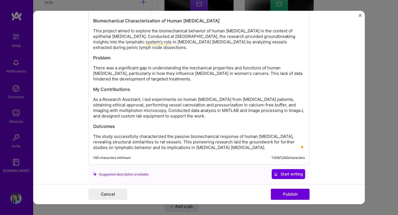
scroll to position [480, 0]
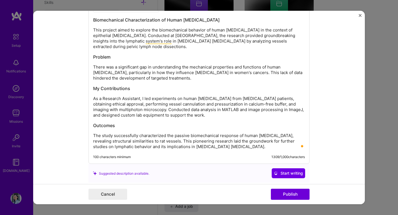
click at [143, 138] on p "The study successfully characterized the passive biomechanical response of huma…" at bounding box center [199, 141] width 212 height 17
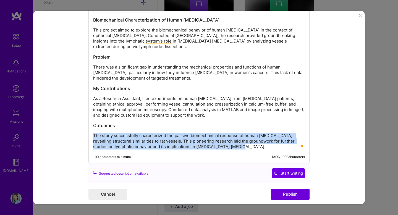
click at [143, 138] on p "The study successfully characterized the passive biomechanical response of huma…" at bounding box center [199, 141] width 212 height 17
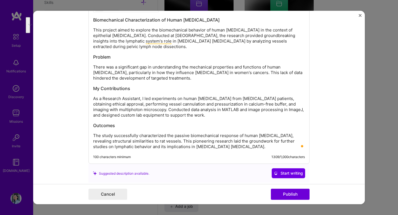
click at [145, 128] on h3 "Outcomes" at bounding box center [199, 125] width 212 height 6
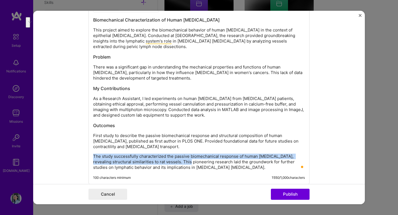
drag, startPoint x: 184, startPoint y: 163, endPoint x: 91, endPoint y: 159, distance: 92.9
click at [91, 159] on div "Biomechanical Characterization of Human Lymphatic Vessels This project aimed to…" at bounding box center [198, 92] width 221 height 186
click at [156, 159] on p "The study successfully characterized the passive biomechanical response of huma…" at bounding box center [199, 162] width 212 height 17
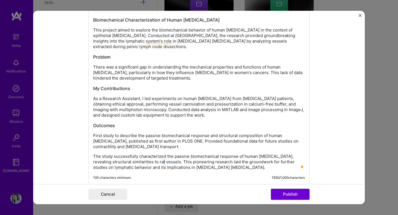
click at [156, 159] on p "The study successfully characterized the passive biomechanical response of huma…" at bounding box center [199, 162] width 212 height 17
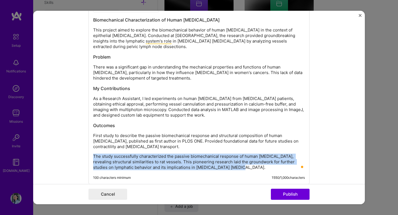
click at [156, 159] on p "The study successfully characterized the passive biomechanical response of huma…" at bounding box center [199, 162] width 212 height 17
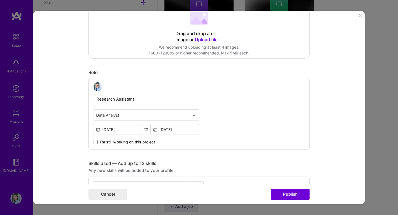
scroll to position [88, 0]
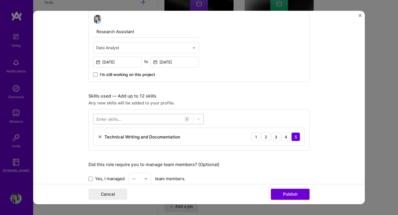
click at [139, 123] on div at bounding box center [143, 118] width 100 height 9
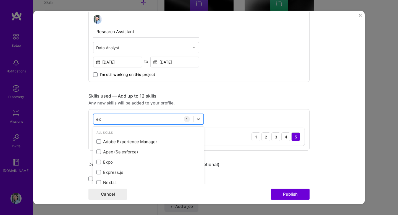
type input "exp"
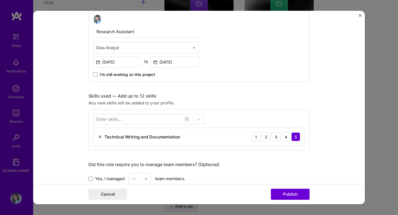
click at [228, 121] on div "Enter skills... 1 Technical Writing and Documentation 1 2 3 4 5" at bounding box center [198, 129] width 221 height 41
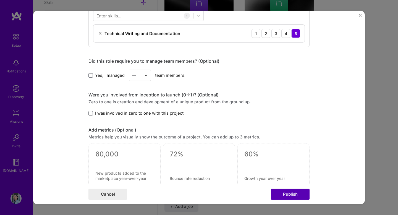
click at [285, 195] on button "Publish" at bounding box center [290, 194] width 39 height 11
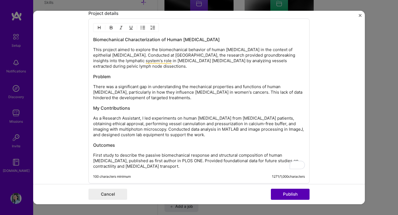
click at [291, 197] on button "Publish" at bounding box center [290, 194] width 39 height 11
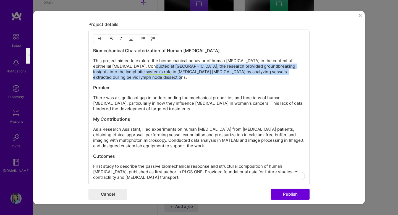
drag, startPoint x: 149, startPoint y: 79, endPoint x: 142, endPoint y: 68, distance: 12.7
click at [142, 68] on p "This project aimed to explore the biomechanical behavior of human lymphatic ves…" at bounding box center [199, 69] width 212 height 22
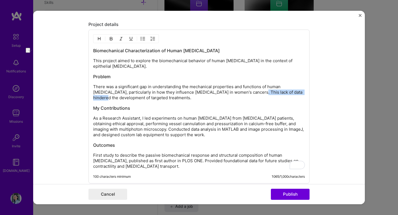
drag, startPoint x: 238, startPoint y: 93, endPoint x: 289, endPoint y: 91, distance: 50.8
click at [289, 91] on p "There was a significant gap in understanding the mechanical properties and func…" at bounding box center [199, 92] width 212 height 17
drag, startPoint x: 248, startPoint y: 97, endPoint x: 241, endPoint y: 93, distance: 8.0
click at [241, 93] on p "There was a significant gap in understanding the mechanical properties and func…" at bounding box center [199, 92] width 212 height 17
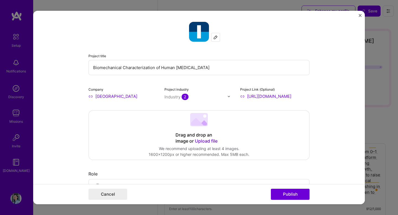
select select "US"
select select "Future Date"
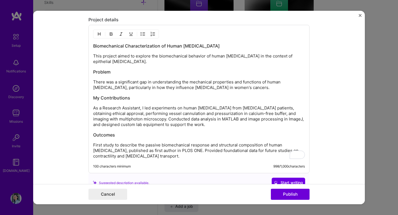
scroll to position [487, 0]
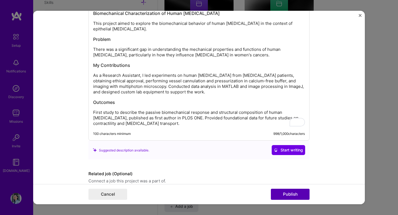
click at [296, 196] on button "Publish" at bounding box center [290, 194] width 39 height 11
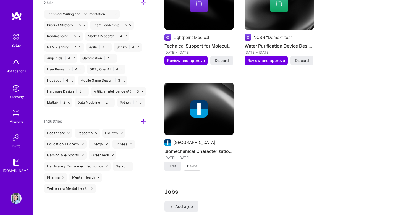
click at [217, 120] on img at bounding box center [198, 109] width 69 height 52
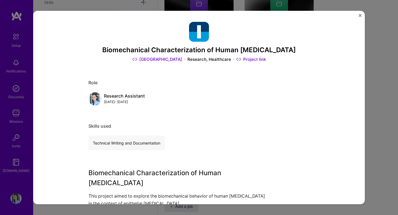
click at [397, 49] on div "Biomechanical Characterization of Human [MEDICAL_DATA] Imperial College London …" at bounding box center [199, 107] width 398 height 215
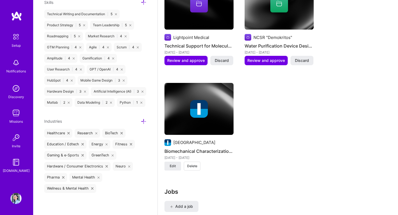
click at [177, 162] on button "Edit" at bounding box center [172, 166] width 17 height 9
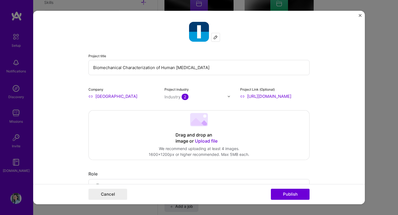
click at [204, 142] on span "Upload file" at bounding box center [206, 141] width 23 height 6
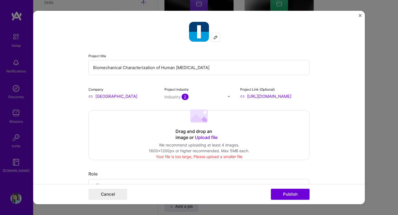
click at [197, 137] on span "Upload file" at bounding box center [206, 138] width 23 height 6
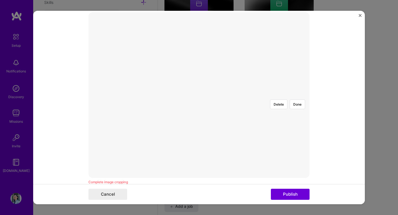
scroll to position [84, 0]
click at [209, 109] on div at bounding box center [278, 168] width 159 height 119
click at [231, 168] on div at bounding box center [278, 190] width 159 height 119
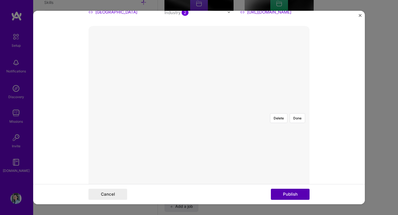
click at [294, 191] on button "Publish" at bounding box center [290, 194] width 39 height 11
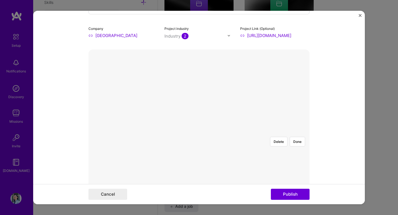
scroll to position [56, 0]
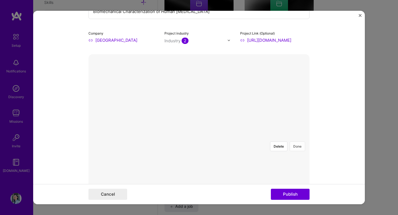
click at [296, 141] on button "Done" at bounding box center [296, 146] width 15 height 10
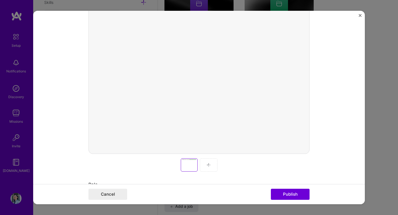
scroll to position [128, 0]
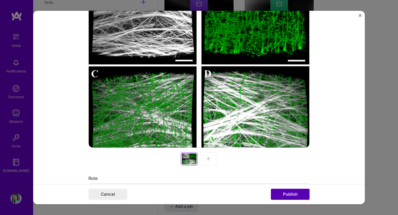
click at [291, 193] on button "Publish" at bounding box center [290, 194] width 39 height 11
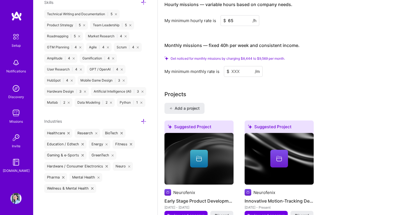
scroll to position [454, 0]
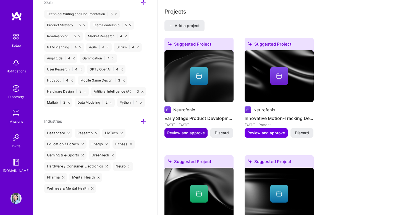
click at [185, 130] on span "Review and approve" at bounding box center [186, 133] width 38 height 6
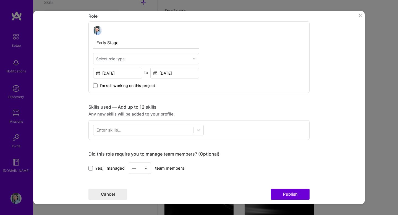
scroll to position [159, 0]
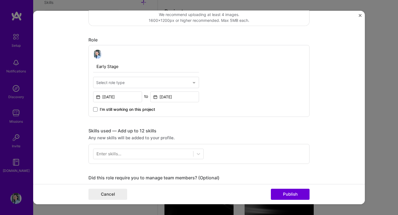
click at [162, 59] on div at bounding box center [146, 54] width 106 height 9
click at [162, 64] on input "Early Stage" at bounding box center [146, 67] width 106 height 12
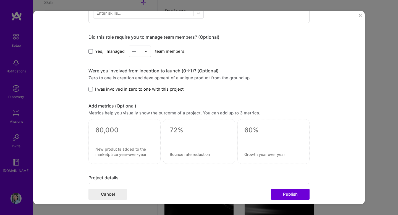
scroll to position [421, 0]
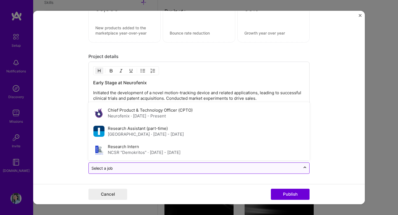
click at [226, 172] on div "Select a job" at bounding box center [195, 168] width 212 height 11
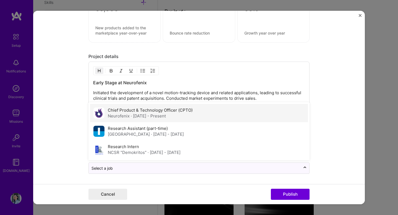
click at [232, 115] on div "Chief Product & Technology Officer (CPTO) Neurofenix · [DATE] - Present" at bounding box center [199, 113] width 218 height 18
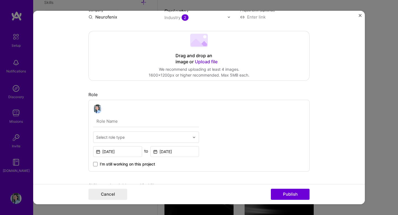
scroll to position [0, 0]
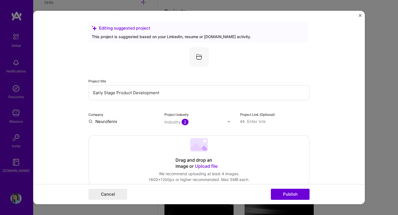
click at [194, 99] on input "Early Stage Product Development" at bounding box center [198, 92] width 221 height 15
type input "The NeuroBall"
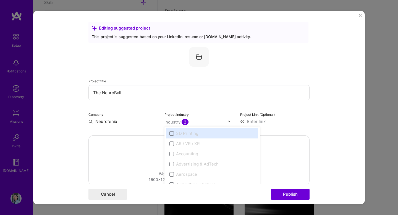
click at [186, 125] on span "2" at bounding box center [184, 122] width 7 height 6
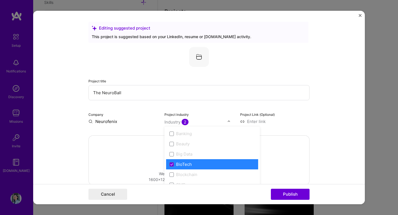
scroll to position [195, 0]
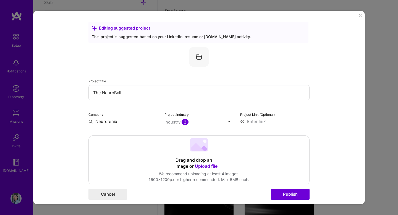
click at [217, 112] on div "Project industry Industry 2" at bounding box center [198, 117] width 69 height 13
click at [247, 119] on input at bounding box center [274, 121] width 69 height 6
paste input "[URL][DOMAIN_NAME]"
type input "[URL][DOMAIN_NAME]"
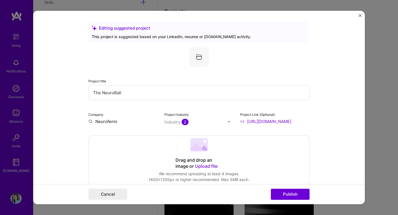
click at [285, 105] on div "Project title The NeuroBall Company Neurofenix Project industry Industry 2 Proj…" at bounding box center [198, 85] width 221 height 77
click at [205, 165] on span "Upload file" at bounding box center [206, 166] width 23 height 6
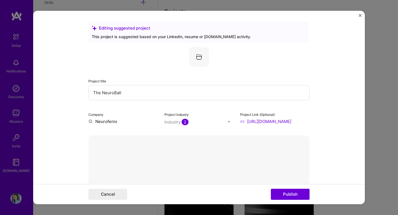
scroll to position [129, 0]
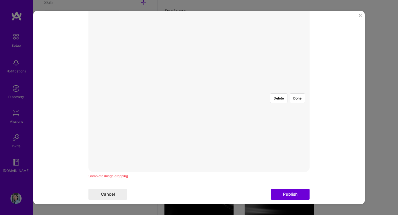
click at [254, 131] on div at bounding box center [282, 185] width 166 height 125
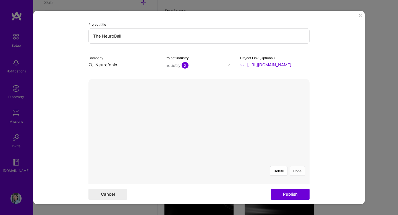
click at [297, 166] on button "Done" at bounding box center [296, 171] width 15 height 10
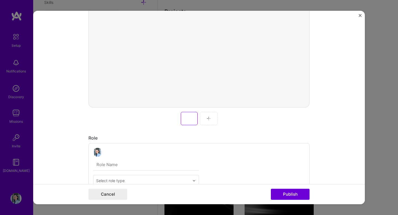
scroll to position [179, 0]
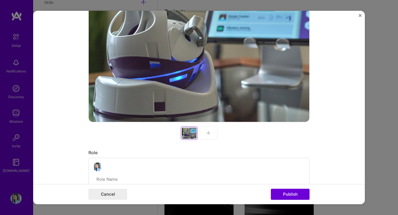
click at [214, 135] on div at bounding box center [209, 133] width 18 height 13
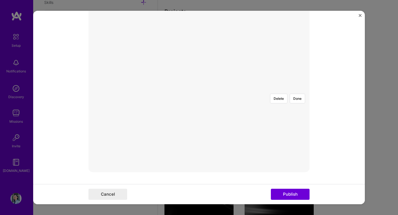
scroll to position [108, 0]
click at [241, 132] on div at bounding box center [297, 183] width 196 height 147
click at [298, 115] on button "Done" at bounding box center [296, 120] width 15 height 10
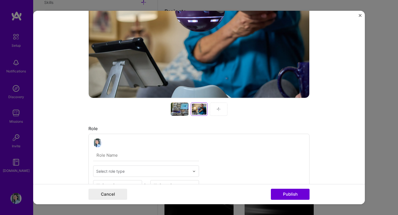
click at [219, 114] on div at bounding box center [219, 108] width 18 height 13
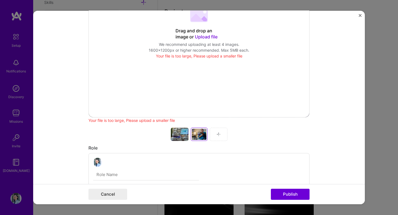
scroll to position [184, 0]
click at [207, 38] on span "Upload file" at bounding box center [206, 36] width 23 height 6
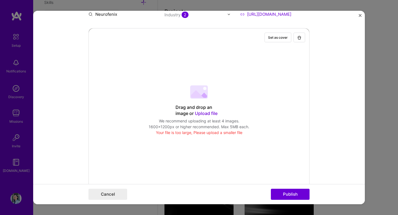
scroll to position [76, 0]
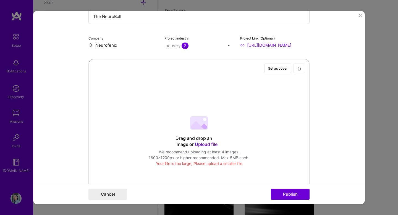
click at [297, 70] on img "button" at bounding box center [299, 68] width 4 height 4
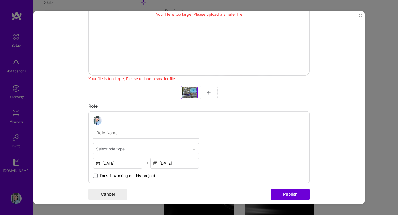
scroll to position [263, 0]
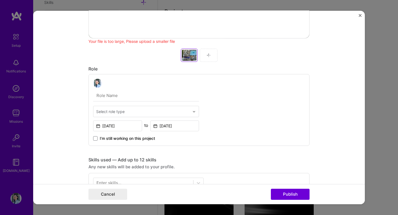
click at [210, 59] on div at bounding box center [209, 55] width 18 height 13
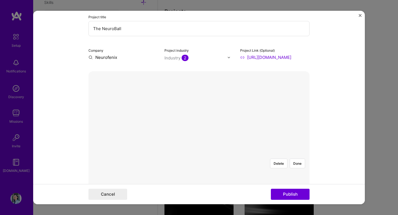
scroll to position [65, 0]
click at [199, 154] on img at bounding box center [199, 154] width 0 height 0
click at [298, 158] on button "Done" at bounding box center [296, 163] width 15 height 10
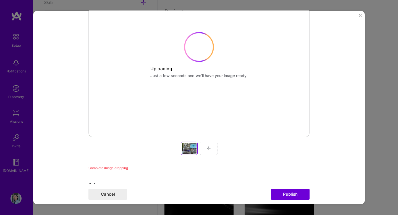
scroll to position [153, 0]
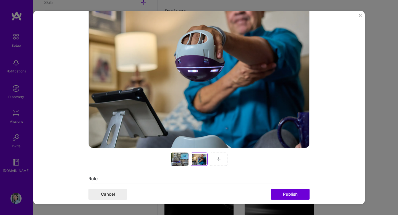
click at [177, 163] on div at bounding box center [180, 158] width 18 height 13
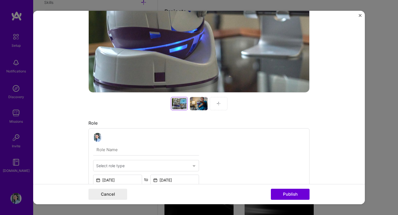
scroll to position [256, 0]
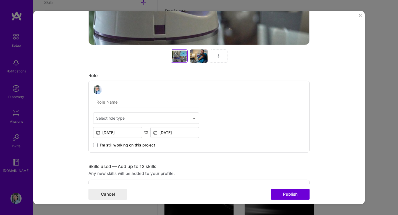
click at [170, 102] on input "text" at bounding box center [146, 102] width 106 height 12
type input "C"
type input "Chief Product and Technology Officer"
click at [150, 119] on input "text" at bounding box center [142, 118] width 93 height 6
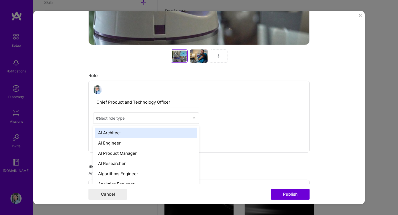
type input "cto"
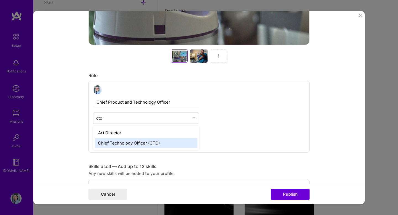
click at [138, 143] on div "Chief Technology Officer (CTO)" at bounding box center [146, 143] width 102 height 10
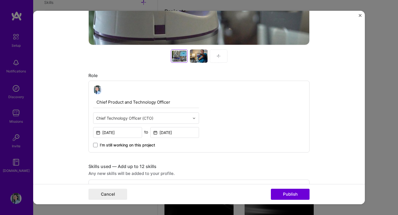
click at [146, 147] on span "I’m still working on this project" at bounding box center [127, 145] width 55 height 6
click at [0, 0] on input "I’m still working on this project" at bounding box center [0, 0] width 0 height 0
click at [146, 147] on span "I’m still working on this project" at bounding box center [127, 145] width 55 height 6
click at [0, 0] on input "I’m still working on this project" at bounding box center [0, 0] width 0 height 0
click at [147, 146] on span "I’m still working on this project" at bounding box center [127, 145] width 55 height 6
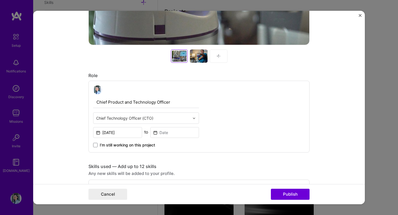
click at [0, 0] on input "I’m still working on this project" at bounding box center [0, 0] width 0 height 0
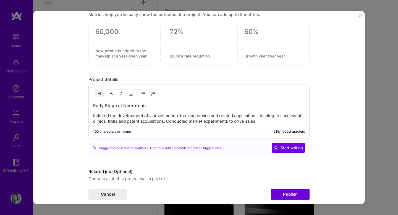
scroll to position [536, 0]
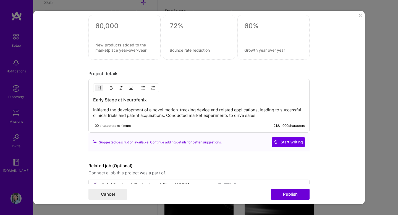
click at [199, 116] on p "Initiated the development of a novel motion-tracking device and related applica…" at bounding box center [199, 112] width 212 height 11
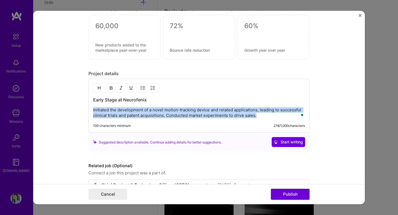
click at [199, 116] on p "Initiated the development of a novel motion-tracking device and related applica…" at bounding box center [199, 112] width 212 height 11
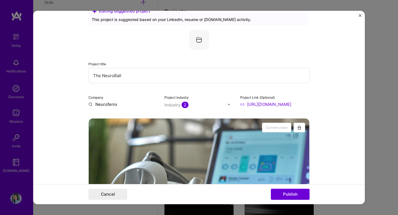
scroll to position [0, 0]
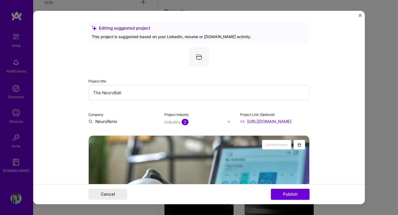
click at [197, 58] on img at bounding box center [199, 57] width 20 height 20
click at [200, 54] on img at bounding box center [199, 57] width 20 height 20
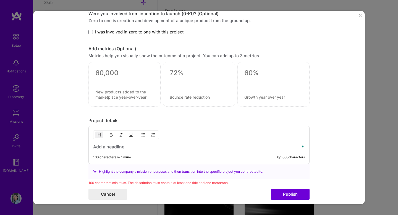
click at [190, 144] on div "100 characters minimum 0 / 1,000 characters" at bounding box center [198, 145] width 221 height 38
click at [189, 147] on h3 "To enrich screen reader interactions, please activate Accessibility in Grammarl…" at bounding box center [199, 147] width 212 height 6
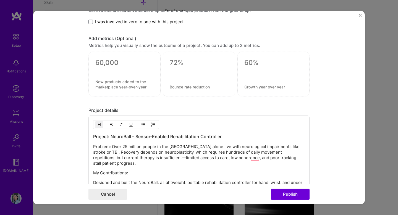
scroll to position [500, 0]
drag, startPoint x: 110, startPoint y: 136, endPoint x: 76, endPoint y: 136, distance: 34.2
click at [76, 136] on form "Editing suggested project This project is suggested based on your LinkedIn, res…" at bounding box center [198, 107] width 331 height 193
click at [118, 139] on h3 "NeuroBall – Sensor-Enabled Rehabilitation Controller" at bounding box center [199, 136] width 212 height 6
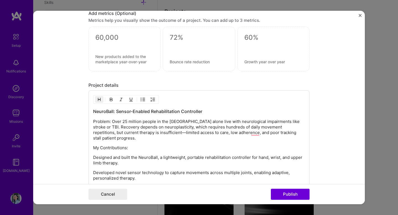
scroll to position [546, 0]
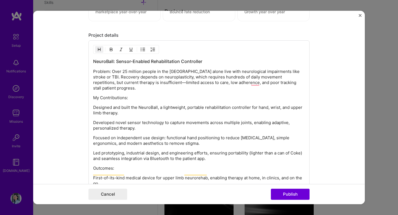
click at [112, 70] on p "Problem: Over 25 million people in the US alone live with neurological impairme…" at bounding box center [199, 80] width 212 height 22
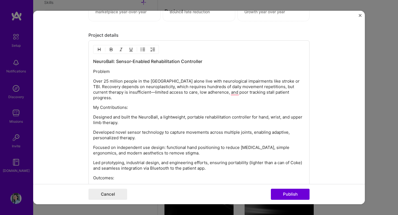
click at [107, 71] on p "Problem" at bounding box center [199, 72] width 212 height 6
click at [101, 48] on img "button" at bounding box center [99, 49] width 4 height 4
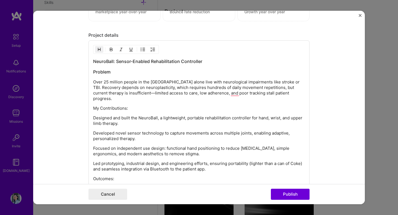
click at [112, 83] on p "Over 25 million people in the US alone live with neurological impairments like …" at bounding box center [199, 90] width 212 height 22
click at [117, 94] on p "Over 25 million people in the US alone live with neurological impairments like …" at bounding box center [199, 90] width 212 height 22
click at [234, 95] on p "Over 25 million people in the US alone live with neurological impairments like …" at bounding box center [199, 90] width 212 height 22
click at [281, 94] on p "Over 25 million people in the US alone live with neurological impairments like …" at bounding box center [199, 90] width 212 height 22
click at [127, 106] on p "My Contributions:" at bounding box center [199, 109] width 212 height 6
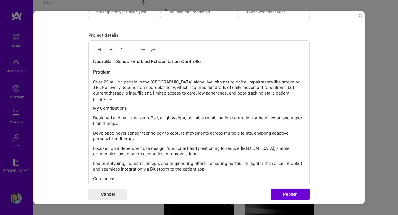
click at [127, 106] on p "My Contributions" at bounding box center [199, 109] width 212 height 6
click at [99, 48] on img "button" at bounding box center [99, 49] width 4 height 4
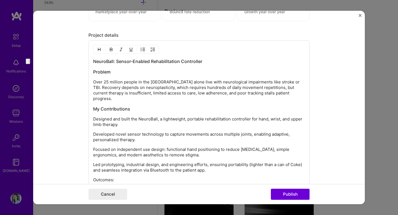
click at [120, 118] on p "Designed and built the NeuroBall, a lightweight, portable rehabilitation contro…" at bounding box center [199, 121] width 212 height 11
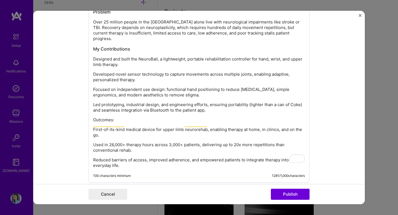
click at [115, 117] on p "Outcomes:" at bounding box center [199, 120] width 212 height 6
click at [105, 121] on div "NeuroBall: Sensor-Enabled Rehabilitation Controller Problem Over 25 million peo…" at bounding box center [199, 83] width 212 height 170
click at [107, 117] on p "Outcomes" at bounding box center [199, 120] width 212 height 6
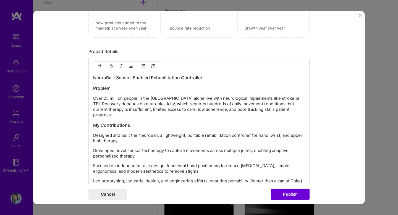
click at [99, 68] on button "button" at bounding box center [99, 65] width 8 height 7
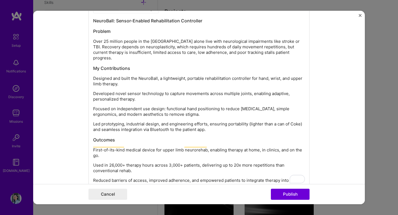
click at [130, 125] on p "Led prototyping, industrial design, and engineering efforts, ensuring portabili…" at bounding box center [199, 126] width 212 height 11
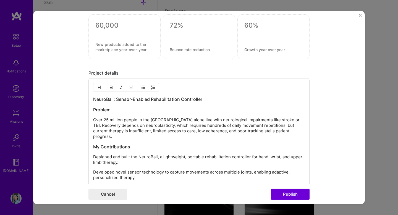
click at [151, 122] on p "Over 25 million people in the US alone live with neurological impairments like …" at bounding box center [199, 128] width 212 height 22
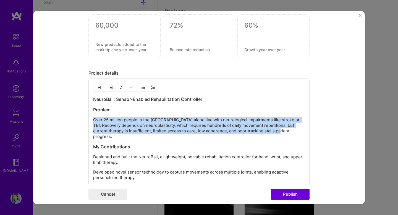
click at [151, 122] on p "Over 25 million people in the US alone live with neurological impairments like …" at bounding box center [199, 128] width 212 height 22
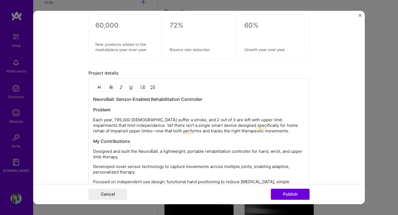
click at [174, 125] on p "Each year, 795,000 Americans suffer a stroke, and 2 out of 3 are left with uppe…" at bounding box center [199, 125] width 212 height 17
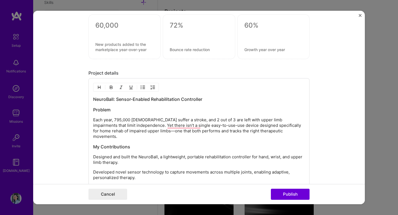
click at [200, 125] on p "Each year, 795,000 Americans suffer a stroke, and 2 out of 3 are left with uppe…" at bounding box center [199, 128] width 212 height 22
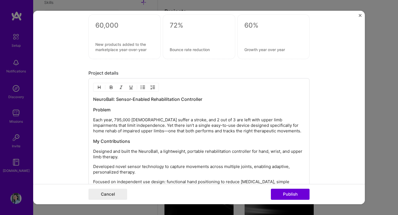
click at [120, 131] on p "Each year, 795,000 Americans suffer a stroke, and 2 out of 3 are left with uppe…" at bounding box center [199, 125] width 212 height 17
click at [135, 136] on div "NeuroBall: Sensor-Enabled Rehabilitation Controller Problem Each year, 795,000 …" at bounding box center [199, 178] width 212 height 165
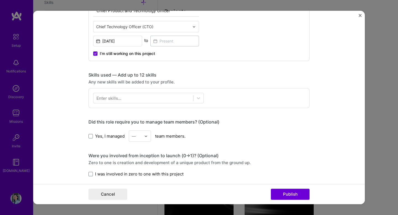
scroll to position [324, 0]
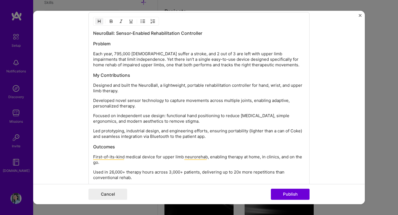
click at [103, 43] on h3 "Problem" at bounding box center [199, 44] width 212 height 6
click at [267, 64] on p "Each year, 795,000 Americans suffer a stroke, and 2 out of 3 are left with uppe…" at bounding box center [199, 59] width 212 height 17
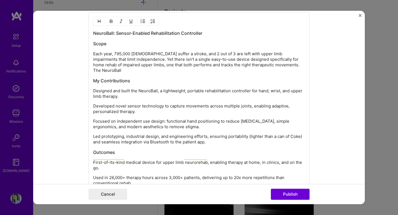
click at [191, 60] on p "Each year, 795,000 Americans suffer a stroke, and 2 out of 3 are left with uppe…" at bounding box center [199, 62] width 212 height 22
click at [207, 78] on h3 "My Contributions" at bounding box center [199, 81] width 212 height 6
click at [304, 65] on p "Each year, 795,000 Americans suffer a stroke, and 2 out of 3 are left with uppe…" at bounding box center [199, 62] width 212 height 22
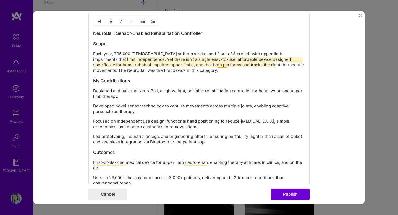
click at [225, 66] on p "Each year, 795,000 Americans suffer a stroke, and 2 out of 3 are left with uppe…" at bounding box center [199, 62] width 212 height 22
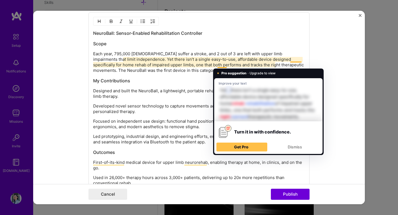
click at [236, 60] on p "Each year, 795,000 Americans suffer a stroke, and 2 out of 3 are left with uppe…" at bounding box center [199, 62] width 212 height 22
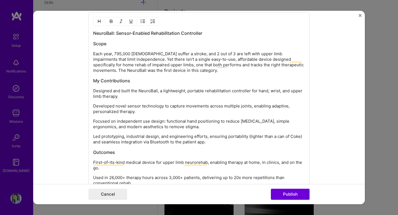
click at [142, 66] on p "Each year, 795,000 Americans suffer a stroke, and 2 out of 3 are left with uppe…" at bounding box center [199, 62] width 212 height 22
click at [229, 60] on p "Each year, 795,000 Americans suffer a stroke, and 2 out of 3 are left with uppe…" at bounding box center [199, 62] width 212 height 22
click at [220, 59] on p "Each year, 795,000 Americans suffer a stroke, and 2 out of 3 are left with uppe…" at bounding box center [199, 62] width 212 height 22
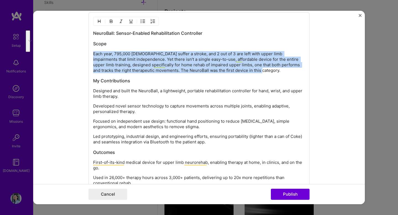
click at [134, 52] on p "Each year, 795,000 Americans suffer a stroke, and 2 out of 3 are left with uppe…" at bounding box center [199, 62] width 212 height 22
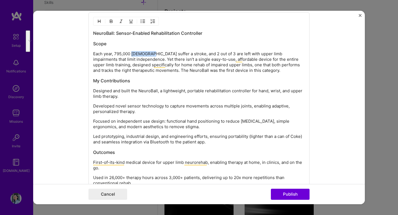
click at [134, 52] on p "Each year, 795,000 Americans suffer a stroke, and 2 out of 3 are left with uppe…" at bounding box center [199, 62] width 212 height 22
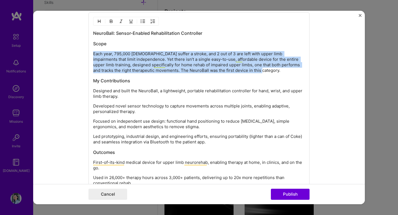
click at [134, 52] on p "Each year, 795,000 Americans suffer a stroke, and 2 out of 3 are left with uppe…" at bounding box center [199, 62] width 212 height 22
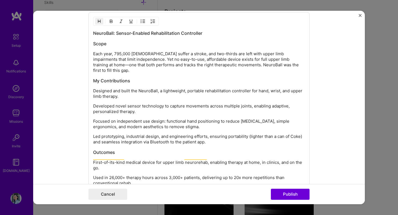
click at [282, 61] on p "Each year, 795,000 Americans suffer a stroke, and two-thirds are left with uppe…" at bounding box center [199, 62] width 212 height 22
click at [232, 91] on p "Designed and built the NeuroBall, a lightweight, portable rehabilitation contro…" at bounding box center [199, 93] width 212 height 11
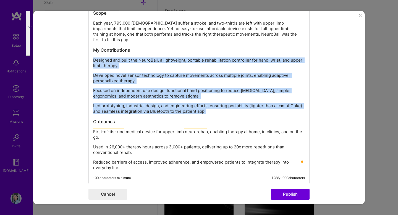
drag, startPoint x: 211, startPoint y: 105, endPoint x: 78, endPoint y: 53, distance: 142.4
click at [78, 53] on form "Editing suggested project This project is suggested based on your LinkedIn, res…" at bounding box center [198, 107] width 331 height 193
copy div "Designed and built the NeuroBall, a lightweight, portable rehabilitation contro…"
click at [179, 96] on div "NeuroBall: Sensor-Enabled Rehabilitation Controller Scope Each year, 795,000 Am…" at bounding box center [199, 84] width 212 height 171
drag, startPoint x: 210, startPoint y: 106, endPoint x: 92, endPoint y: 52, distance: 130.2
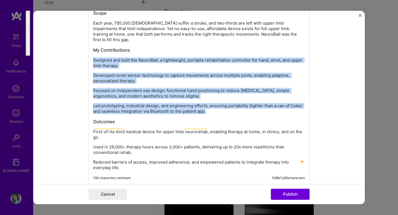
click at [92, 52] on div "NeuroBall: Sensor-Enabled Rehabilitation Controller Scope Each year, 795,000 Am…" at bounding box center [198, 82] width 221 height 203
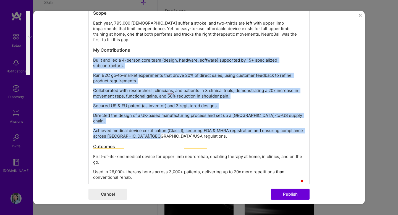
drag, startPoint x: 161, startPoint y: 127, endPoint x: 75, endPoint y: 54, distance: 112.9
click at [75, 54] on form "Editing suggested project This project is suggested based on your LinkedIn, res…" at bounding box center [198, 107] width 331 height 193
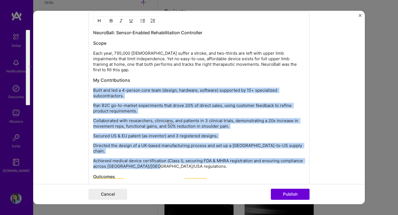
scroll to position [554, 0]
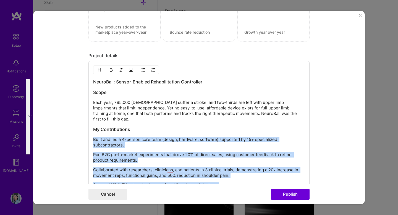
click at [142, 70] on img "button" at bounding box center [143, 70] width 4 height 4
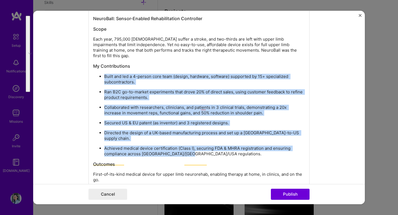
scroll to position [628, 0]
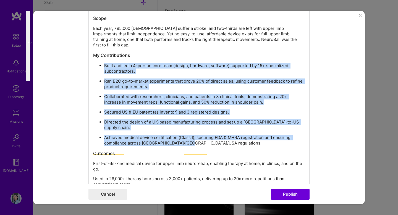
click at [140, 109] on p "Secured US & EU patent (as inventor) and 3 registered designs." at bounding box center [204, 112] width 201 height 6
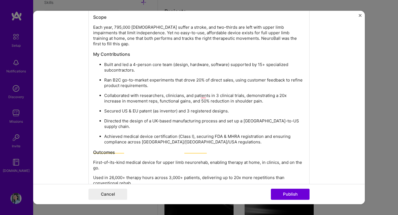
scroll to position [629, 0]
drag, startPoint x: 230, startPoint y: 59, endPoint x: 175, endPoint y: 57, distance: 54.7
click at [175, 62] on p "Built and led a 4-person core team (design, hardware, software) supported by 15…" at bounding box center [204, 67] width 201 height 11
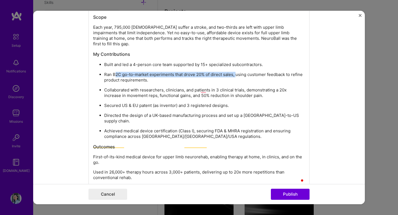
drag, startPoint x: 236, startPoint y: 70, endPoint x: 114, endPoint y: 70, distance: 121.3
click at [114, 72] on p "Ran B2C go-to-market experiments that drove 20% of direct sales, using customer…" at bounding box center [204, 77] width 201 height 11
click at [154, 72] on p "Ran B2C go-to-market experiments that drove 20% of direct sales, using customer…" at bounding box center [204, 77] width 201 height 11
drag, startPoint x: 174, startPoint y: 69, endPoint x: 236, endPoint y: 69, distance: 61.9
click at [236, 72] on p "Ran B2C go-to-market experiments that drove 20% of direct sales, using customer…" at bounding box center [204, 77] width 201 height 11
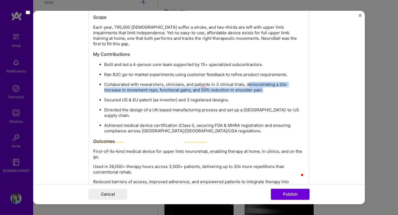
drag, startPoint x: 272, startPoint y: 84, endPoint x: 248, endPoint y: 81, distance: 24.0
click at [248, 82] on p "Collaborated with researchers, clinicians, and patients in 3 clinical trials, d…" at bounding box center [204, 87] width 201 height 11
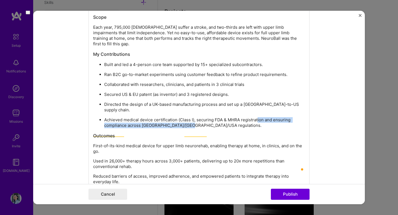
drag, startPoint x: 197, startPoint y: 115, endPoint x: 257, endPoint y: 106, distance: 60.3
click at [257, 117] on p "Achieved medical device certification (Class I), securing FDA & MHRA registrati…" at bounding box center [204, 122] width 201 height 11
click at [251, 117] on p "Achieved medical device certification (Class I), securing FDA & MHRA registrati…" at bounding box center [204, 122] width 201 height 11
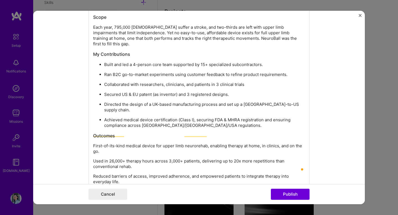
click at [195, 117] on p "Achieved medical device certification (Class I), securing FDA & MHRA registrati…" at bounding box center [204, 122] width 201 height 11
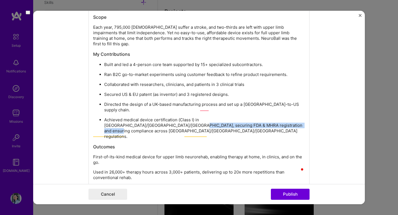
drag, startPoint x: 273, startPoint y: 114, endPoint x: 292, endPoint y: 109, distance: 19.2
click at [292, 117] on p "Achieved medical device certification (Class I) in USA/EU/UK, securing FDA & MH…" at bounding box center [204, 128] width 201 height 22
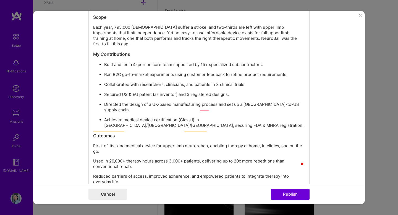
click at [201, 117] on p "Achieved medical device certification (Class I) in USA/EU/UK, securing FDA & MH…" at bounding box center [204, 122] width 201 height 11
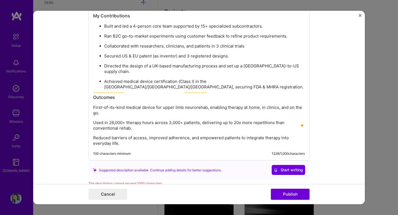
scroll to position [665, 0]
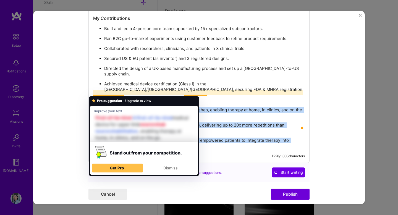
drag, startPoint x: 124, startPoint y: 128, endPoint x: 94, endPoint y: 94, distance: 44.6
click at [94, 94] on div "NeuroBall: Sensor-Enabled Rehabilitation Controller Scope Each year, 795,000 Am…" at bounding box center [199, 58] width 212 height 181
click at [101, 107] on p "First-of-its-kind medical device for upper limb neurorehab, enabling therapy at…" at bounding box center [199, 112] width 212 height 11
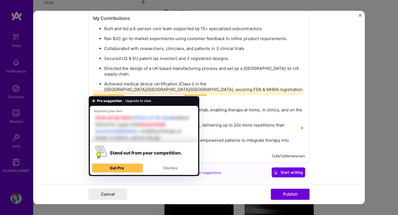
click at [111, 76] on div "NeuroBall: Sensor-Enabled Rehabilitation Controller Scope Each year, 795,000 Am…" at bounding box center [199, 58] width 212 height 181
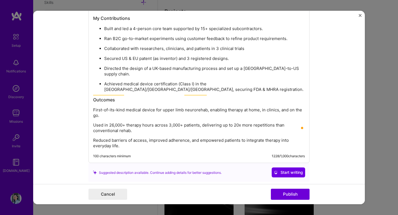
click at [123, 133] on div "NeuroBall: Sensor-Enabled Rehabilitation Controller Scope Each year, 795,000 Am…" at bounding box center [198, 56] width 221 height 213
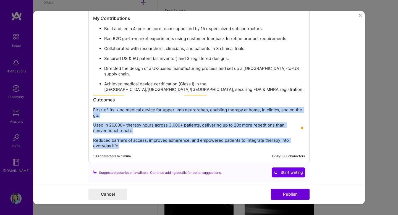
drag, startPoint x: 128, startPoint y: 131, endPoint x: 92, endPoint y: 88, distance: 55.5
click at [92, 88] on div "NeuroBall: Sensor-Enabled Rehabilitation Controller Scope Each year, 795,000 Am…" at bounding box center [198, 56] width 221 height 213
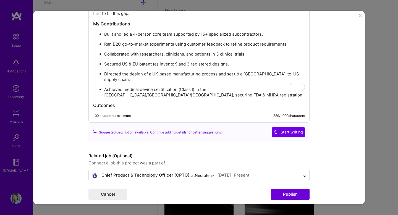
scroll to position [650, 0]
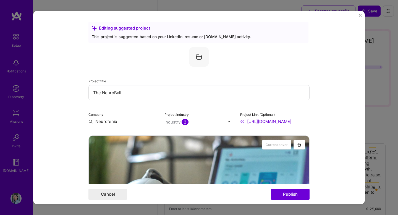
select select "US"
select select "Future Date"
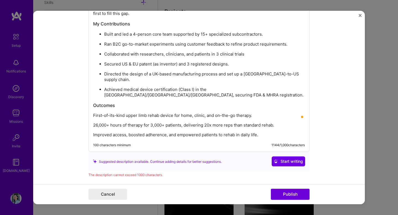
scroll to position [665, 0]
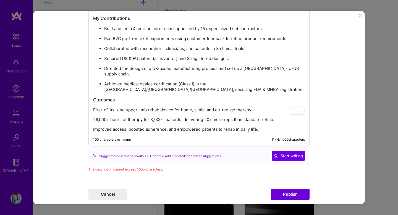
click at [197, 99] on div "NeuroBall: Sensor-Enabled Rehabilitation Controller Scope Each year, 795,000 [D…" at bounding box center [199, 50] width 212 height 164
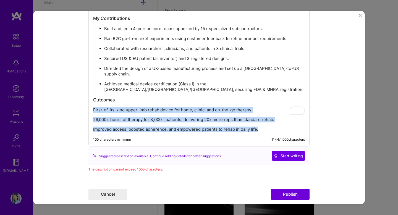
drag, startPoint x: 263, startPoint y: 112, endPoint x: 66, endPoint y: 92, distance: 198.3
click at [66, 92] on form "Editing suggested project This project is suggested based on your LinkedIn, res…" at bounding box center [198, 107] width 331 height 193
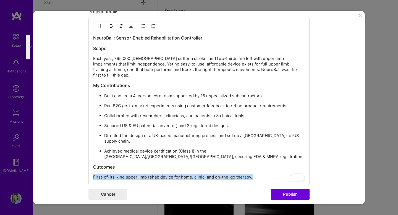
scroll to position [0, 0]
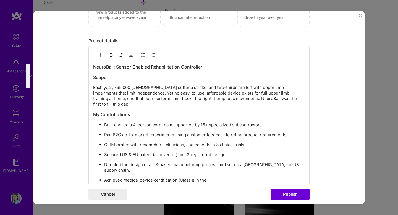
click at [141, 56] on img "button" at bounding box center [143, 55] width 4 height 4
click at [178, 113] on div "NeuroBall: Sensor-Enabled Rehabilitation Controller Scope Each year, 795,000 [D…" at bounding box center [199, 146] width 212 height 165
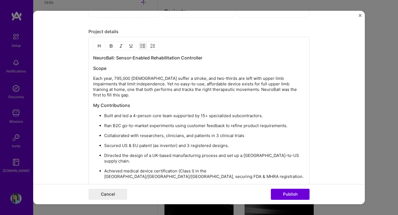
scroll to position [580, 0]
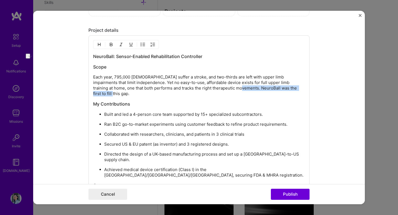
drag, startPoint x: 298, startPoint y: 89, endPoint x: 210, endPoint y: 89, distance: 88.4
click at [210, 89] on p "Each year, 795,000 [DEMOGRAPHIC_DATA] suffer a stroke, and two-thirds are left …" at bounding box center [199, 85] width 212 height 22
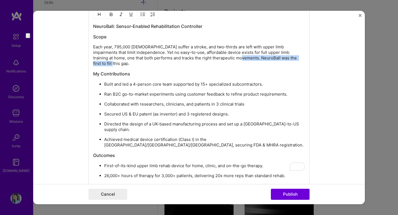
scroll to position [610, 0]
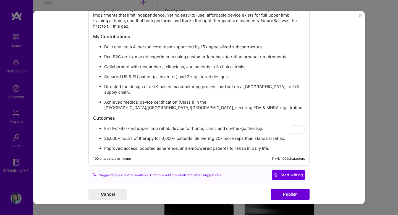
click at [104, 125] on ul "First-of-its-kind upper limb rehab device for home, clinic, and on-the-go thera…" at bounding box center [199, 138] width 212 height 26
click at [104, 126] on p "First-of-its-kind upper limb rehab device for home, clinic, and on-the-go thera…" at bounding box center [204, 129] width 201 height 6
click at [170, 125] on p "Commercial launch of thFirst-of-its-kind upper limb rehab device for home, clin…" at bounding box center [199, 128] width 212 height 6
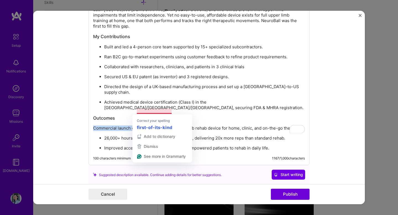
drag, startPoint x: 139, startPoint y: 110, endPoint x: 58, endPoint y: 110, distance: 81.5
click at [58, 110] on form "Editing suggested project This project is suggested based on your LinkedIn, res…" at bounding box center [198, 107] width 331 height 193
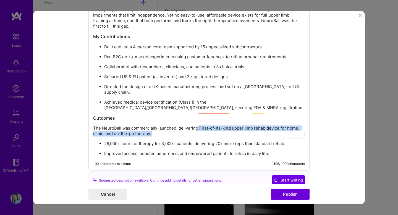
drag, startPoint x: 104, startPoint y: 127, endPoint x: 197, endPoint y: 112, distance: 95.0
click at [197, 112] on div "NeuroBall: Sensor-Enabled Rehabilitation Controller Scope Each year, 795,000 [D…" at bounding box center [199, 71] width 212 height 170
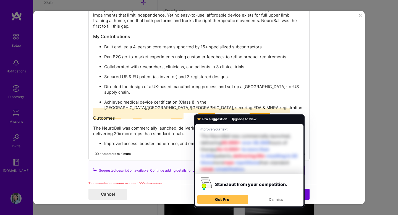
click at [212, 125] on p "The NeuroBall was commercially launched, delivering 26,000+ hours of therapy fo…" at bounding box center [199, 130] width 212 height 11
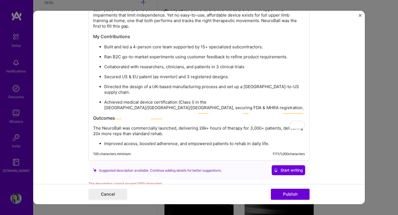
click at [260, 125] on p "The NeuroBall was commercially launched, delivering 26k+ hours of therapy for 3…" at bounding box center [199, 130] width 212 height 11
click at [137, 141] on p "Improved access, boosted adherence, and empowered patients to rehab in daily li…" at bounding box center [204, 144] width 201 height 6
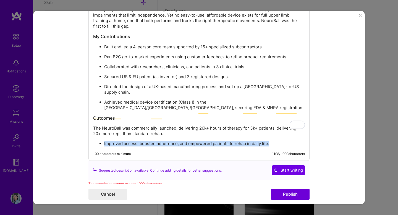
click at [137, 141] on p "Improved access, boosted adherence, and empowered patients to rehab in daily li…" at bounding box center [204, 144] width 201 height 6
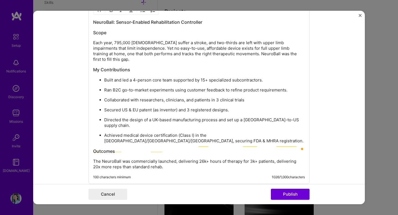
scroll to position [615, 0]
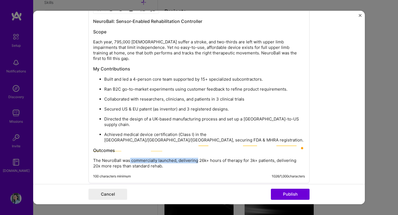
drag, startPoint x: 197, startPoint y: 143, endPoint x: 130, endPoint y: 143, distance: 66.6
click at [130, 158] on p "The NeuroBall was commercially launched, delivering 26k+ hours of therapy for 3…" at bounding box center [199, 163] width 212 height 11
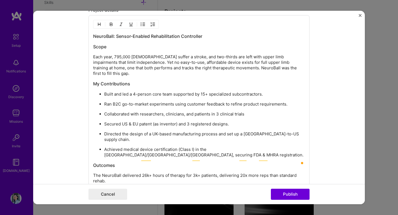
scroll to position [599, 0]
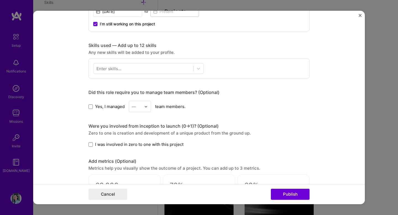
click at [93, 107] on label "Yes, I managed" at bounding box center [106, 107] width 36 height 6
click at [0, 0] on input "Yes, I managed" at bounding box center [0, 0] width 0 height 0
click at [93, 147] on label "I was involved in zero to one with this project" at bounding box center [135, 144] width 95 height 6
click at [0, 0] on input "I was involved in zero to one with this project" at bounding box center [0, 0] width 0 height 0
click at [148, 109] on div at bounding box center [147, 106] width 6 height 11
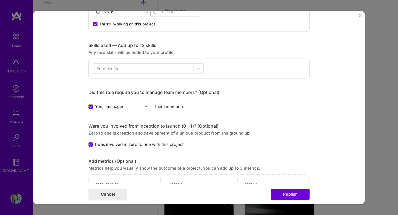
type input "4"
click at [144, 121] on div "4" at bounding box center [139, 121] width 19 height 10
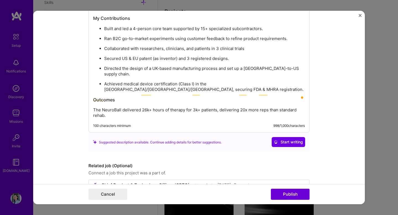
click at [284, 188] on div "Cancel Publish" at bounding box center [198, 194] width 331 height 20
click at [284, 192] on button "Publish" at bounding box center [290, 194] width 39 height 11
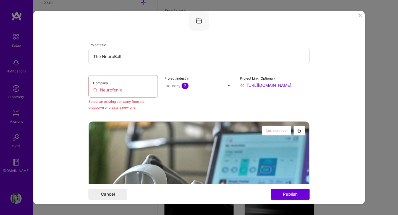
click at [143, 91] on input "Neurofenix" at bounding box center [123, 90] width 60 height 6
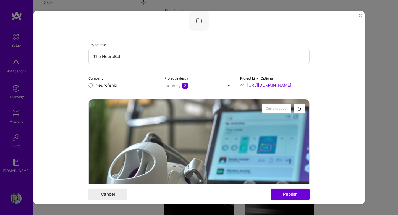
type input "Neurofenix"
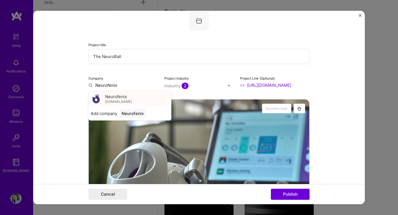
click at [120, 92] on div "Neurofenix neurofenix.com" at bounding box center [129, 98] width 83 height 15
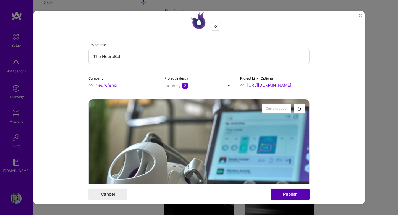
click at [287, 193] on button "Publish" at bounding box center [290, 194] width 39 height 11
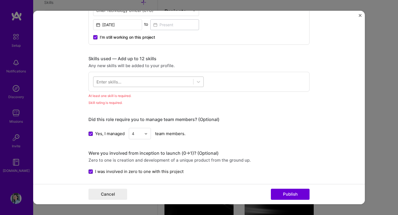
click at [186, 80] on div at bounding box center [143, 81] width 100 height 9
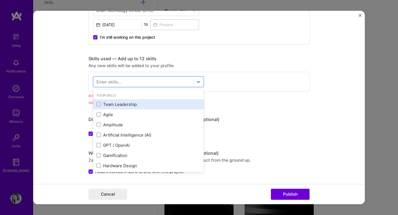
click at [173, 100] on div "Team Leadership" at bounding box center [148, 104] width 110 height 10
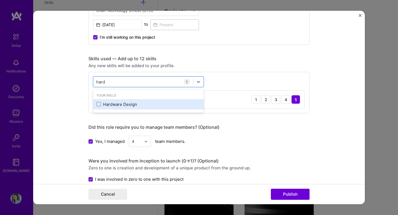
click at [152, 105] on div "Hardware Design" at bounding box center [148, 104] width 104 height 6
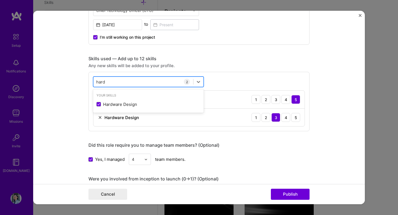
click at [161, 81] on div "hard hard" at bounding box center [143, 81] width 100 height 9
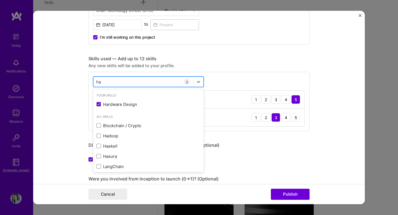
type input "h"
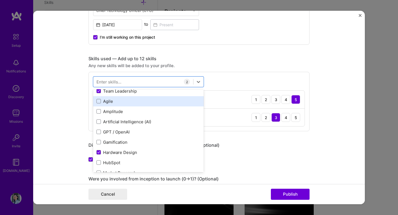
click at [139, 104] on div "Agile" at bounding box center [148, 101] width 110 height 10
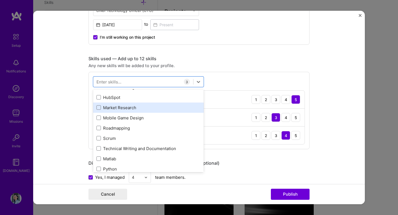
click at [146, 109] on div "Market Research" at bounding box center [148, 108] width 104 height 6
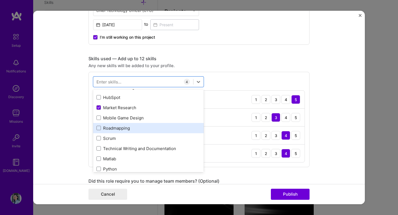
click at [145, 130] on div "Roadmapping" at bounding box center [148, 128] width 104 height 6
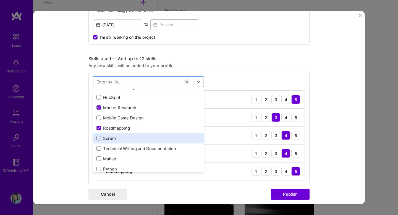
click at [146, 140] on div "Scrum" at bounding box center [148, 138] width 104 height 6
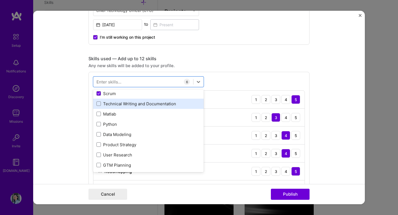
click at [155, 104] on div "Technical Writing and Documentation" at bounding box center [148, 104] width 104 height 6
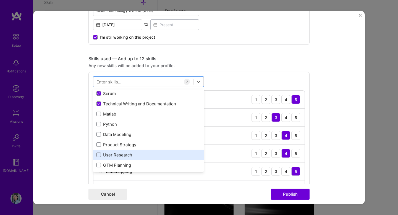
click at [163, 159] on div "User Research" at bounding box center [148, 155] width 110 height 10
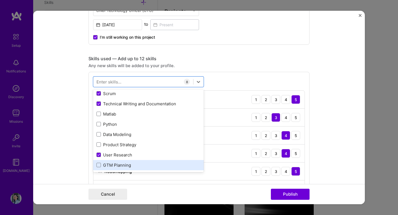
click at [163, 165] on div "GTM Planning" at bounding box center [148, 165] width 104 height 6
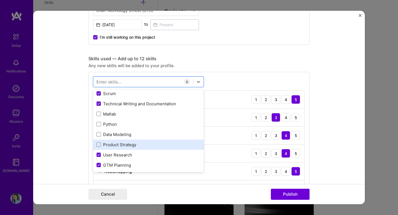
click at [167, 143] on div "Product Strategy" at bounding box center [148, 145] width 104 height 6
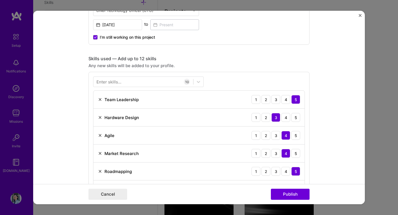
click at [251, 76] on div "Enter skills... 10 Team Leadership 1 2 3 4 5 Hardware Design 1 2 3 4 5 Agile 1 …" at bounding box center [198, 173] width 221 height 203
click at [293, 193] on button "Publish" at bounding box center [290, 194] width 39 height 11
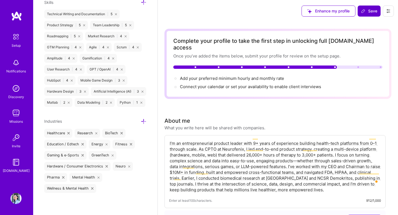
click at [365, 10] on icon at bounding box center [363, 11] width 4 height 4
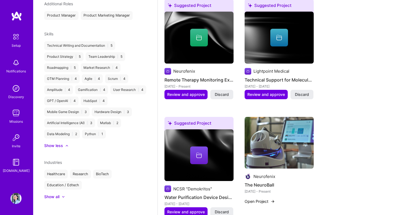
scroll to position [327, 0]
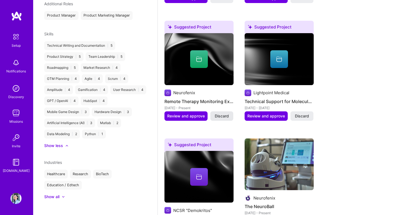
click at [223, 113] on span "Discard" at bounding box center [222, 116] width 14 height 6
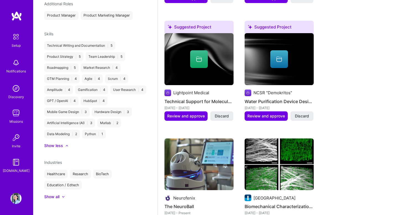
drag, startPoint x: 303, startPoint y: 112, endPoint x: 241, endPoint y: 91, distance: 65.2
click at [241, 91] on div "Suggested Project Neurofenix Innovative Motion-Tracking Device Development Jun …" at bounding box center [277, 67] width 227 height 329
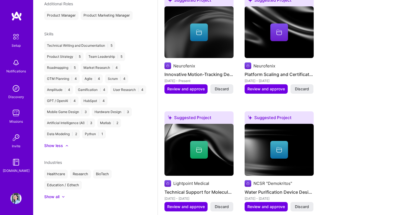
scroll to position [209, 0]
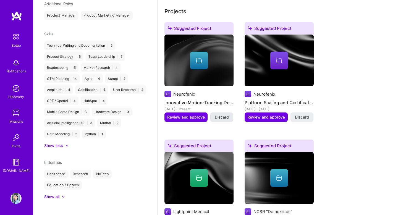
click at [223, 114] on span "Discard" at bounding box center [222, 117] width 14 height 6
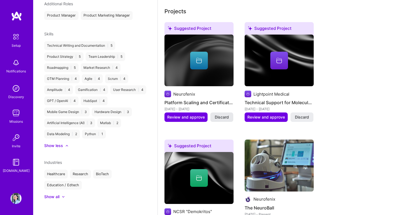
click at [229, 113] on button "Discard" at bounding box center [221, 116] width 23 height 9
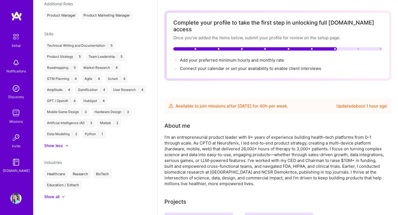
scroll to position [0, 0]
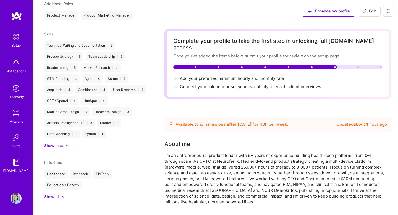
click at [367, 13] on span "Edit" at bounding box center [369, 11] width 14 height 6
select select "US"
select select "Future Date"
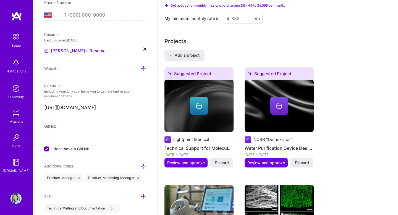
scroll to position [446, 0]
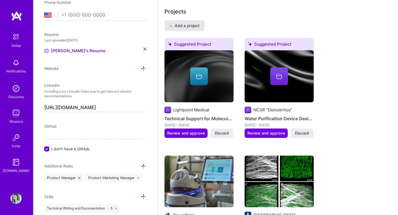
click at [194, 24] on button "Add a project" at bounding box center [184, 25] width 40 height 11
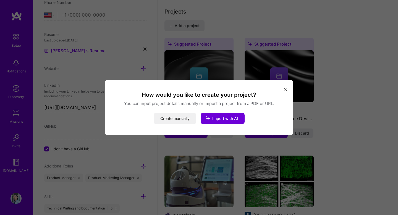
click at [187, 121] on button "Create manually" at bounding box center [175, 118] width 43 height 11
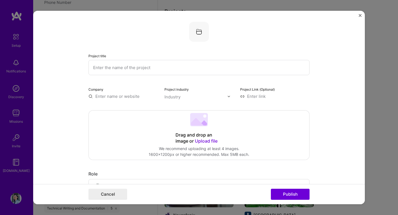
click at [186, 72] on input "text" at bounding box center [198, 67] width 221 height 15
type input "N"
click at [103, 67] on input "Stroke Rehab Patient App" at bounding box center [198, 67] width 221 height 15
type input "Neuro Rehab Patient App"
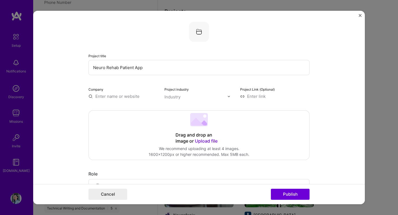
click at [104, 93] on div "Company" at bounding box center [122, 92] width 69 height 13
click at [104, 96] on input "text" at bounding box center [122, 96] width 69 height 6
type input "e"
click at [109, 112] on span "neurofenix.com" at bounding box center [118, 112] width 27 height 4
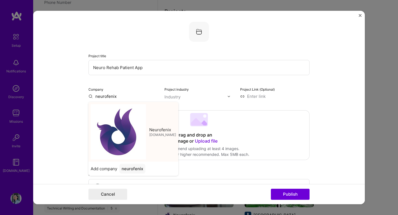
type input "Neurofenix"
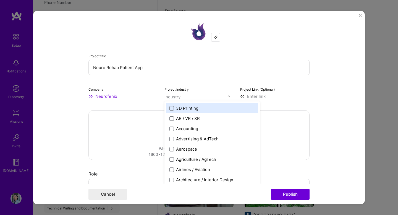
click at [190, 99] on input "text" at bounding box center [195, 97] width 63 height 6
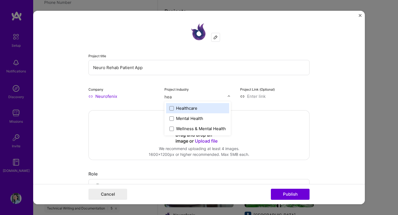
type input "heal"
click at [192, 110] on div "Healthcare" at bounding box center [186, 108] width 21 height 6
type input "wel"
click at [224, 110] on div "Wellness & Mental Health" at bounding box center [201, 108] width 50 height 6
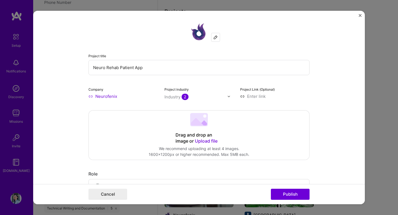
click at [248, 97] on input at bounding box center [274, 96] width 69 height 6
click at [257, 99] on input at bounding box center [274, 96] width 69 height 6
paste input "https://play.google.com/store/apps/details?id=com.neurofenix.neurofenixapp&hl=en"
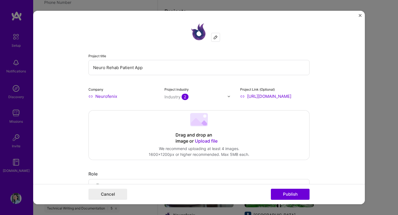
type input "https://play.google.com/store/apps/details?id=com.neurofenix.neurofenixapp&hl=en"
click at [271, 189] on button "Publish" at bounding box center [290, 194] width 39 height 11
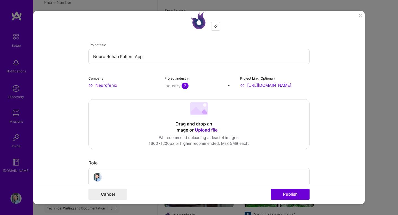
scroll to position [13, 0]
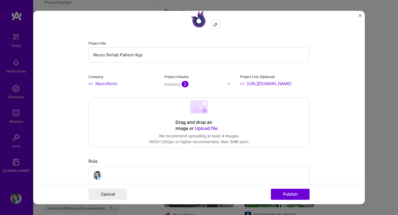
click at [206, 130] on span "Upload file" at bounding box center [206, 128] width 23 height 6
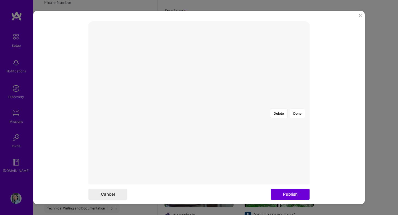
scroll to position [110, 0]
click at [199, 113] on div at bounding box center [281, 144] width 164 height 123
click at [206, 115] on div at bounding box center [288, 144] width 164 height 123
click at [303, 87] on button "Done" at bounding box center [296, 92] width 15 height 10
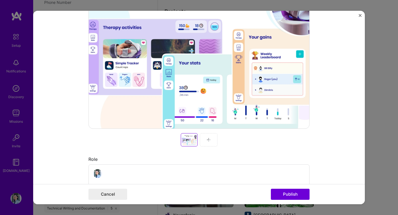
scroll to position [177, 0]
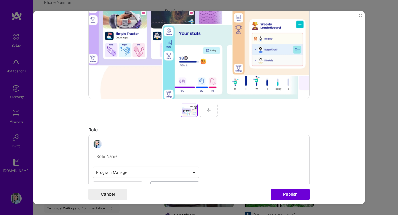
click at [206, 110] on div at bounding box center [209, 110] width 18 height 13
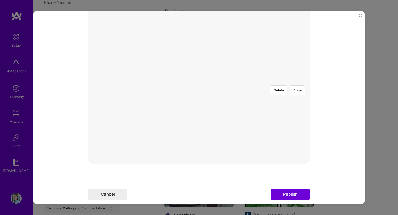
scroll to position [102, 0]
click at [199, 105] on div at bounding box center [297, 164] width 196 height 147
click at [214, 106] on div at bounding box center [312, 164] width 196 height 147
click at [301, 96] on button "Done" at bounding box center [296, 101] width 15 height 10
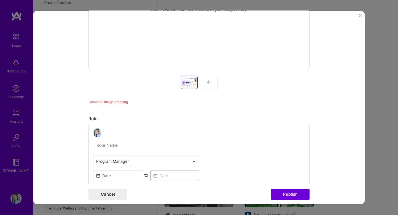
scroll to position [185, 0]
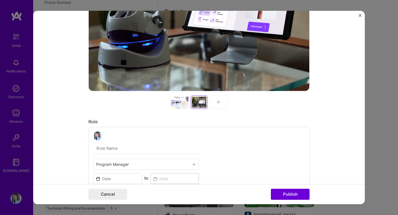
click at [216, 106] on div at bounding box center [219, 102] width 18 height 13
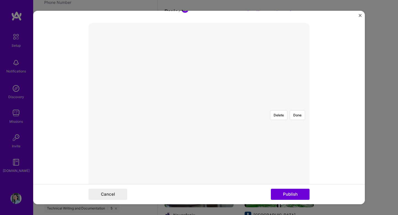
scroll to position [95, 0]
click at [203, 105] on div at bounding box center [273, 154] width 149 height 112
click at [225, 107] on div at bounding box center [295, 154] width 149 height 112
drag, startPoint x: 301, startPoint y: 196, endPoint x: 296, endPoint y: 52, distance: 143.5
click at [296, 52] on form "Project title Neuro Rehab Patient App Company Neurofenix Project industry Indus…" at bounding box center [198, 107] width 331 height 193
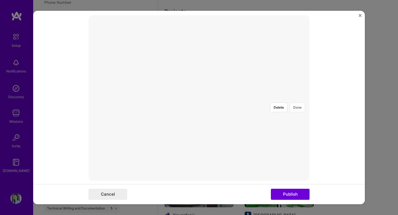
click at [296, 102] on button "Done" at bounding box center [296, 107] width 15 height 10
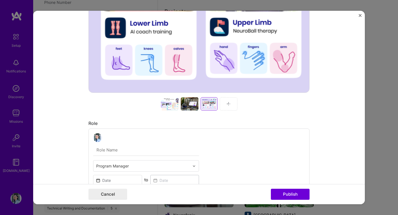
scroll to position [245, 0]
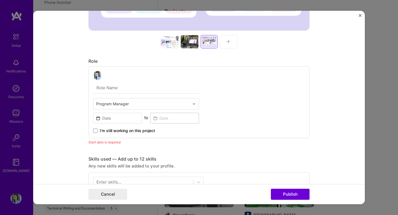
click at [230, 44] on img at bounding box center [228, 41] width 4 height 4
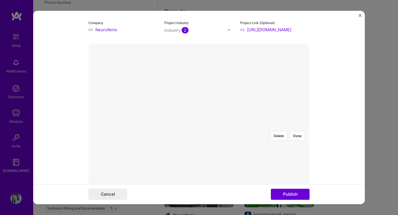
scroll to position [63, 0]
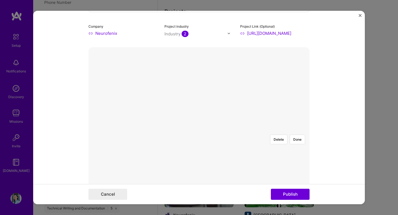
click at [222, 136] on div at bounding box center [291, 199] width 184 height 138
click at [253, 135] on div at bounding box center [322, 199] width 184 height 138
click at [293, 135] on button "Done" at bounding box center [296, 140] width 15 height 10
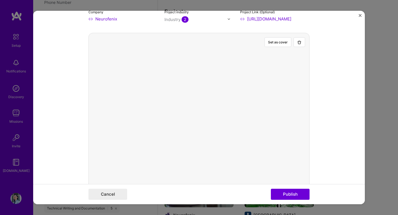
scroll to position [77, 0]
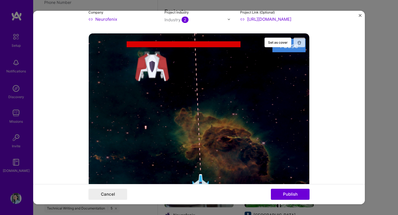
click at [297, 43] on img "button" at bounding box center [299, 42] width 4 height 4
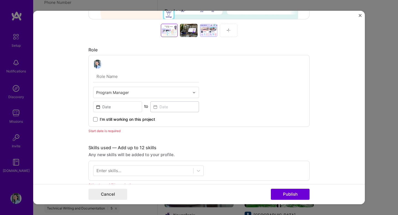
scroll to position [268, 0]
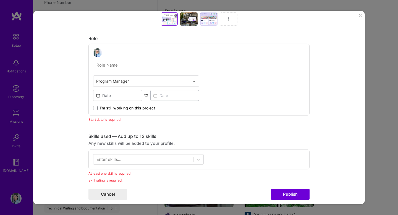
click at [136, 64] on input "text" at bounding box center [146, 65] width 106 height 12
type input "Chief Product and Technology Officer"
click at [134, 80] on input "text" at bounding box center [142, 81] width 93 height 6
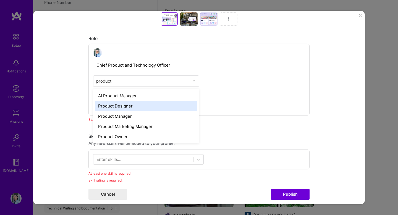
type input "product"
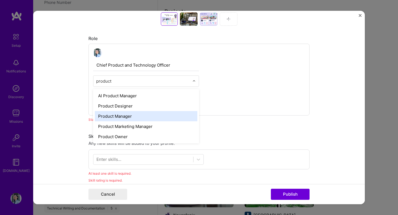
click at [131, 117] on div "Product Manager" at bounding box center [146, 116] width 102 height 10
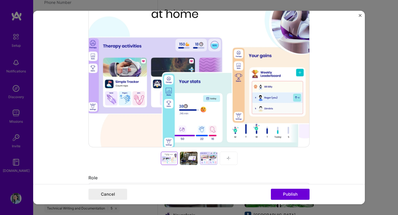
scroll to position [274, 0]
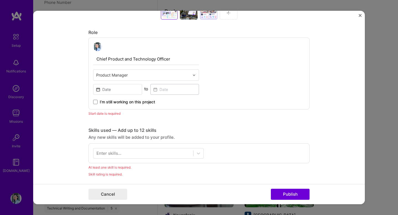
click at [117, 101] on span "I’m still working on this project" at bounding box center [127, 102] width 55 height 6
click at [0, 0] on input "I’m still working on this project" at bounding box center [0, 0] width 0 height 0
click at [118, 91] on input at bounding box center [117, 89] width 49 height 11
click at [184, 48] on div at bounding box center [146, 46] width 106 height 9
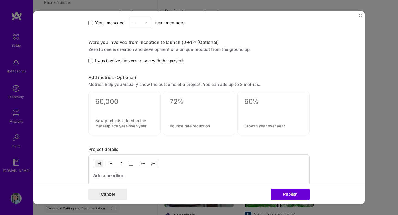
scroll to position [547, 0]
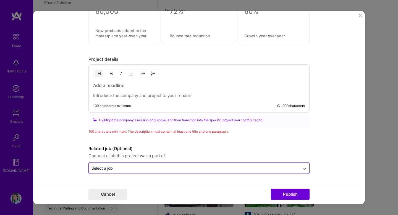
click at [136, 166] on input "text" at bounding box center [194, 168] width 206 height 6
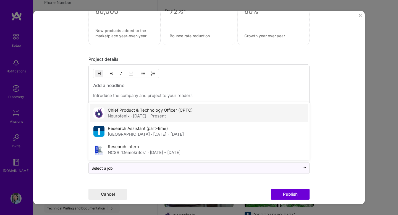
click at [139, 115] on span "· Jun 2016 - Present" at bounding box center [148, 115] width 35 height 5
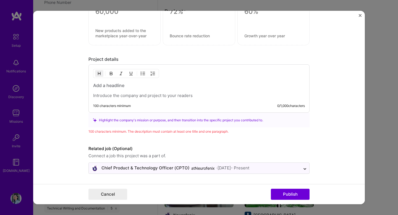
click at [64, 77] on form "Project title Neuro Rehab Patient App Company Neurofenix Project industry Indus…" at bounding box center [198, 107] width 331 height 193
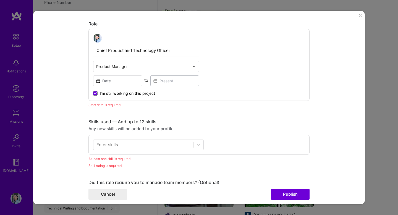
scroll to position [262, 0]
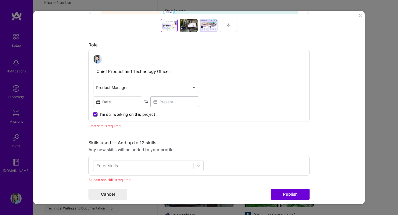
click at [82, 96] on form "Project title Neuro Rehab Patient App Company Neurofenix Project industry Indus…" at bounding box center [198, 107] width 331 height 193
click at [135, 102] on input at bounding box center [117, 101] width 49 height 11
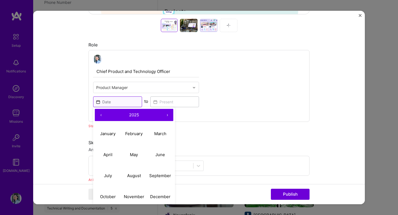
click at [104, 100] on input at bounding box center [117, 101] width 49 height 11
click at [101, 118] on button "‹" at bounding box center [101, 115] width 12 height 12
click at [101, 113] on button "‹" at bounding box center [101, 115] width 12 height 12
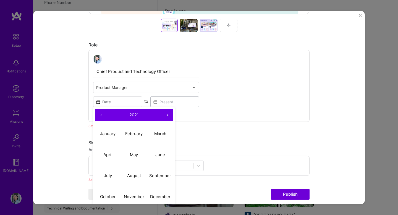
click at [101, 113] on button "‹" at bounding box center [101, 115] width 12 height 12
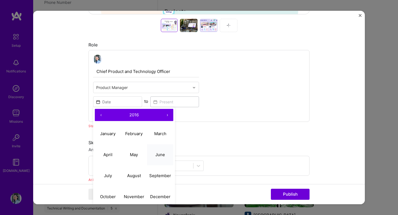
scroll to position [263, 0]
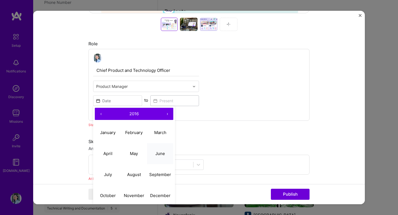
click at [153, 157] on button "June" at bounding box center [160, 153] width 26 height 21
type input "Jun, 2016"
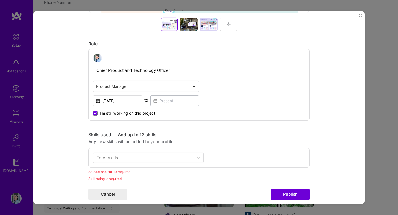
click at [167, 113] on div "I’m still working on this project" at bounding box center [146, 111] width 106 height 10
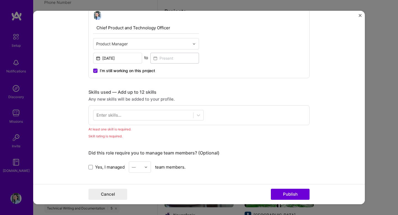
scroll to position [311, 0]
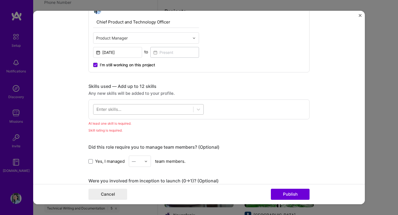
click at [167, 113] on div at bounding box center [143, 109] width 100 height 9
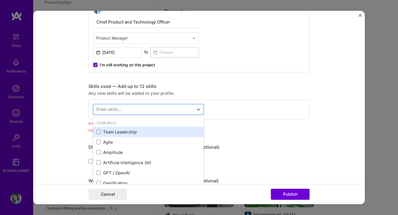
click at [159, 133] on div "Team Leadership" at bounding box center [148, 132] width 104 height 6
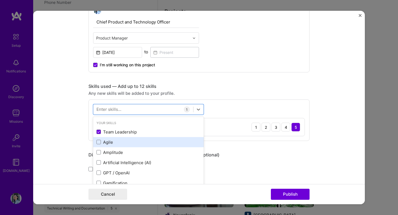
click at [158, 140] on div "Agile" at bounding box center [148, 142] width 104 height 6
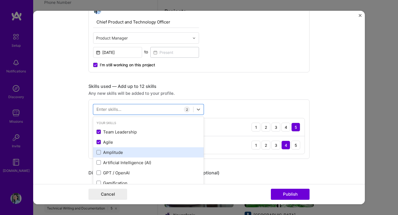
click at [158, 148] on div "Amplitude" at bounding box center [148, 152] width 110 height 10
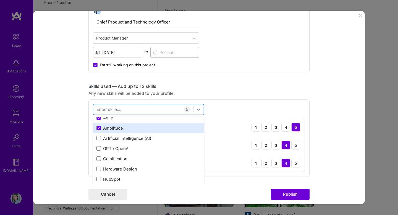
scroll to position [25, 0]
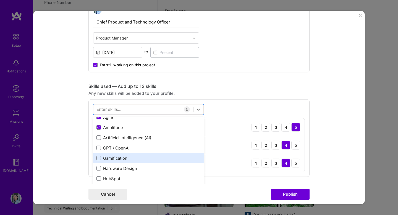
click at [159, 156] on div "Gamification" at bounding box center [148, 158] width 104 height 6
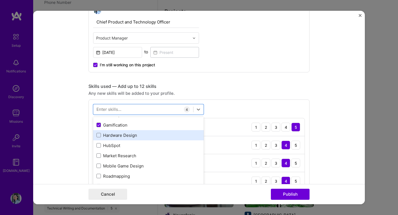
scroll to position [68, 0]
click at [161, 140] on div "HubSpot" at bounding box center [148, 136] width 110 height 10
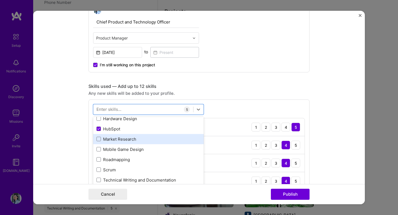
scroll to position [74, 0]
click at [162, 144] on div "Market Research" at bounding box center [148, 140] width 110 height 10
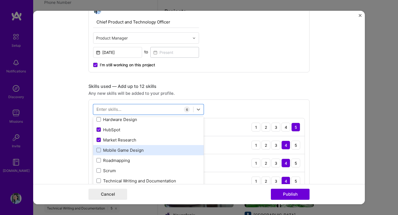
click at [162, 151] on div "Mobile Game Design" at bounding box center [148, 150] width 104 height 6
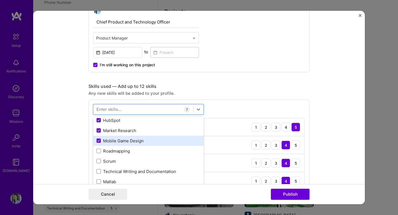
scroll to position [83, 0]
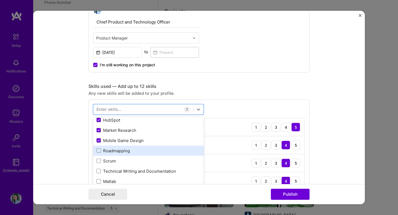
click at [162, 151] on div "Roadmapping" at bounding box center [148, 151] width 104 height 6
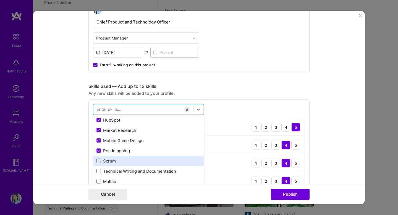
click at [162, 160] on div "Scrum" at bounding box center [148, 161] width 104 height 6
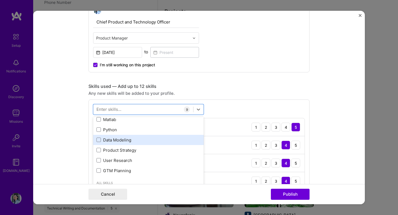
scroll to position [146, 0]
click at [165, 148] on div "Product Strategy" at bounding box center [148, 150] width 104 height 6
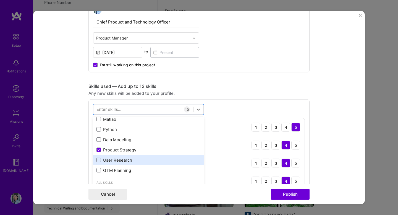
click at [164, 157] on div "User Research" at bounding box center [148, 160] width 110 height 10
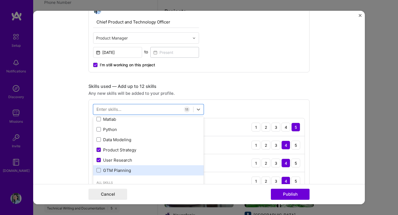
click at [164, 168] on div "GTM Planning" at bounding box center [148, 170] width 104 height 6
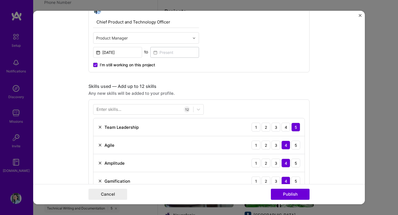
click at [246, 109] on div "Enter skills... 12 Team Leadership 1 2 3 4 5 Agile 1 2 3 4 5 Amplitude 1 2 3 4 …" at bounding box center [198, 218] width 221 height 239
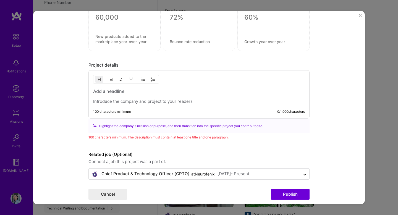
scroll to position [745, 0]
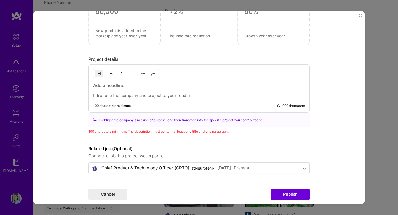
click at [132, 87] on h3 at bounding box center [199, 85] width 212 height 6
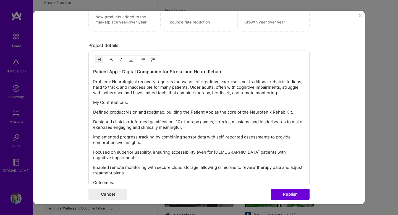
scroll to position [758, 0]
click at [195, 73] on h3 "Patient App – Digital Companion for Stroke and Neuro Rehab" at bounding box center [199, 71] width 212 height 6
drag, startPoint x: 193, startPoint y: 73, endPoint x: 177, endPoint y: 73, distance: 16.0
click at [177, 73] on h3 "Patient App – Digital Companion for Stroke and Neuro Rehab" at bounding box center [199, 71] width 212 height 6
click at [111, 82] on p "Problem: Neurological recovery requires thousands of repetitive exercises, yet …" at bounding box center [199, 87] width 212 height 17
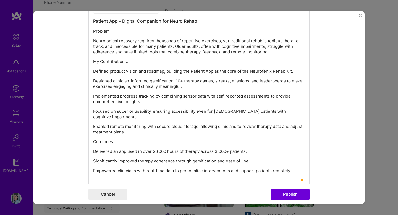
scroll to position [793, 0]
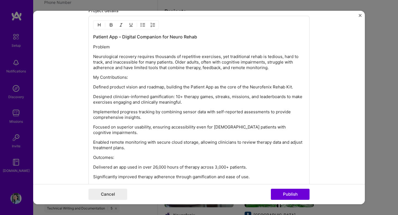
click at [106, 48] on p "Problem" at bounding box center [199, 47] width 212 height 6
click at [100, 28] on div at bounding box center [126, 24] width 66 height 9
click at [99, 48] on p "Problem" at bounding box center [199, 47] width 212 height 6
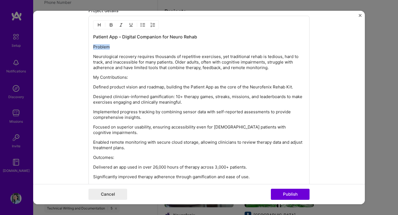
click at [99, 48] on p "Problem" at bounding box center [199, 47] width 212 height 6
click at [99, 28] on button "button" at bounding box center [99, 25] width 8 height 7
click at [112, 68] on p "Neurological recovery requires thousands of repetitive exercises, yet tradition…" at bounding box center [199, 63] width 212 height 17
click at [192, 63] on p "Neurological recovery requires thousands of repetitive exercises, yet tradition…" at bounding box center [199, 63] width 212 height 17
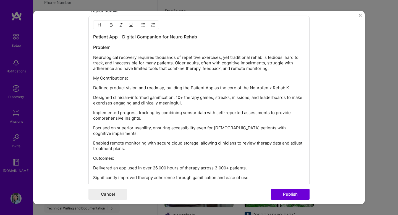
click at [138, 81] on p "My Contributions:" at bounding box center [199, 78] width 212 height 6
click at [135, 81] on p "My Contributions" at bounding box center [199, 78] width 212 height 6
click at [97, 22] on button "button" at bounding box center [99, 25] width 8 height 7
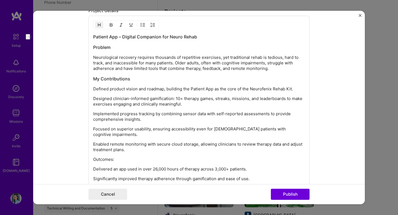
click at [142, 62] on p "Neurological recovery requires thousands of repetitive exercises, yet tradition…" at bounding box center [199, 63] width 212 height 17
click at [283, 57] on p "Neurological recovery requires thousands of repetitive exercises, yet tradition…" at bounding box center [199, 63] width 212 height 17
drag, startPoint x: 178, startPoint y: 63, endPoint x: 108, endPoint y: 63, distance: 70.7
click at [108, 63] on p "Neurological recovery requires thousands of repetitive exercises, yet tradition…" at bounding box center [199, 63] width 212 height 17
click at [138, 69] on p "Neurological recovery requires thousands of repetitive exercises, yet tradition…" at bounding box center [199, 63] width 212 height 17
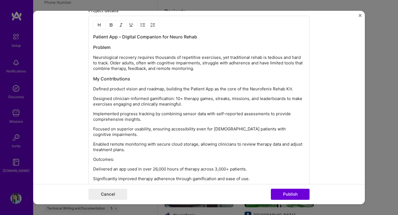
click at [110, 63] on p "Neurological recovery requires thousands of repetitive exercises, yet tradition…" at bounding box center [199, 63] width 212 height 17
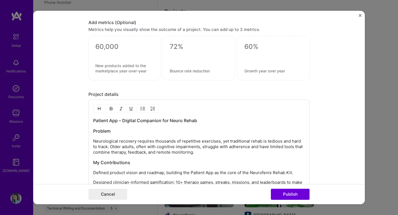
scroll to position [709, 0]
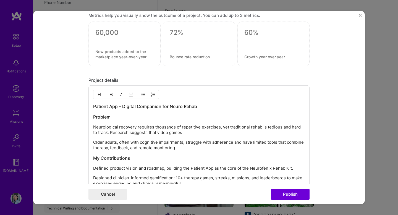
click at [197, 132] on p "Neurological recovery requires thousands of repetitive exercises, yet tradition…" at bounding box center [199, 129] width 212 height 11
drag, startPoint x: 194, startPoint y: 133, endPoint x: 160, endPoint y: 134, distance: 34.0
click at [160, 134] on p "Neurological recovery requires thousands of repetitive exercises, yet tradition…" at bounding box center [199, 129] width 212 height 11
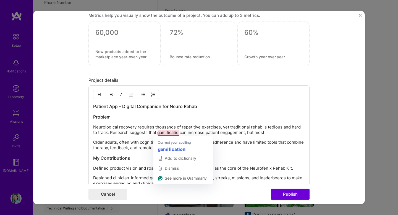
click at [178, 133] on p "Neurological recovery requires thousands of repetitive exercises, yet tradition…" at bounding box center [199, 129] width 212 height 11
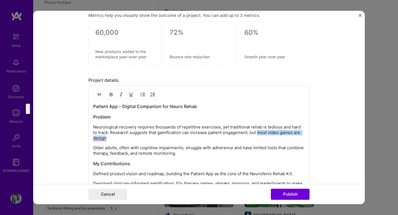
drag, startPoint x: 178, startPoint y: 141, endPoint x: 260, endPoint y: 134, distance: 82.3
click at [260, 134] on p "Neurological recovery requires thousands of repetitive exercises, yet tradition…" at bounding box center [199, 132] width 212 height 17
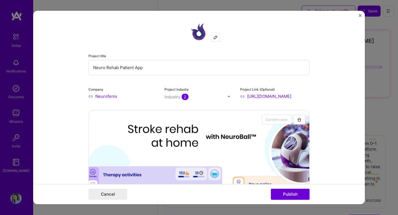
select select "US"
select select "Future Date"
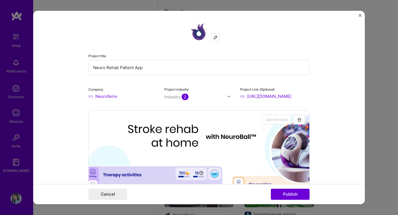
scroll to position [724, 0]
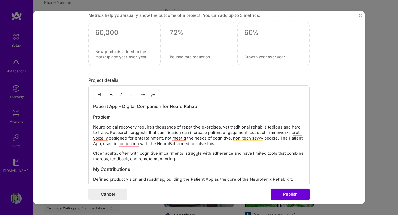
click at [155, 134] on p "Neurological recovery requires thousands of repetitive exercises, yet tradition…" at bounding box center [199, 135] width 212 height 22
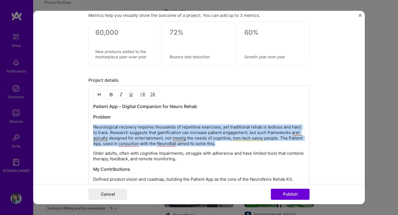
click at [155, 134] on p "Neurological recovery requires thousands of repetitive exercises, yet tradition…" at bounding box center [199, 135] width 212 height 22
copy p "Neurological recovery requires thousands of repetitive exercises, yet tradition…"
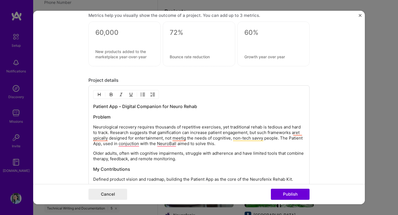
click at [141, 129] on p "Neurological recovery requires thousands of repetitive exercises, yet tradition…" at bounding box center [199, 135] width 212 height 22
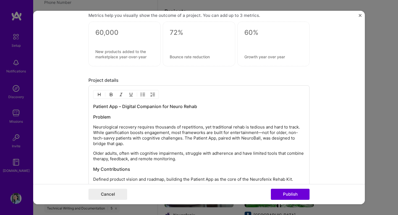
click at [130, 157] on p "Older adults, often with cognitive impairments, struggle with adherence and hav…" at bounding box center [199, 156] width 212 height 11
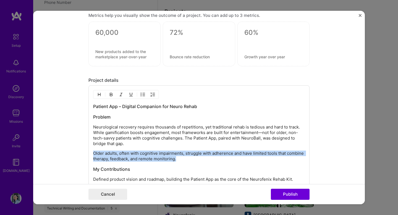
click at [130, 157] on p "Older adults, often with cognitive impairments, struggle with adherence and hav…" at bounding box center [199, 156] width 212 height 11
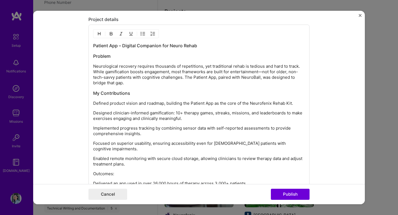
scroll to position [784, 0]
click at [137, 99] on div "Patient App – Digital Companion for Neuro Rehab Problem Neurological recovery r…" at bounding box center [199, 129] width 212 height 173
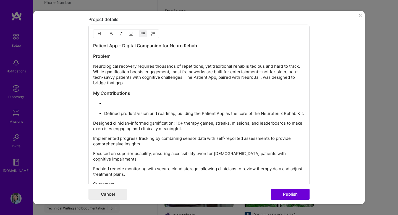
click at [107, 106] on p "To enrich screen reader interactions, please activate Accessibility in Grammarl…" at bounding box center [204, 104] width 201 height 6
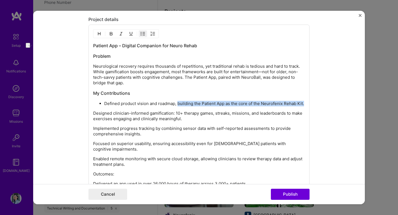
drag, startPoint x: 304, startPoint y: 104, endPoint x: 178, endPoint y: 106, distance: 126.5
click at [178, 106] on p "Defined product vision and roadmap, building the Patient App as the core of the…" at bounding box center [204, 104] width 201 height 6
click at [181, 100] on div "Patient App – Digital Companion for Neuro Rehab Problem Neurological recovery r…" at bounding box center [199, 129] width 212 height 173
click at [180, 105] on p "Defined product vision and roadmap, building the Patient App as the core of the…" at bounding box center [204, 104] width 201 height 6
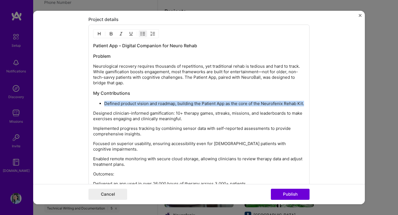
click at [180, 105] on p "Defined product vision and roadmap, building the Patient App as the core of the…" at bounding box center [204, 104] width 201 height 6
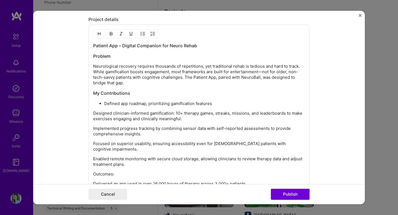
click at [169, 107] on div "Patient App – Digital Companion for Neuro Rehab Problem Neurological recovery r…" at bounding box center [199, 129] width 212 height 173
click at [169, 105] on p "Defined app roadmap, prioritizing gamification features" at bounding box center [204, 104] width 201 height 6
click at [148, 104] on p "Defined app roadmap, prioritizing and refining gamification features" at bounding box center [204, 104] width 201 height 6
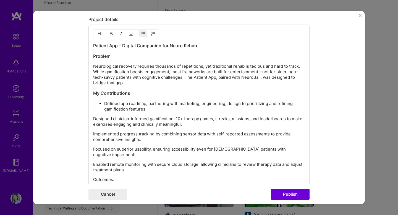
click at [267, 105] on p "Defined app roadmap, partnering with marketing, engineering, design to prioriti…" at bounding box center [204, 106] width 201 height 11
click at [291, 102] on p "Defined app roadmap, partnering with marketing, engineering, design to prioriti…" at bounding box center [204, 106] width 201 height 11
click at [223, 110] on p "Defined app roadmap, partnering with marketing, engineering, design to prioriti…" at bounding box center [204, 106] width 201 height 11
click at [233, 105] on p "Defined app roadmap, partnering with marketing, engineering, design to prioriti…" at bounding box center [204, 106] width 201 height 11
click at [93, 120] on p "Designed clinician-informed gamification: 10+ therapy games, streaks, missions,…" at bounding box center [199, 121] width 212 height 11
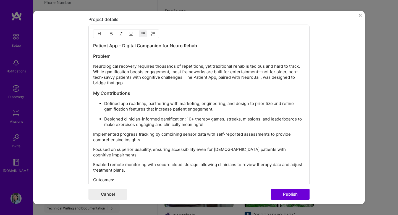
click at [118, 107] on p "Defined app roadmap, partnering with marketing, engineering, and design to prio…" at bounding box center [204, 106] width 201 height 11
click at [130, 104] on p "Defined app roadmap, partnering with marketing, engineering, and design to prio…" at bounding box center [204, 106] width 201 height 11
drag, startPoint x: 204, startPoint y: 110, endPoint x: 120, endPoint y: 107, distance: 84.3
click at [120, 107] on p "Defined app vision and roadmap, partnering with marketing, engineering, and des…" at bounding box center [204, 106] width 201 height 11
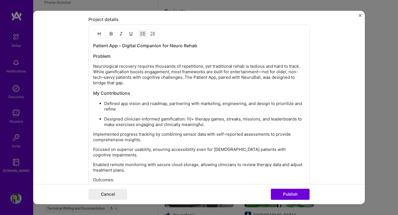
click at [191, 106] on p "Defined app vision and roadmap, partnering with marketing, engineering, and des…" at bounding box center [204, 106] width 201 height 11
drag, startPoint x: 190, startPoint y: 109, endPoint x: 272, endPoint y: 103, distance: 82.8
click at [272, 103] on p "Defined app vision and roadmap, partnering with marketing, engineering, and des…" at bounding box center [204, 106] width 201 height 11
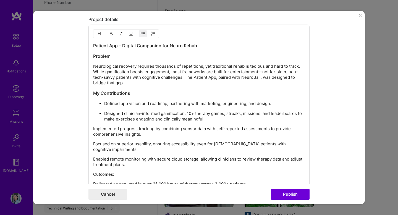
click at [112, 112] on p "Designed clinician-informed gamification: 10+ therapy games, streaks, missions,…" at bounding box center [204, 116] width 201 height 11
click at [144, 132] on p "Implemented progress tracking by combining sensor data with self-reported asses…" at bounding box center [199, 131] width 212 height 11
click at [93, 130] on p "Implemented progress tracking by combining sensor data with self-reported asses…" at bounding box center [199, 131] width 212 height 11
click at [136, 163] on p "Enabled remote monitoring with secure cloud storage, allowing clinicians to rev…" at bounding box center [199, 161] width 212 height 11
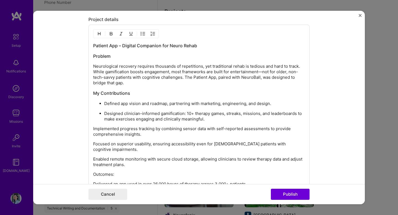
click at [136, 163] on p "Enabled remote monitoring with secure cloud storage, allowing clinicians to rev…" at bounding box center [199, 161] width 212 height 11
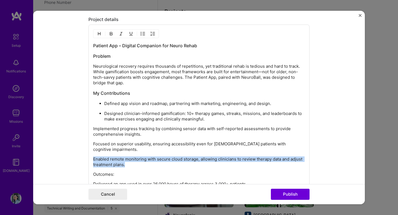
click at [136, 163] on p "Enabled remote monitoring with secure cloud storage, allowing clinicians to rev…" at bounding box center [199, 161] width 212 height 11
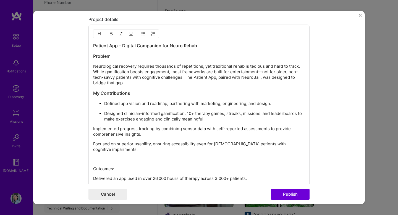
click at [216, 120] on p "Designed clinician-informed gamification: 10+ therapy games, streaks, missions,…" at bounding box center [204, 116] width 201 height 11
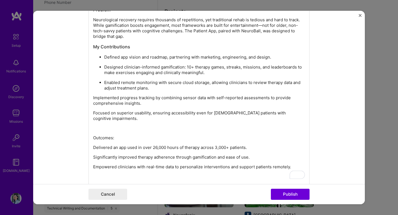
scroll to position [836, 0]
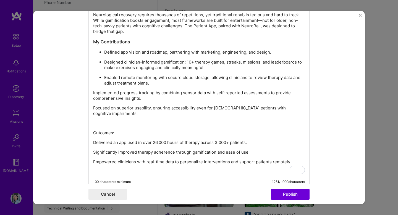
click at [94, 143] on p "Delivered an app used in over 26,000 hours of therapy across 3,000+ patients." at bounding box center [199, 143] width 212 height 6
click at [106, 128] on div "Patient App – Digital Companion for Neuro Rehab Problem Neurological recovery r…" at bounding box center [199, 82] width 212 height 183
click at [104, 136] on div "Patient App – Digital Companion for Neuro Rehab Problem Neurological recovery r…" at bounding box center [199, 82] width 212 height 183
click at [106, 131] on p "Outcomes" at bounding box center [199, 133] width 212 height 6
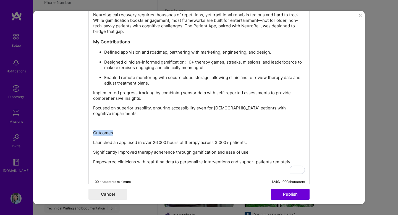
click at [106, 131] on p "Outcomes" at bounding box center [199, 133] width 212 height 6
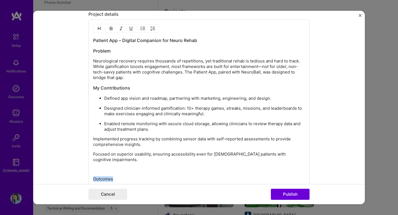
click at [101, 30] on img "button" at bounding box center [99, 28] width 4 height 4
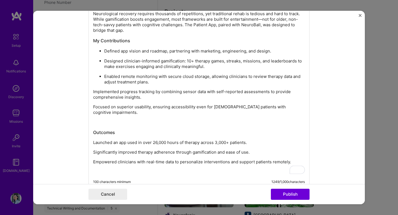
scroll to position [859, 0]
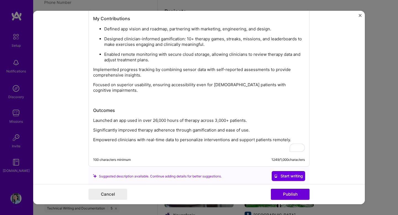
click at [121, 124] on div "Patient App – Digital Companion for Neuro Rehab Problem Neurological recovery r…" at bounding box center [199, 60] width 212 height 184
click at [94, 131] on p "Significantly improved therapy adherence through gamification and ease of use." at bounding box center [199, 130] width 212 height 6
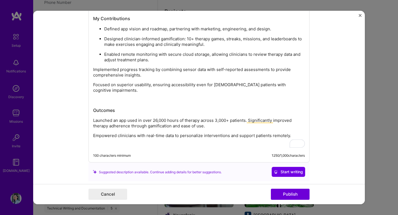
click at [93, 138] on p "Empowered clinicians with real-time data to personalize interventions and suppo…" at bounding box center [199, 136] width 212 height 6
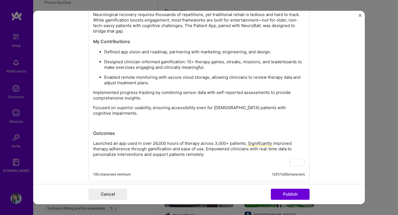
scroll to position [836, 0]
click at [144, 118] on div "Patient App – Digital Companion for Neuro Rehab Problem Neurological recovery r…" at bounding box center [199, 79] width 212 height 176
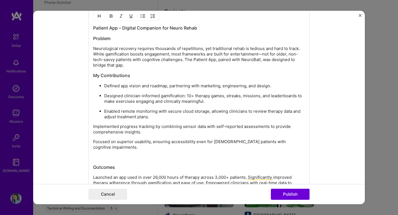
scroll to position [868, 0]
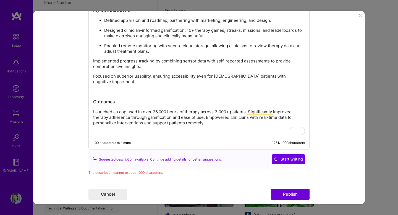
click at [177, 123] on p "Launched an app used in over 26,000 hours of therapy across 3,000+ patients. Si…" at bounding box center [199, 117] width 212 height 17
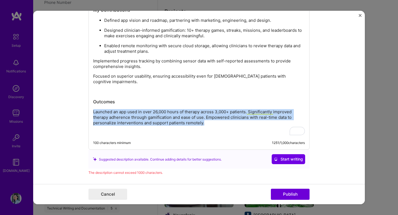
click at [177, 123] on p "Launched an app used in over 26,000 hours of therapy across 3,000+ patients. Si…" at bounding box center [199, 117] width 212 height 17
copy p "Launched an app used in over 26,000 hours of therapy across 3,000+ patients. Si…"
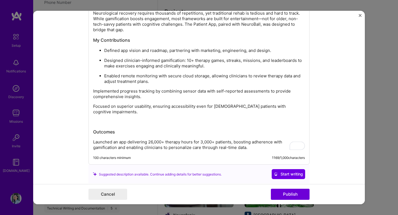
scroll to position [0, 0]
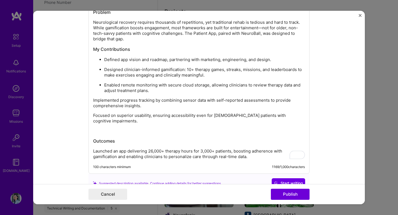
click at [102, 68] on ul "Defined app vision and roadmap, partnering with marketing, engineering, and des…" at bounding box center [199, 75] width 212 height 37
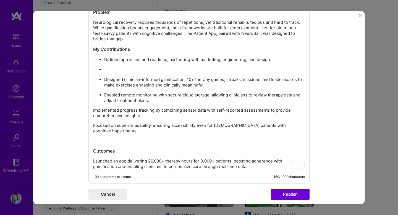
click at [185, 71] on p "To enrich screen reader interactions, please activate Accessibility in Grammarl…" at bounding box center [204, 70] width 201 height 6
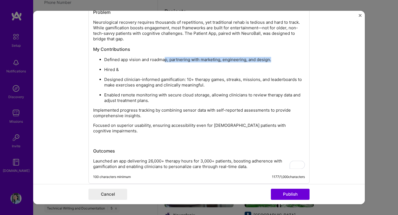
drag, startPoint x: 166, startPoint y: 61, endPoint x: 275, endPoint y: 62, distance: 108.8
click at [275, 62] on p "Defined app vision and roadmap, partnering with marketing, engineering, and des…" at bounding box center [204, 60] width 201 height 6
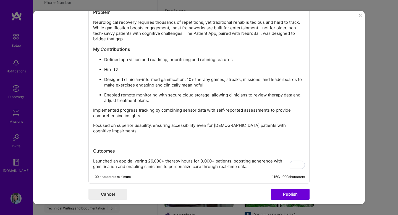
click at [113, 62] on p "Defined app vision and roadmap, prioritizing and refining features" at bounding box center [204, 60] width 201 height 6
click at [113, 61] on p "Defined app vision and roadmap, prioritizing and refining features" at bounding box center [204, 60] width 201 height 6
click at [248, 60] on p "Created app vision and roadmap, prioritizing and refining features" at bounding box center [204, 60] width 201 height 6
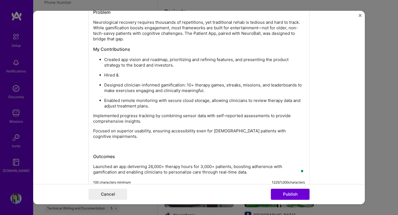
click at [195, 76] on p "Hired &" at bounding box center [204, 75] width 201 height 6
click at [185, 86] on p "Designed clinician-informed gamification: 10+ therapy games, streaks, missions,…" at bounding box center [204, 87] width 201 height 11
click at [180, 107] on p "Enabled remote monitoring with secure cloud storage, allowing clinicians to rev…" at bounding box center [204, 103] width 201 height 11
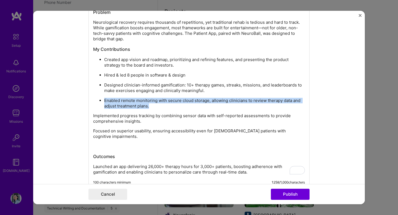
click at [180, 107] on p "Enabled remote monitoring with secure cloud storage, allowing clinicians to rev…" at bounding box center [204, 103] width 201 height 11
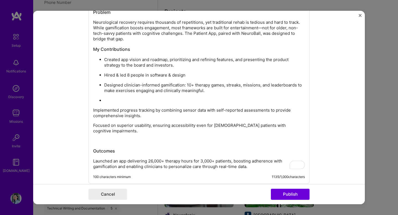
click at [159, 114] on p "Implemented progress tracking by combining sensor data with self-reported asses…" at bounding box center [199, 112] width 212 height 11
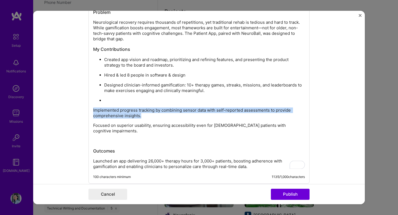
click at [159, 114] on p "Implemented progress tracking by combining sensor data with self-reported asses…" at bounding box center [199, 112] width 212 height 11
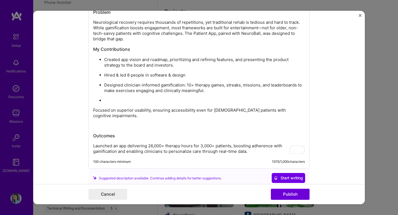
click at [154, 97] on ul "Created app vision and roadmap, prioritizing and refining features, and present…" at bounding box center [199, 80] width 212 height 47
click at [152, 100] on p "To enrich screen reader interactions, please activate Accessibility in Grammarl…" at bounding box center [204, 101] width 201 height 6
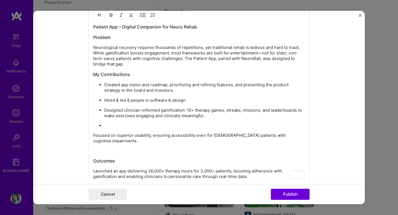
scroll to position [806, 0]
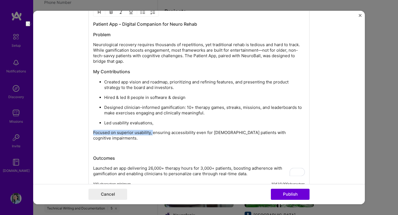
drag, startPoint x: 153, startPoint y: 135, endPoint x: 84, endPoint y: 135, distance: 68.5
click at [84, 135] on form "Project title Neuro Rehab Patient App Company Neurofenix Project industry Indus…" at bounding box center [198, 107] width 331 height 193
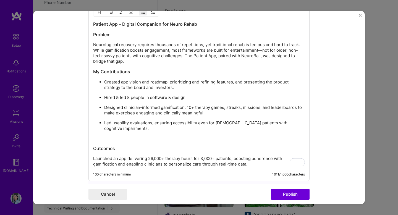
click at [150, 131] on p "Led usability evaluations, ensuring accessibility even for 80+ year-old patient…" at bounding box center [204, 125] width 201 height 11
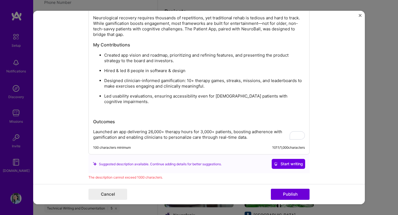
scroll to position [811, 0]
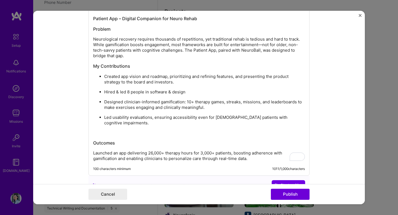
click at [147, 138] on div "Patient App – Digital Companion for Neuro Rehab Problem Neurological recovery r…" at bounding box center [199, 88] width 212 height 146
click at [149, 130] on p "To enrich screen reader interactions, please activate Accessibility in Grammarl…" at bounding box center [199, 133] width 212 height 6
click at [144, 120] on p "Led usability evaluations, ensuring accessibility even for 80+ year-old patient…" at bounding box center [204, 120] width 201 height 11
click at [139, 130] on p "To enrich screen reader interactions, please activate Accessibility in Grammarl…" at bounding box center [204, 133] width 201 height 6
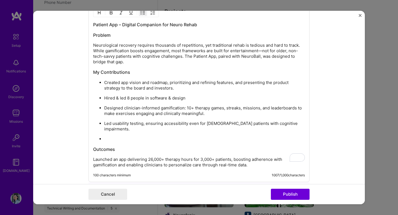
scroll to position [808, 0]
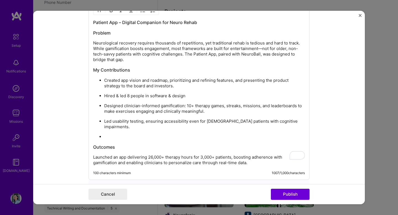
click at [118, 43] on p "Neurological recovery requires thousands of repetitions, yet traditional rehab …" at bounding box center [199, 51] width 212 height 22
click at [131, 70] on h3 "My Contributions" at bounding box center [199, 70] width 212 height 6
click at [127, 134] on p "To enrich screen reader interactions, please activate Accessibility in Grammarl…" at bounding box center [204, 137] width 201 height 6
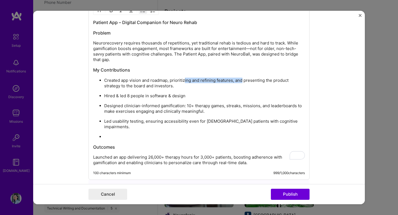
drag, startPoint x: 242, startPoint y: 81, endPoint x: 184, endPoint y: 83, distance: 57.7
click at [184, 83] on p "Created app vision and roadmap, prioritizing and refining features, and present…" at bounding box center [204, 83] width 201 height 11
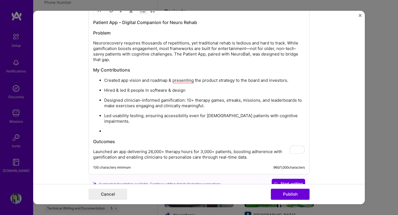
click at [194, 81] on p "Created app vision and roadmap & presenting the product strategy to the board a…" at bounding box center [204, 81] width 201 height 6
click at [191, 116] on p "Led usability testing, ensuring accessibility even for 80+ year-old patients wi…" at bounding box center [204, 118] width 201 height 11
click at [212, 115] on p "Led usability testing, ensuring accessibility even for 80+ year-old patients wi…" at bounding box center [204, 118] width 201 height 11
click at [210, 130] on div "Patient App – Digital Companion for Neuro Rehab Problem Neurorecovery requires …" at bounding box center [199, 89] width 212 height 141
click at [212, 128] on li "To enrich screen reader interactions, please activate Accessibility in Grammarl…" at bounding box center [204, 131] width 201 height 6
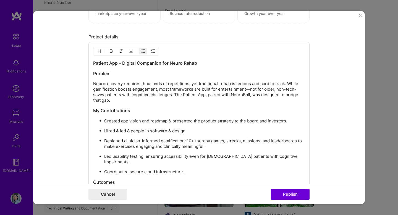
scroll to position [861, 0]
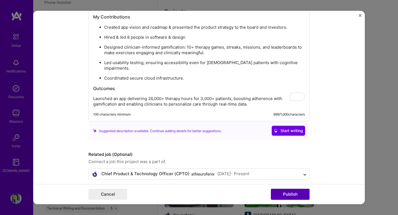
click at [273, 194] on button "Publish" at bounding box center [290, 194] width 39 height 11
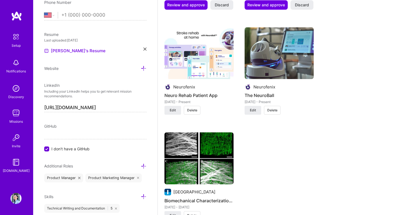
scroll to position [567, 0]
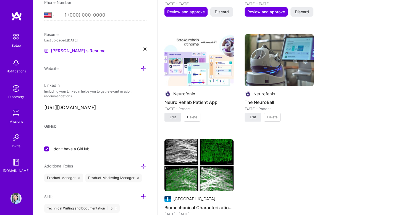
click at [175, 115] on span "Edit" at bounding box center [173, 117] width 6 height 5
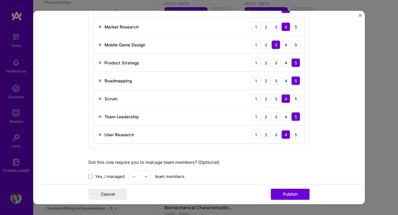
scroll to position [557, 0]
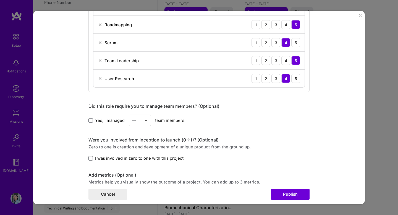
click at [110, 121] on span "Yes, I managed" at bounding box center [110, 120] width 30 height 6
click at [0, 0] on input "Yes, I managed" at bounding box center [0, 0] width 0 height 0
click at [134, 120] on div "—" at bounding box center [134, 120] width 4 height 6
click at [141, 132] on div "8" at bounding box center [139, 130] width 19 height 10
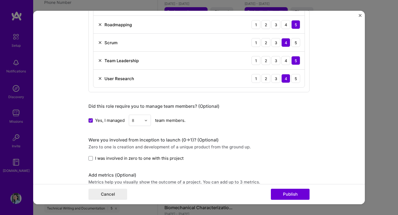
click at [120, 160] on span "I was involved in zero to one with this project" at bounding box center [139, 158] width 88 height 6
click at [0, 0] on input "I was involved in zero to one with this project" at bounding box center [0, 0] width 0 height 0
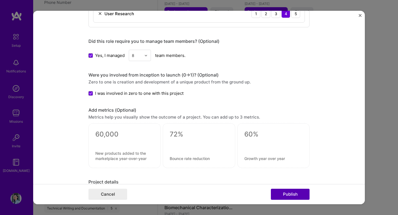
click at [291, 194] on button "Publish" at bounding box center [290, 194] width 39 height 11
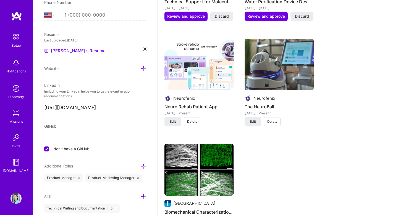
scroll to position [562, 0]
click at [255, 118] on button "Edit" at bounding box center [252, 121] width 17 height 9
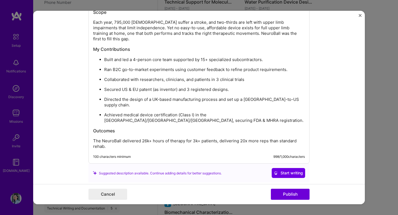
scroll to position [823, 0]
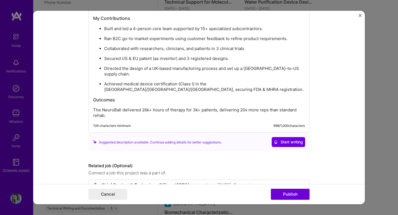
click at [240, 107] on p "The NeuroBall delivered 26k+ hours of therapy for 3k+ patients, delivering 20x …" at bounding box center [199, 112] width 212 height 11
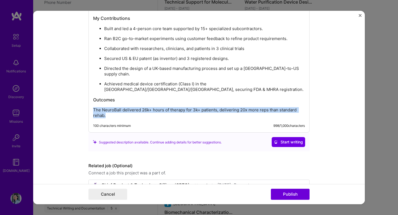
click at [240, 107] on p "The NeuroBall delivered 26k+ hours of therapy for 3k+ patients, delivering 20x …" at bounding box center [199, 112] width 212 height 11
copy p "The NeuroBall delivered 26k+ hours of therapy for 3k+ patients, delivering 20x …"
click at [152, 107] on p "The NeuroBall delivered 26k+ hours of therapy for 3k+ patients, delivering 20x …" at bounding box center [199, 112] width 212 height 11
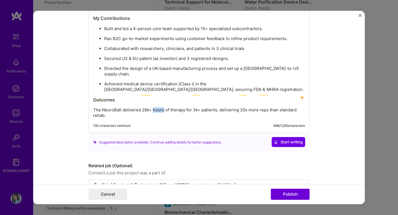
click at [152, 107] on p "The NeuroBall delivered 26k+ hours of therapy for 3k+ patients, delivering 20x …" at bounding box center [199, 112] width 212 height 11
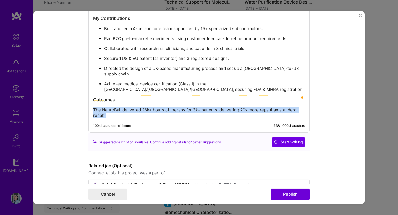
click at [152, 107] on p "The NeuroBall delivered 26k+ hours of therapy for 3k+ patients, delivering 20x …" at bounding box center [199, 112] width 212 height 11
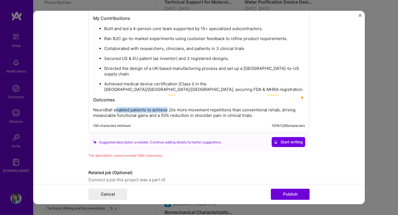
drag, startPoint x: 166, startPoint y: 94, endPoint x: 115, endPoint y: 93, distance: 50.8
click at [115, 107] on p "NeuroBall enabled patients to achieve 20x more movement repetitions than conven…" at bounding box center [199, 112] width 212 height 11
click at [264, 107] on p "NeuroBall delivered 20x more movement repetitions than conventional rehab, driv…" at bounding box center [199, 112] width 212 height 11
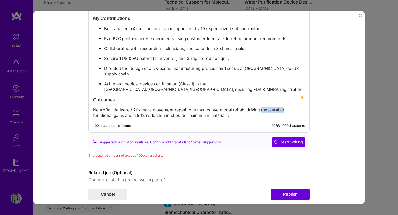
click at [264, 107] on p "NeuroBall delivered 20x more movement repetitions than conventional rehab, driv…" at bounding box center [199, 112] width 212 height 11
click at [127, 107] on p "NeuroBall delivered 20x more movement repetitions than conventional rehab, driv…" at bounding box center [199, 112] width 212 height 11
drag, startPoint x: 128, startPoint y: 99, endPoint x: 153, endPoint y: 99, distance: 25.4
click at [153, 107] on p "NeuroBall delivered 20x more movement repetitions than conventional rehab, driv…" at bounding box center [199, 112] width 212 height 11
click at [104, 107] on p "NeuroBall delivered 20x more movement repetitions than conventional rehab, driv…" at bounding box center [199, 112] width 212 height 11
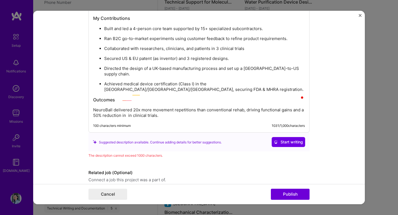
click at [102, 107] on p "NeuroBall delivered 20x more movement repetitions than conventional rehab, driv…" at bounding box center [199, 112] width 212 height 11
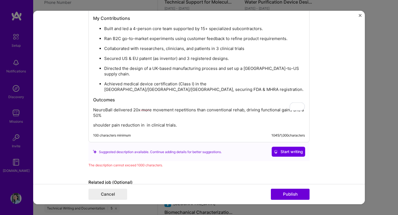
click at [94, 122] on p "shoulder pain reduction in in clinical trials." at bounding box center [199, 125] width 212 height 6
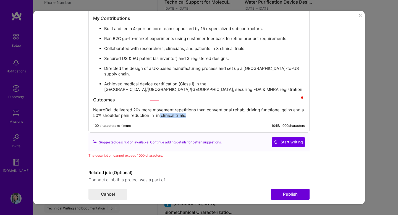
drag, startPoint x: 186, startPoint y: 97, endPoint x: 159, endPoint y: 97, distance: 27.1
click at [159, 107] on p "NeuroBall delivered 20x more movement repetitions than conventional rehab, driv…" at bounding box center [199, 112] width 212 height 11
drag, startPoint x: 132, startPoint y: 93, endPoint x: 96, endPoint y: 93, distance: 36.7
click at [96, 107] on p "NeuroBall delivered 20x more movement repetitions than conventional rehab, driv…" at bounding box center [199, 112] width 212 height 11
click at [194, 107] on p "NeuroBall delivered 20x more movement repetitions than conventional rehab, driv…" at bounding box center [199, 112] width 212 height 11
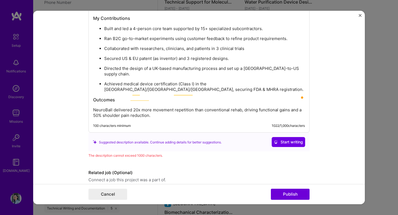
click at [302, 107] on p "NeuroBall delivered 20x more movement repetition than conventional rehab, drivi…" at bounding box center [199, 112] width 212 height 11
click at [193, 107] on p "NeuroBall delivered 20x more movement repetition than conventional rehab, drivi…" at bounding box center [199, 112] width 212 height 11
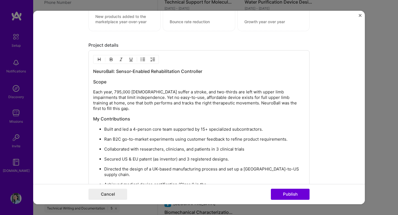
scroll to position [723, 0]
click at [207, 93] on p "Each year, 795,000 Americans suffer a stroke, and two-thirds are left with uppe…" at bounding box center [199, 100] width 212 height 22
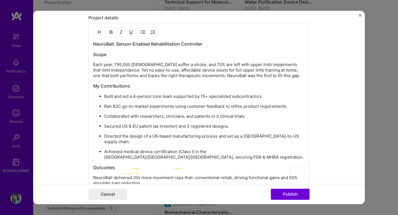
scroll to position [689, 0]
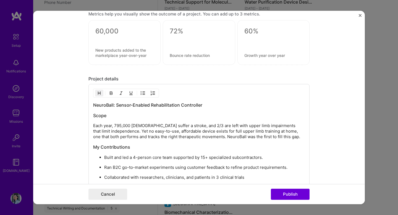
click at [184, 140] on div "NeuroBall: Sensor-Enabled Rehabilitation Controller Scope Each year, 795,000 Am…" at bounding box center [199, 174] width 212 height 145
click at [198, 126] on p "Each year, 795,000 Americans suffer a stroke, and 2/3 are left with upper limb …" at bounding box center [199, 131] width 212 height 17
click at [241, 131] on p "Each year, 795,000 Americans suffer a stroke, and 70% are left with upper limb …" at bounding box center [199, 131] width 212 height 17
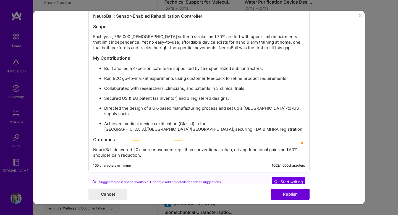
scroll to position [742, 0]
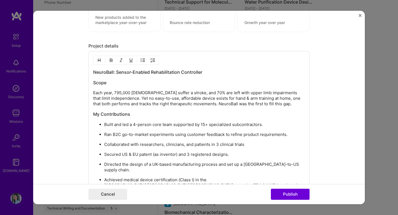
click at [282, 100] on p "Each year, 795,000 Americans suffer a stroke, and 70% are left with upper limb …" at bounding box center [199, 98] width 212 height 17
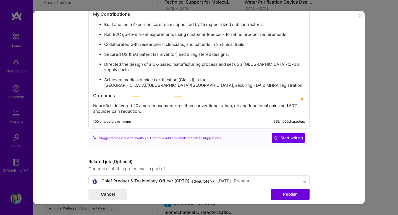
scroll to position [823, 0]
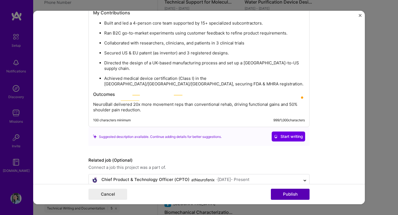
click at [291, 195] on button "Publish" at bounding box center [290, 194] width 39 height 11
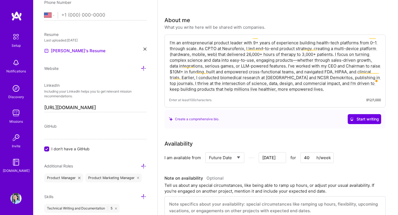
scroll to position [0, 0]
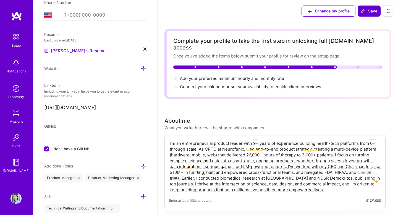
click at [370, 13] on span "Save" at bounding box center [369, 11] width 16 height 6
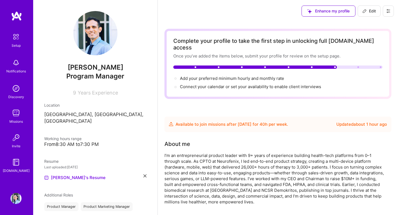
click at [370, 12] on span "Edit" at bounding box center [369, 11] width 14 height 6
select select "US"
select select "Future Date"
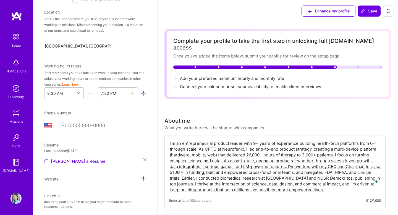
scroll to position [25, 0]
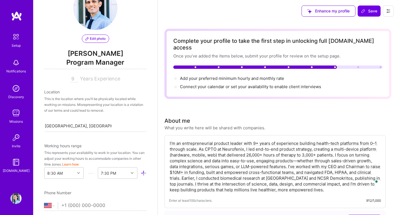
click at [96, 59] on span "Program Manager" at bounding box center [95, 63] width 102 height 11
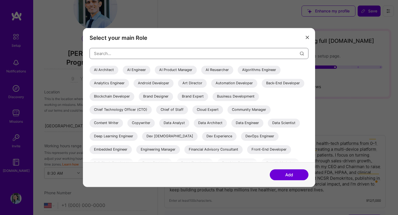
click at [199, 54] on input "modal" at bounding box center [197, 53] width 206 height 14
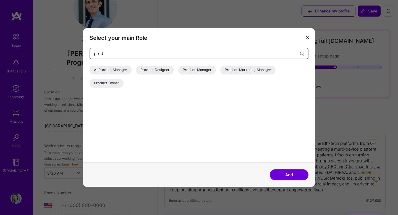
type input "prod"
click at [202, 72] on div "Product Manager" at bounding box center [197, 69] width 38 height 9
click at [226, 94] on div "AI Product Manager Product Designer Product Manager Product Marketing Manager P…" at bounding box center [198, 113] width 219 height 97
click at [286, 179] on button "Add" at bounding box center [289, 174] width 39 height 11
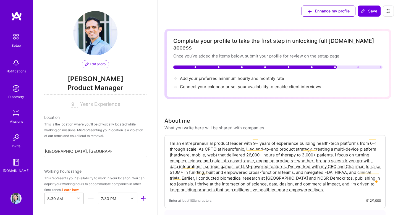
select select "US"
select select "Future Date"
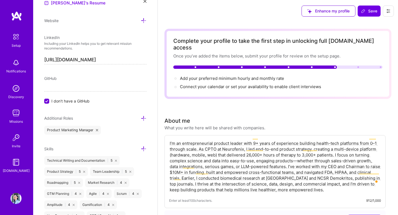
scroll to position [295, 0]
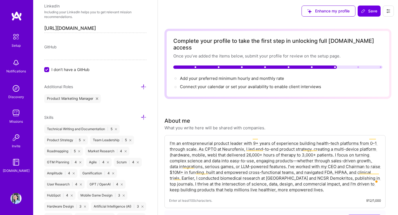
click at [144, 88] on icon at bounding box center [144, 87] width 6 height 6
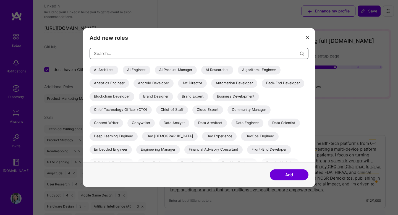
click at [160, 50] on input "modal" at bounding box center [197, 53] width 206 height 14
click at [171, 72] on div "AI Product Manager" at bounding box center [176, 69] width 42 height 9
click at [181, 54] on input "modal" at bounding box center [197, 53] width 206 height 14
click at [152, 107] on div "Chief Technology Officer (CTO)" at bounding box center [120, 109] width 62 height 9
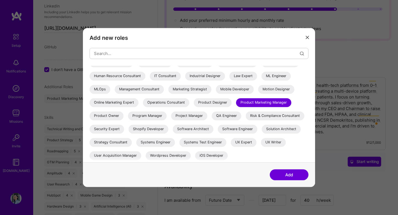
scroll to position [109, 0]
click at [116, 147] on div "Strategy Consultant" at bounding box center [110, 142] width 42 height 9
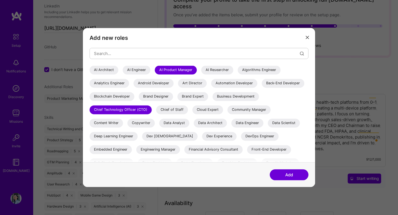
scroll to position [39, 0]
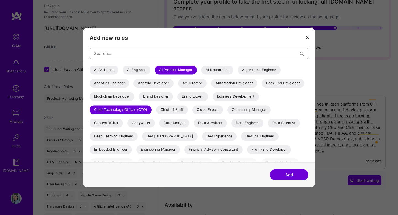
click at [295, 177] on button "Add" at bounding box center [289, 174] width 39 height 11
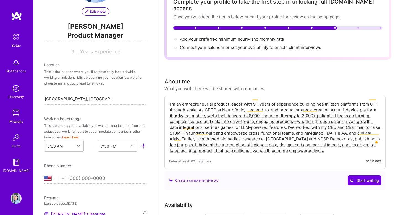
scroll to position [48, 0]
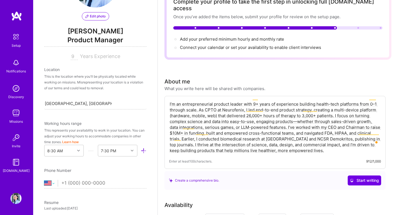
click at [50, 182] on select "[GEOGRAPHIC_DATA] [GEOGRAPHIC_DATA] [GEOGRAPHIC_DATA] [GEOGRAPHIC_DATA] [US_STA…" at bounding box center [51, 183] width 14 height 7
select select "GB"
click at [44, 180] on select "[GEOGRAPHIC_DATA] [GEOGRAPHIC_DATA] [GEOGRAPHIC_DATA] [GEOGRAPHIC_DATA] [US_STA…" at bounding box center [51, 183] width 14 height 7
click at [90, 183] on input "tel" at bounding box center [103, 183] width 85 height 16
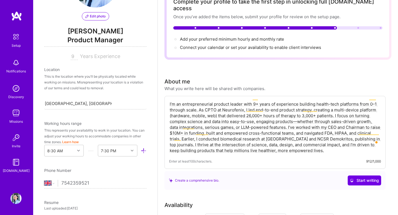
type input "7542359521"
click at [104, 199] on div "Resume" at bounding box center [95, 202] width 102 height 6
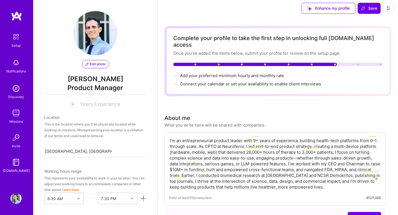
scroll to position [0, 0]
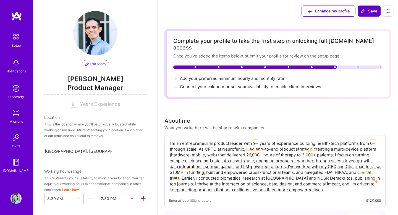
click at [371, 13] on span "Save" at bounding box center [369, 11] width 16 height 6
click at [371, 10] on span "Save" at bounding box center [369, 11] width 16 height 6
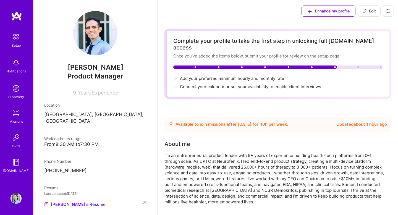
click at [370, 9] on span "Edit" at bounding box center [369, 11] width 14 height 6
select select "Future Date"
select select "GB"
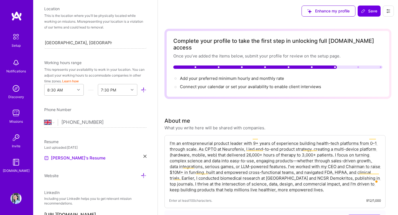
scroll to position [102, 0]
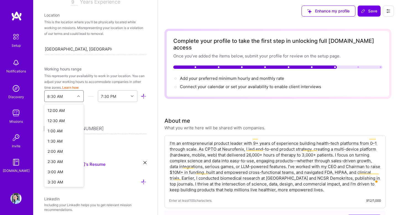
click at [50, 97] on div "8:30 AM" at bounding box center [54, 96] width 15 height 6
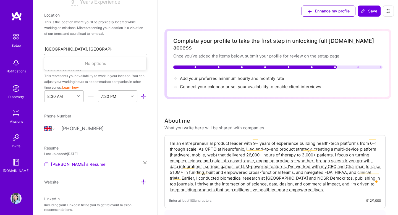
click at [87, 54] on div "[GEOGRAPHIC_DATA], [GEOGRAPHIC_DATA], [GEOGRAPHIC_DATA] [GEOGRAPHIC_DATA], [GEO…" at bounding box center [95, 49] width 102 height 12
click at [89, 50] on input "[GEOGRAPHIC_DATA], [GEOGRAPHIC_DATA], [GEOGRAPHIC_DATA]" at bounding box center [78, 49] width 67 height 6
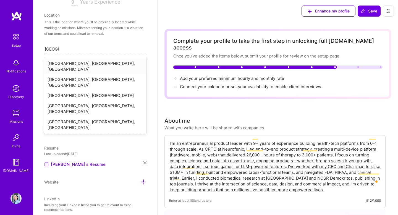
type input "[GEOGRAPHIC_DATA]"
click at [83, 90] on div "[GEOGRAPHIC_DATA], [GEOGRAPHIC_DATA]" at bounding box center [95, 95] width 102 height 10
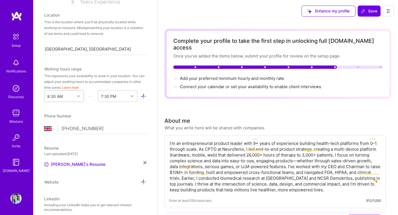
click at [54, 97] on div "8:30 AM" at bounding box center [54, 96] width 15 height 6
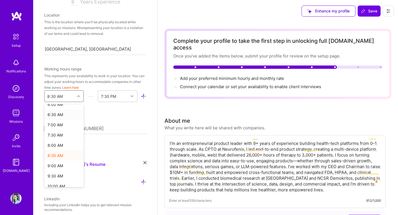
scroll to position [130, 0]
click at [60, 176] on div "9:30 AM" at bounding box center [63, 175] width 39 height 10
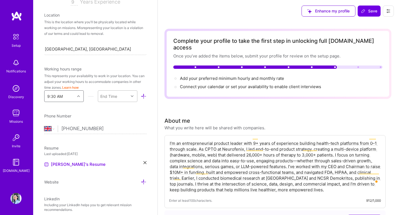
click at [106, 96] on div "End Time" at bounding box center [108, 96] width 17 height 6
click at [75, 49] on div "[GEOGRAPHIC_DATA], [GEOGRAPHIC_DATA]" at bounding box center [95, 49] width 102 height 12
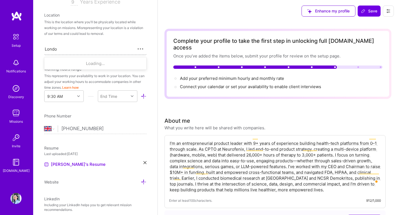
type input "[GEOGRAPHIC_DATA]"
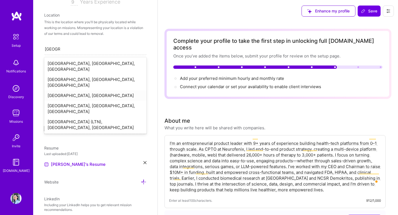
click at [74, 90] on div "[GEOGRAPHIC_DATA], [GEOGRAPHIC_DATA]" at bounding box center [95, 95] width 102 height 10
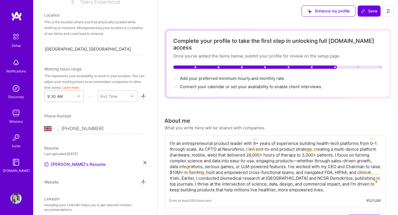
click at [64, 97] on div "9:30 AM" at bounding box center [59, 96] width 30 height 11
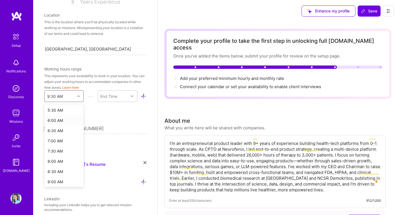
scroll to position [131, 0]
click at [61, 163] on div "9:00 AM" at bounding box center [63, 163] width 39 height 10
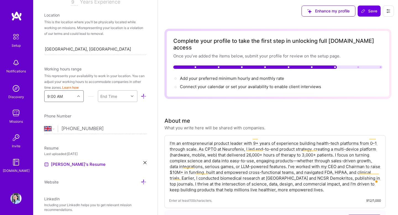
click at [113, 97] on div "End Time" at bounding box center [108, 96] width 17 height 6
click at [111, 173] on div "5:00 PM" at bounding box center [117, 173] width 39 height 10
click at [128, 111] on div "Edit photo [PERSON_NAME] Product Manager 9 Years Experience Location This is th…" at bounding box center [95, 107] width 124 height 215
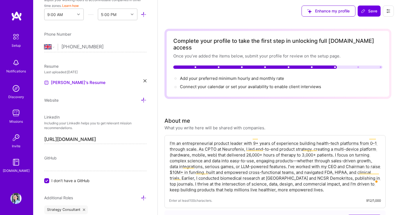
scroll to position [0, 0]
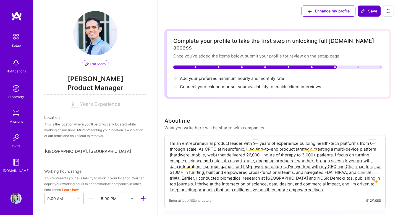
click at [367, 13] on span "Save" at bounding box center [369, 11] width 16 height 6
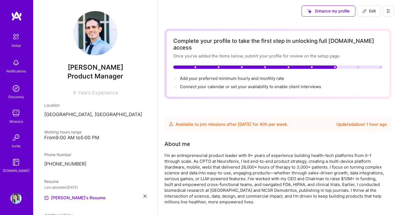
click at [17, 41] on img at bounding box center [16, 37] width 12 height 12
